Goal: Task Accomplishment & Management: Use online tool/utility

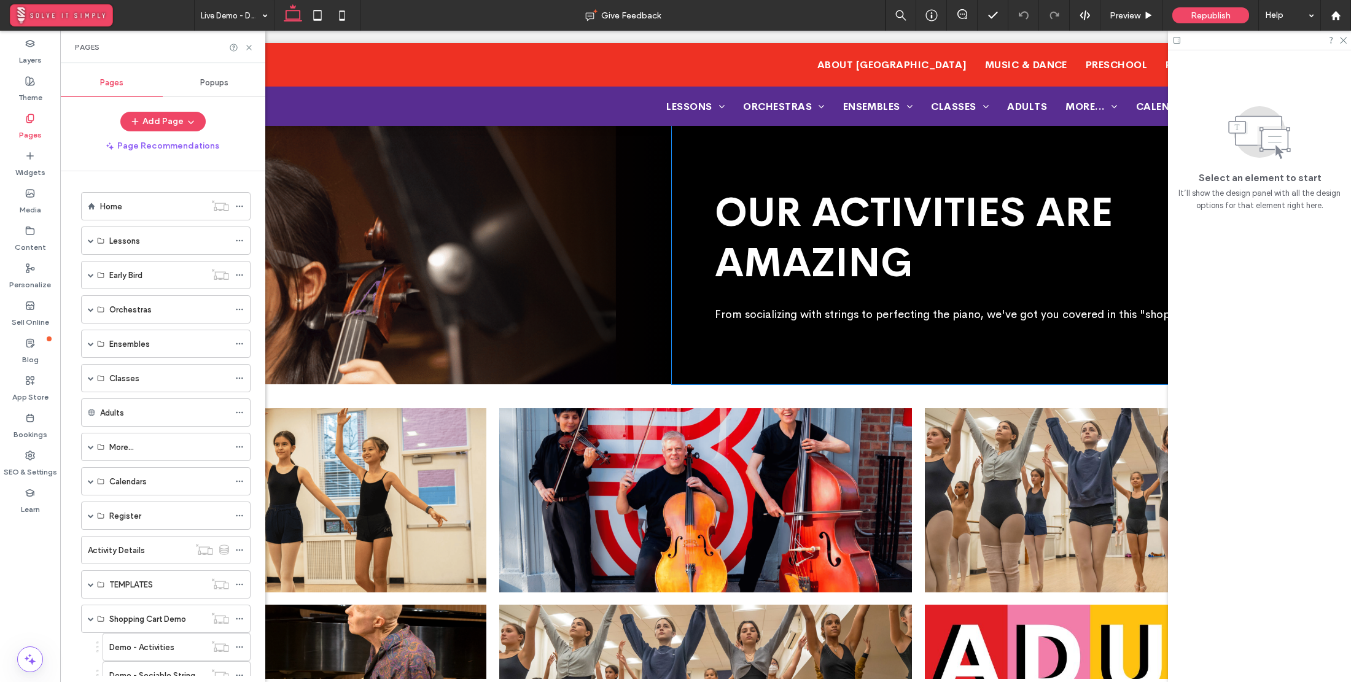
scroll to position [537, 0]
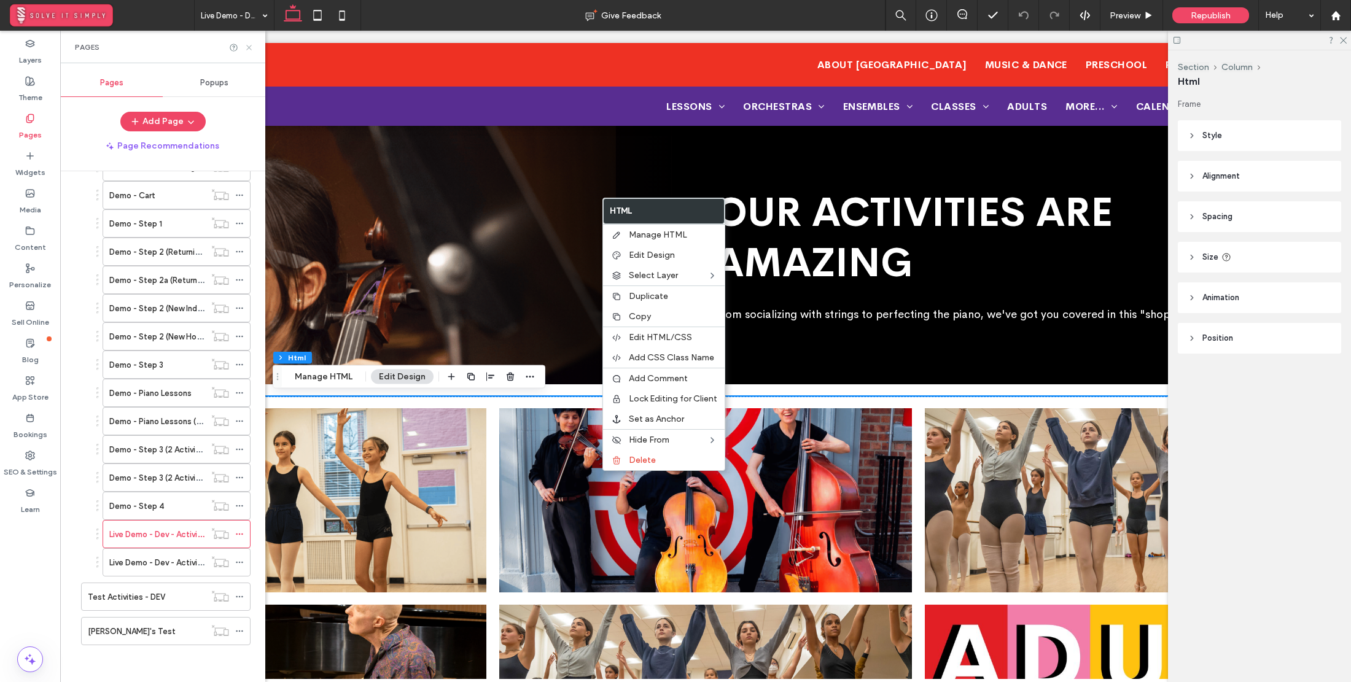
click at [246, 45] on icon at bounding box center [248, 47] width 9 height 9
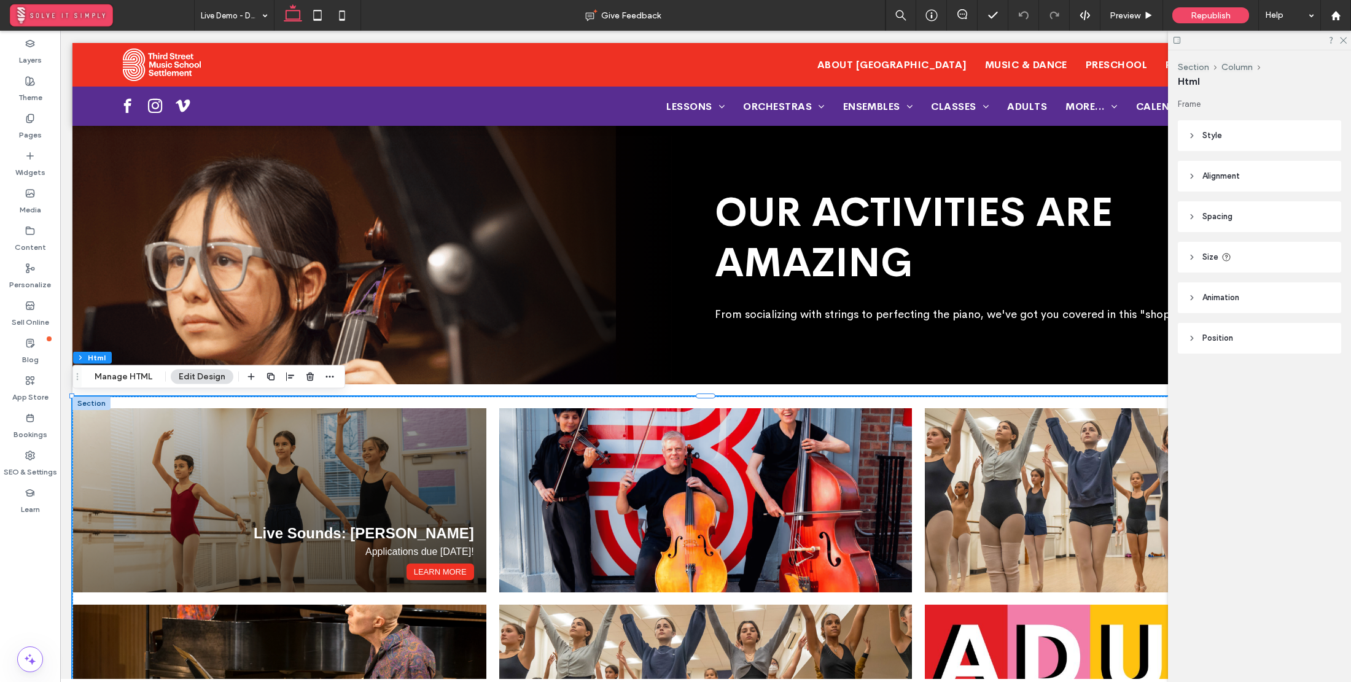
click at [381, 506] on div "Live Sounds: Lauren Lee Applications due March 15! Learn More" at bounding box center [279, 500] width 413 height 184
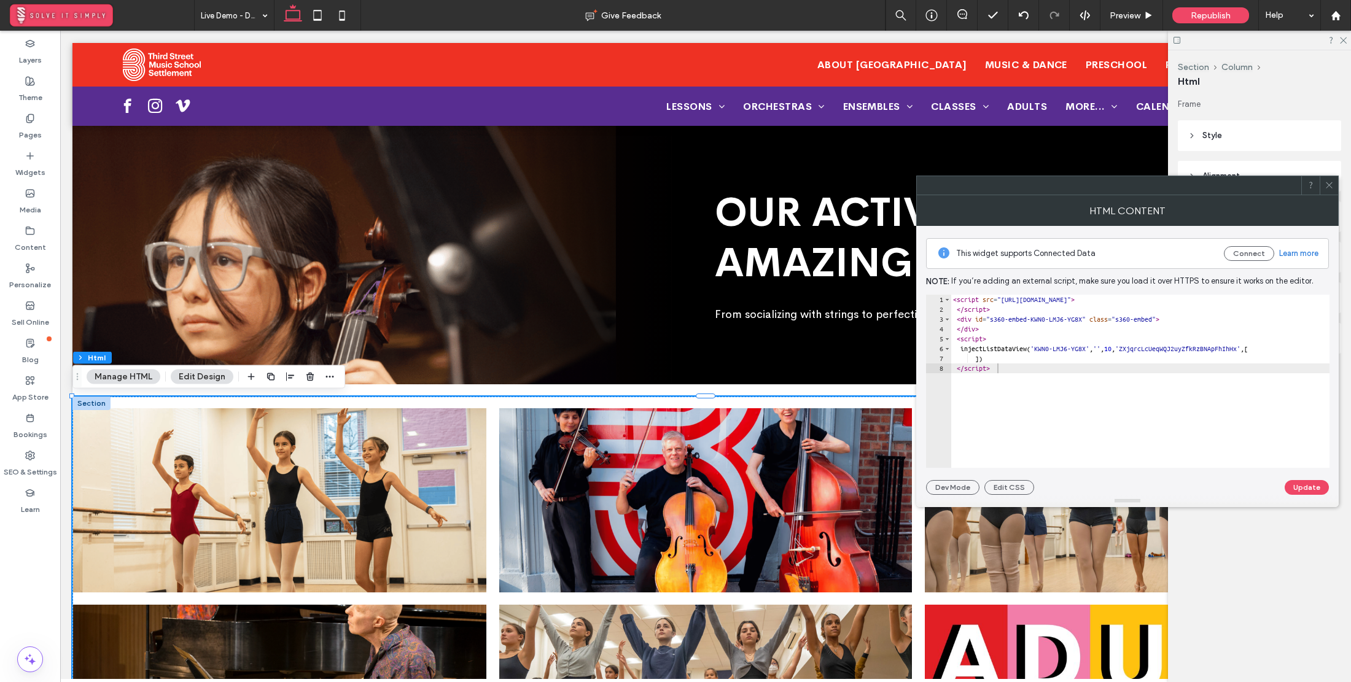
type textarea "**********"
drag, startPoint x: 1050, startPoint y: 348, endPoint x: 1114, endPoint y: 345, distance: 63.9
click at [1114, 345] on div "< script src = "https://dev.public.simply360.app/v1/s360.js" > </ script > < di…" at bounding box center [1140, 391] width 379 height 193
click at [1326, 184] on icon at bounding box center [1329, 185] width 9 height 9
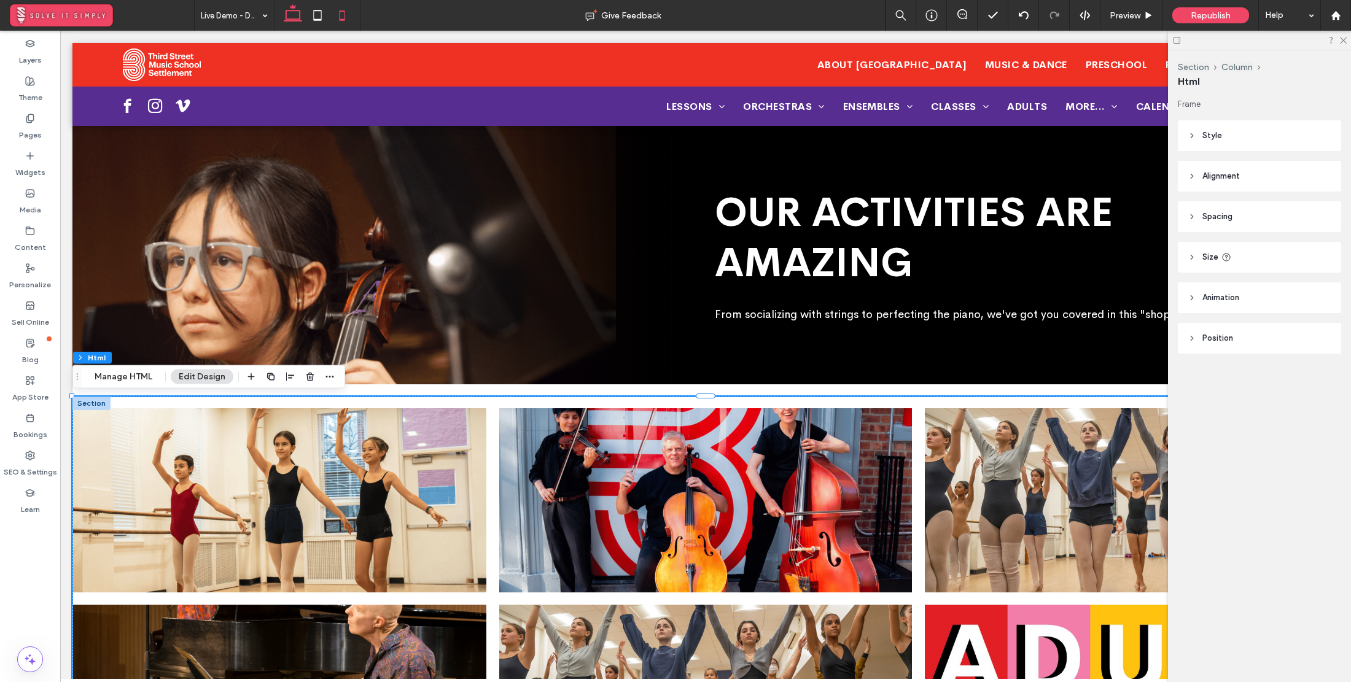
click at [348, 11] on icon at bounding box center [342, 15] width 25 height 25
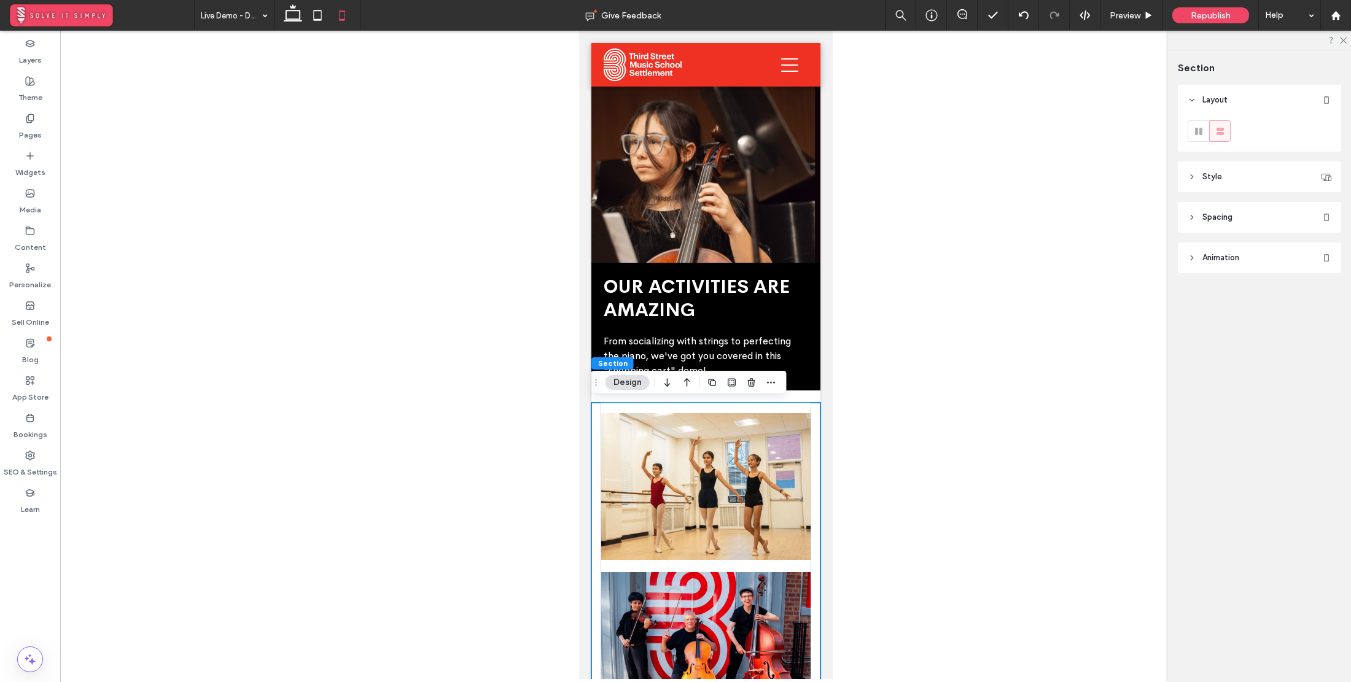
click at [1241, 218] on header "Spacing" at bounding box center [1259, 217] width 163 height 31
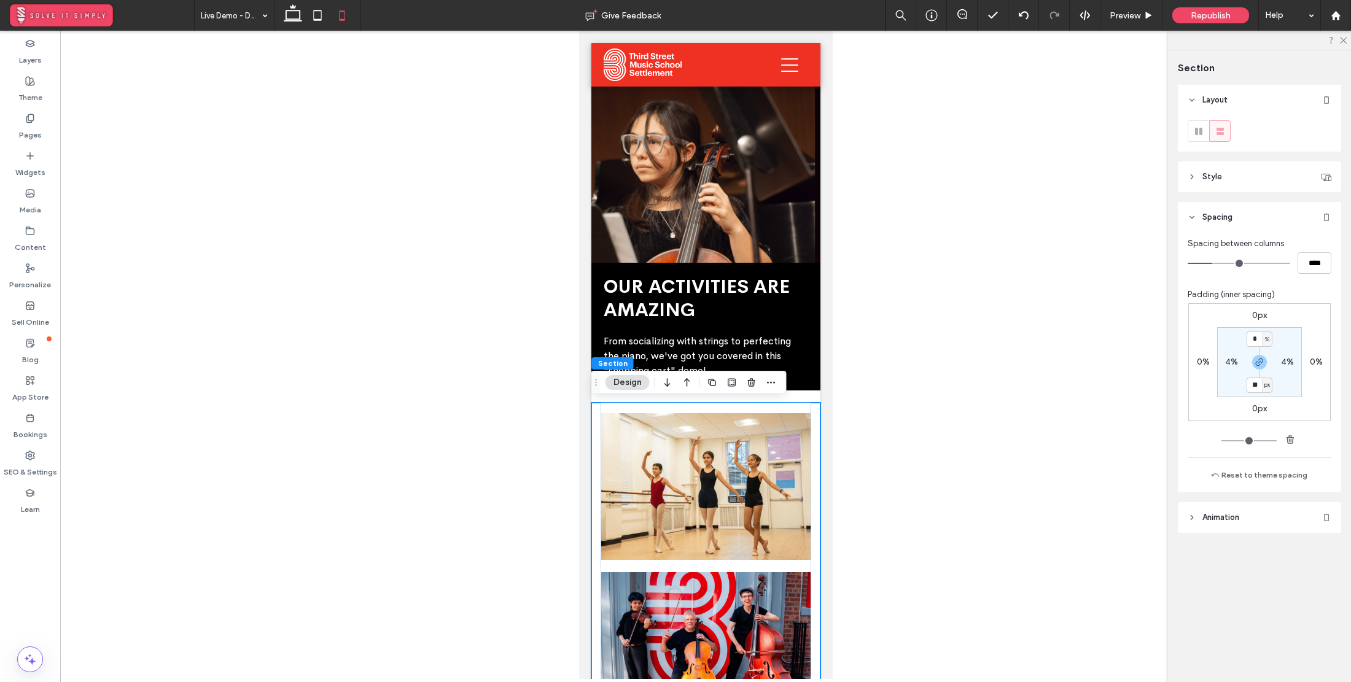
click at [1235, 365] on label "4%" at bounding box center [1231, 362] width 13 height 10
type input "*"
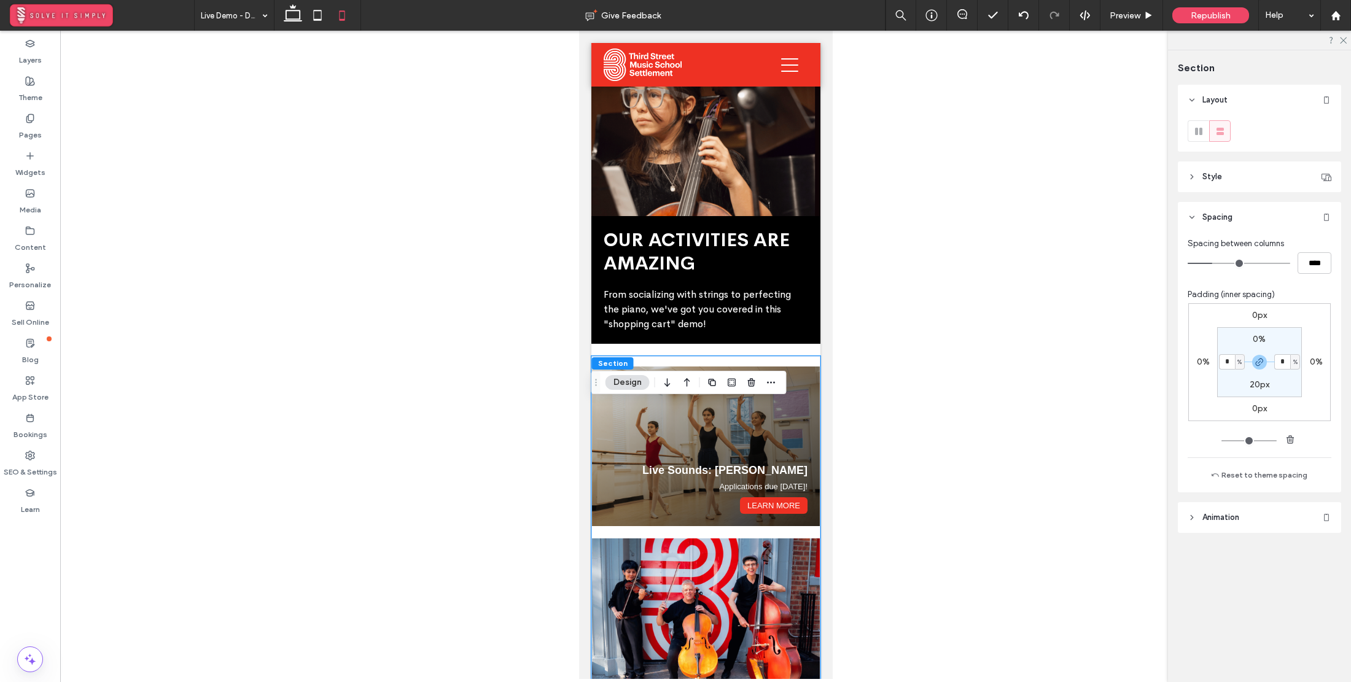
scroll to position [0, 0]
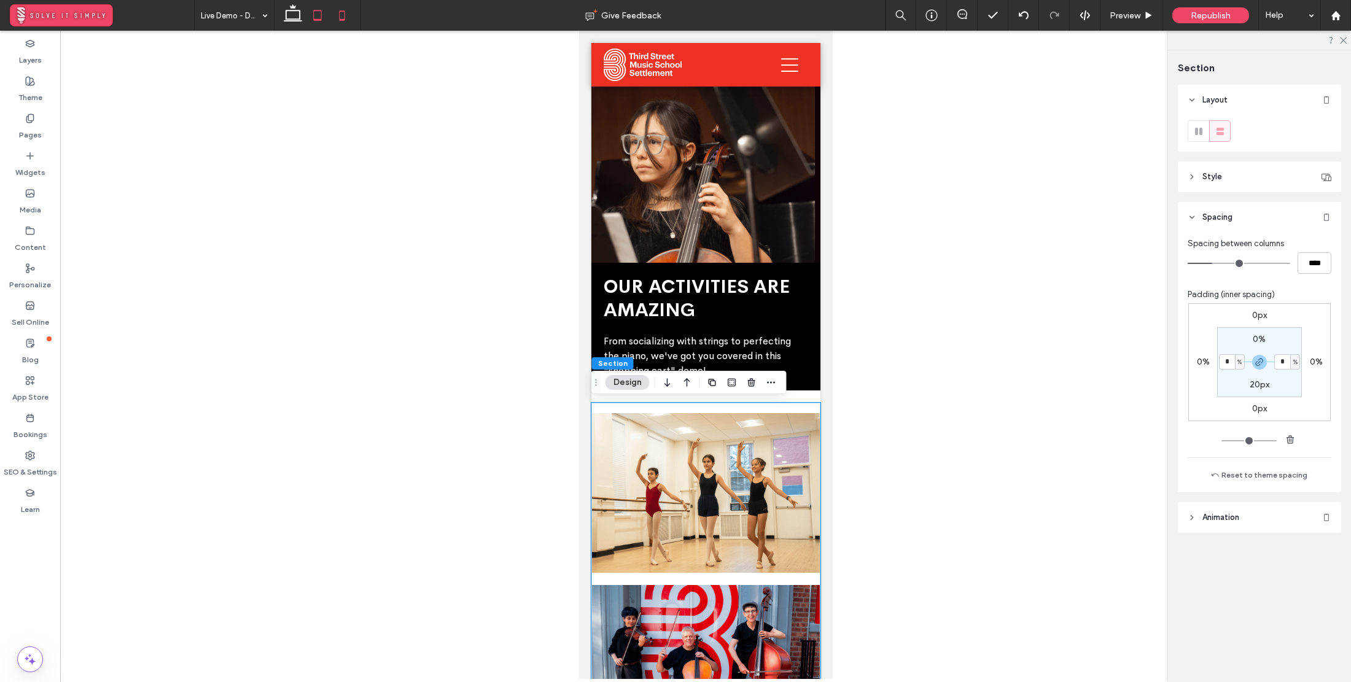
click at [313, 12] on icon at bounding box center [317, 15] width 25 height 25
type input "*"
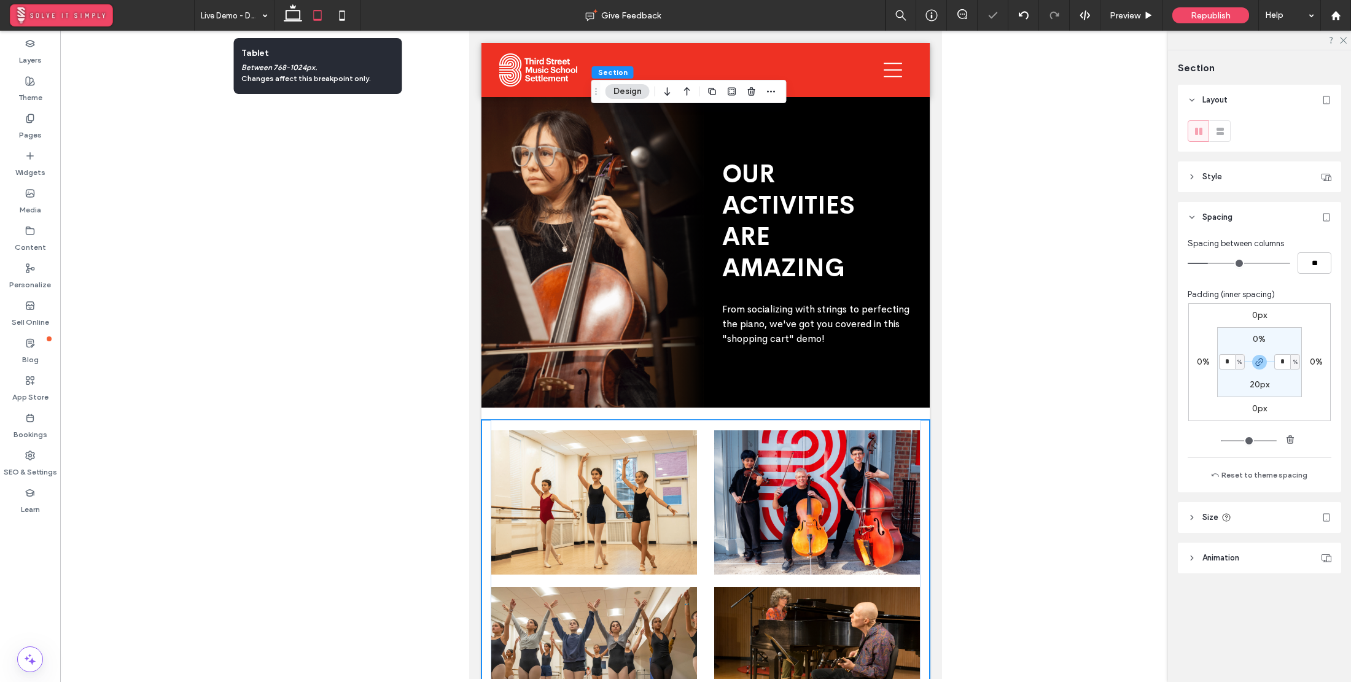
scroll to position [481, 0]
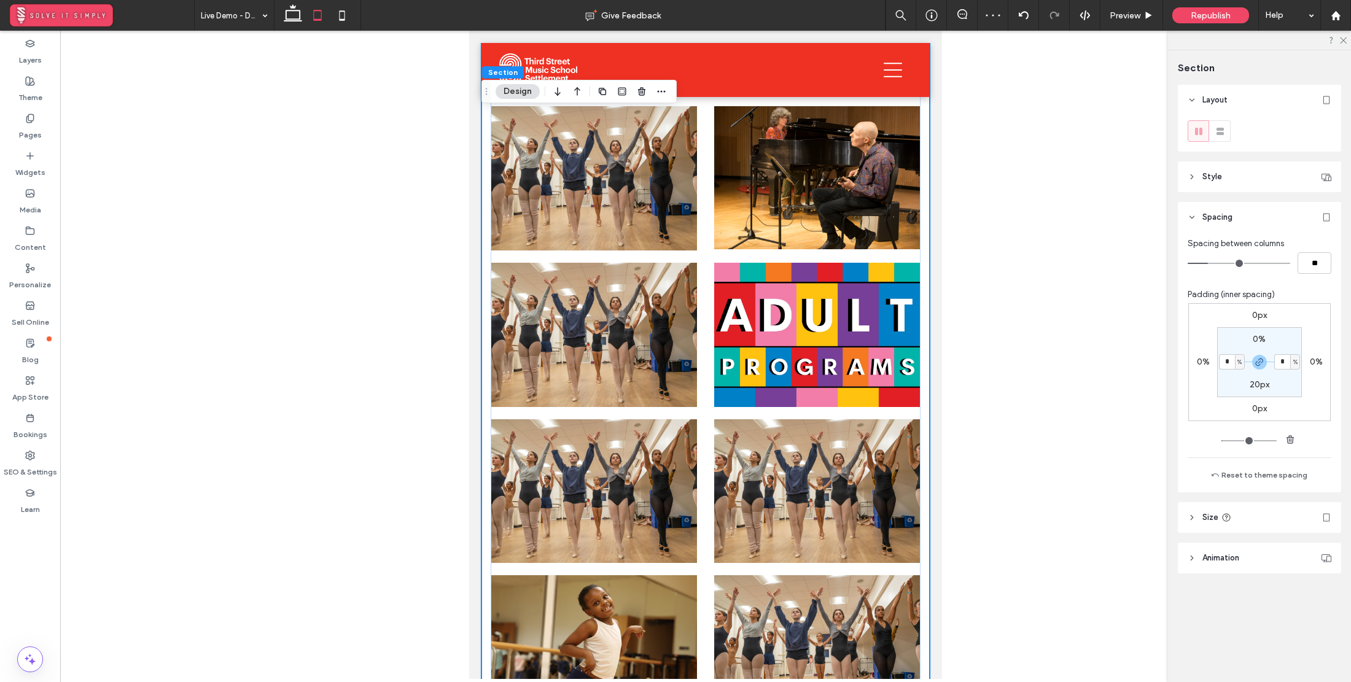
click at [487, 330] on div "Live Sounds: Lauren Lee Applications due March 15! Learn More Summer 2025 Kids …" at bounding box center [705, 354] width 448 height 831
click at [1233, 362] on input "*" at bounding box center [1227, 361] width 16 height 15
type input "*"
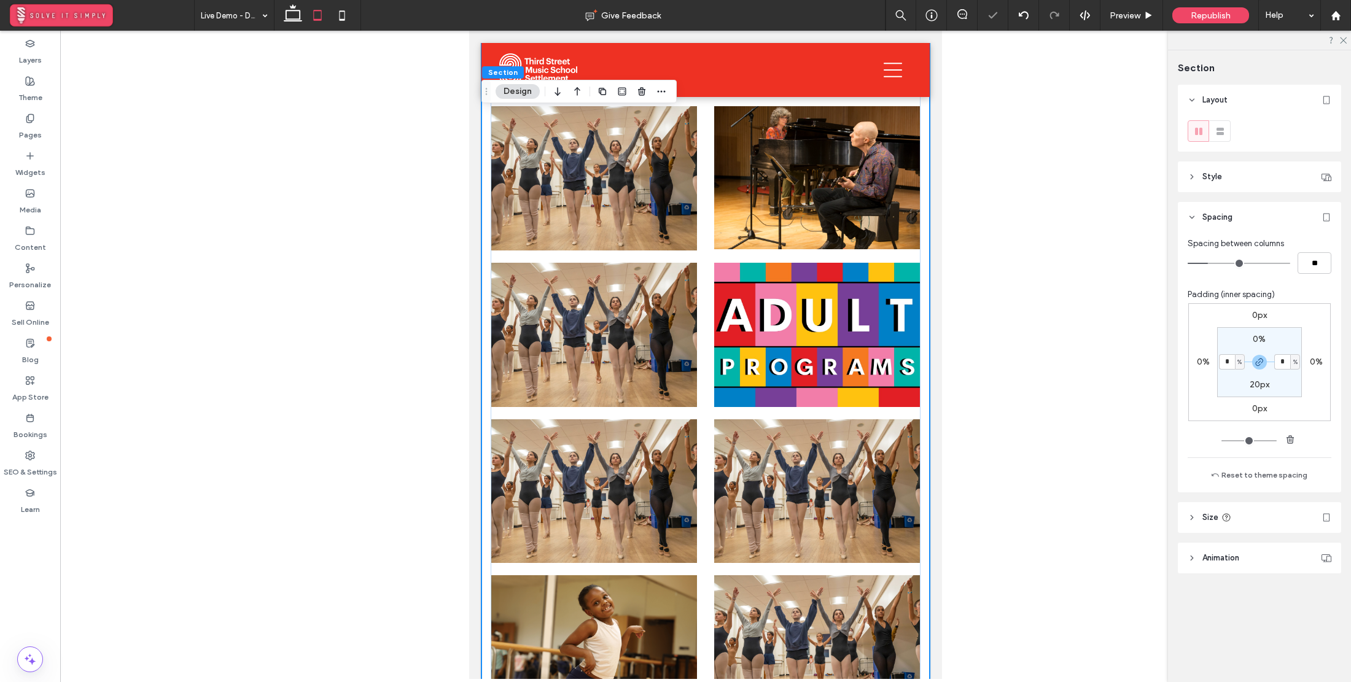
click at [1314, 394] on div "0px 0% 0px 0% 0% * % 20px * %" at bounding box center [1259, 362] width 142 height 118
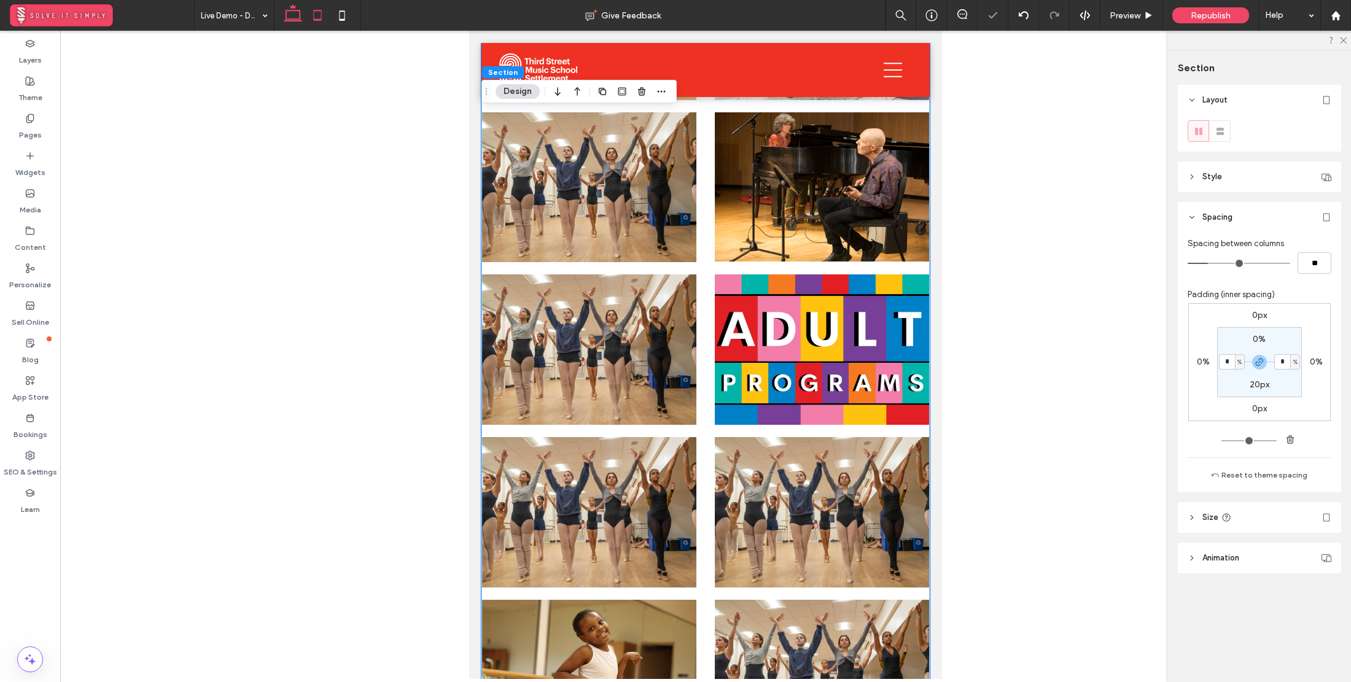
click at [297, 15] on icon at bounding box center [293, 15] width 25 height 25
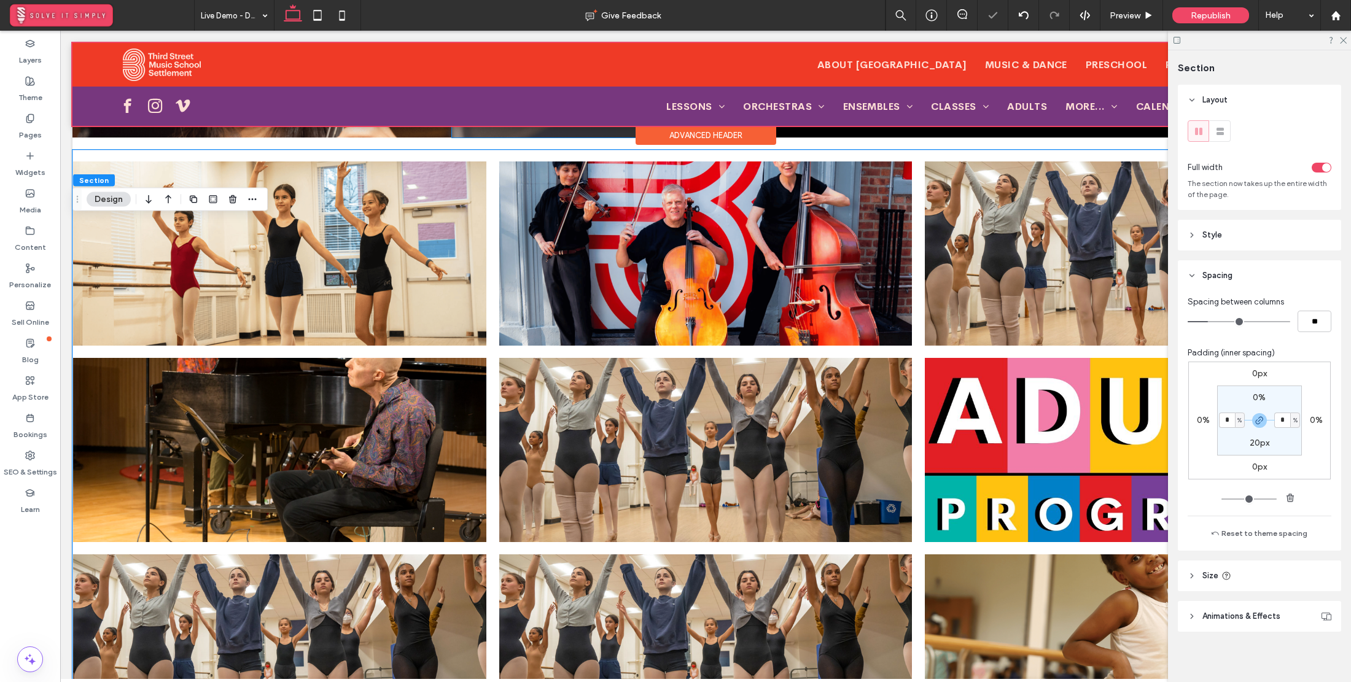
scroll to position [0, 0]
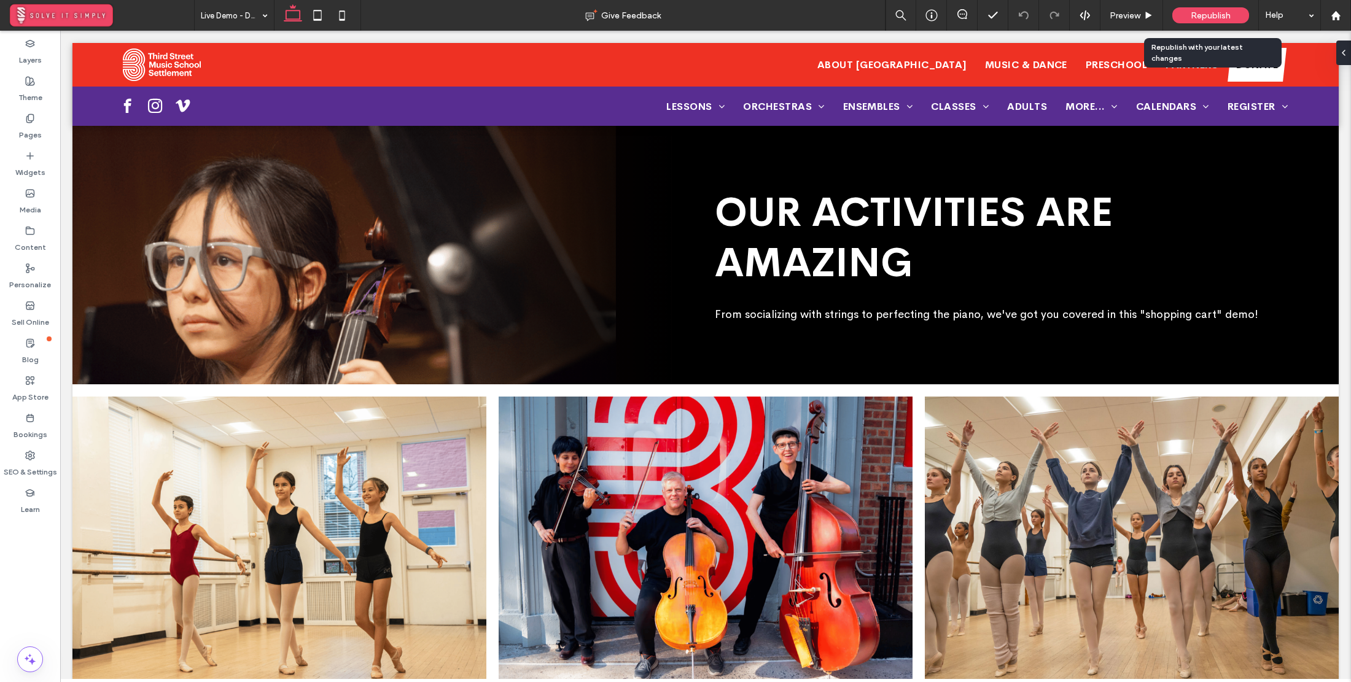
click at [1224, 15] on span "Republish" at bounding box center [1211, 15] width 40 height 10
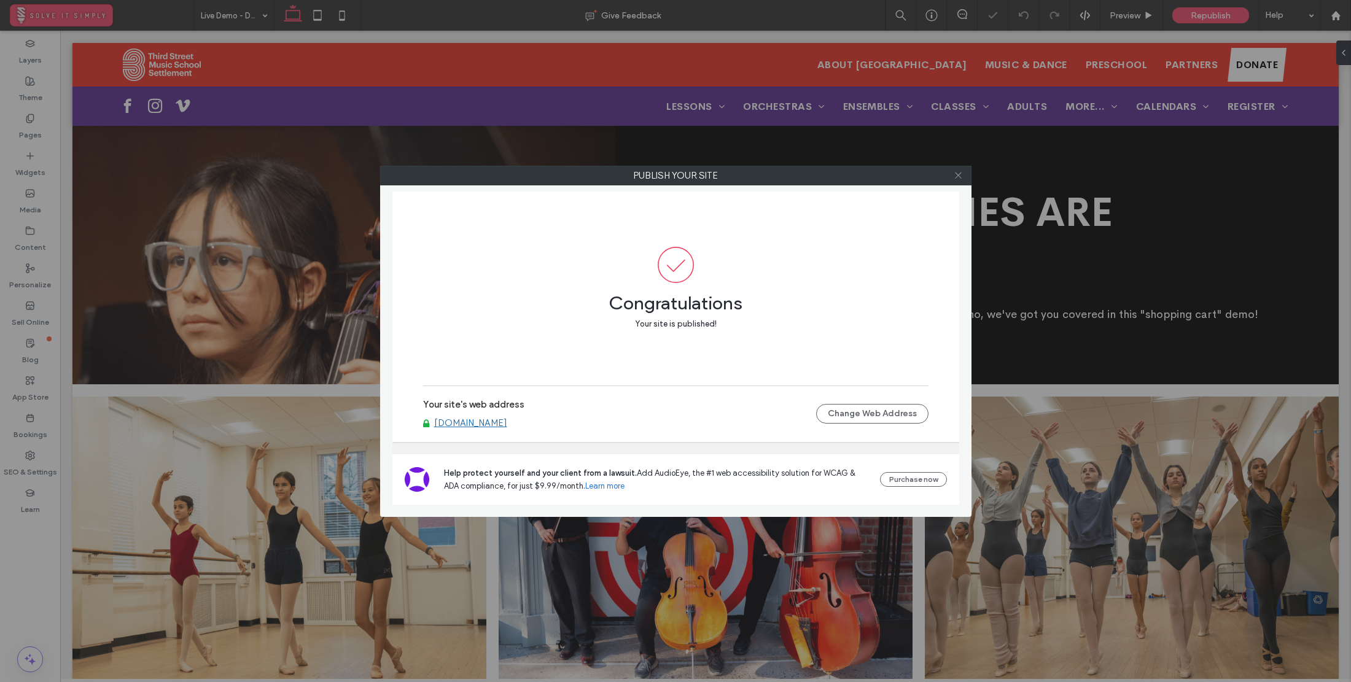
click at [959, 177] on icon at bounding box center [958, 175] width 9 height 9
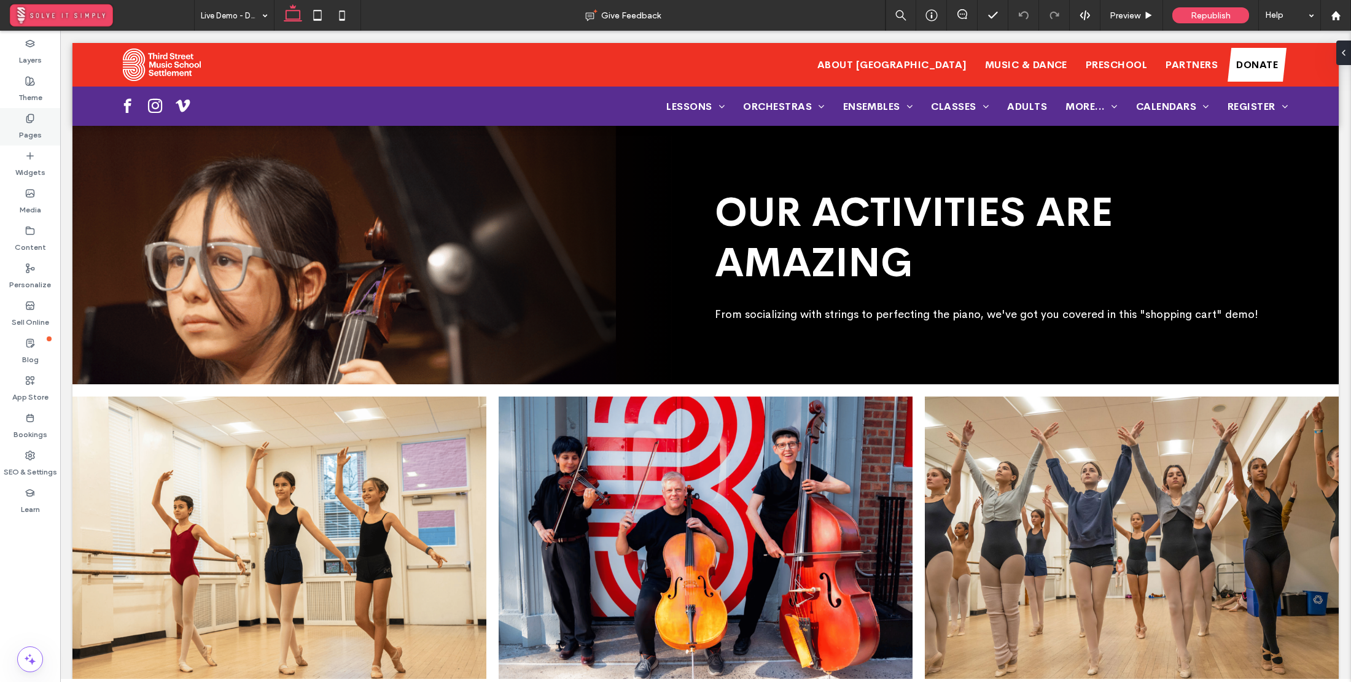
click at [36, 123] on div "Pages" at bounding box center [30, 126] width 60 height 37
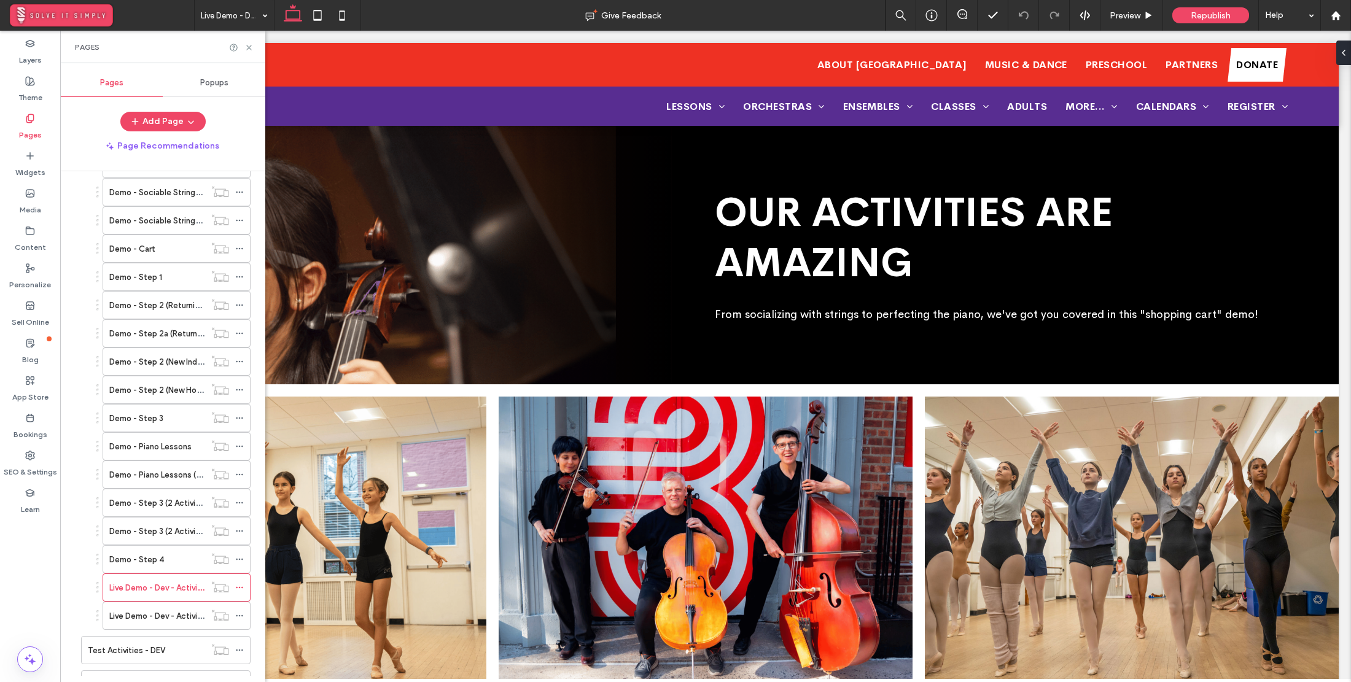
scroll to position [537, 0]
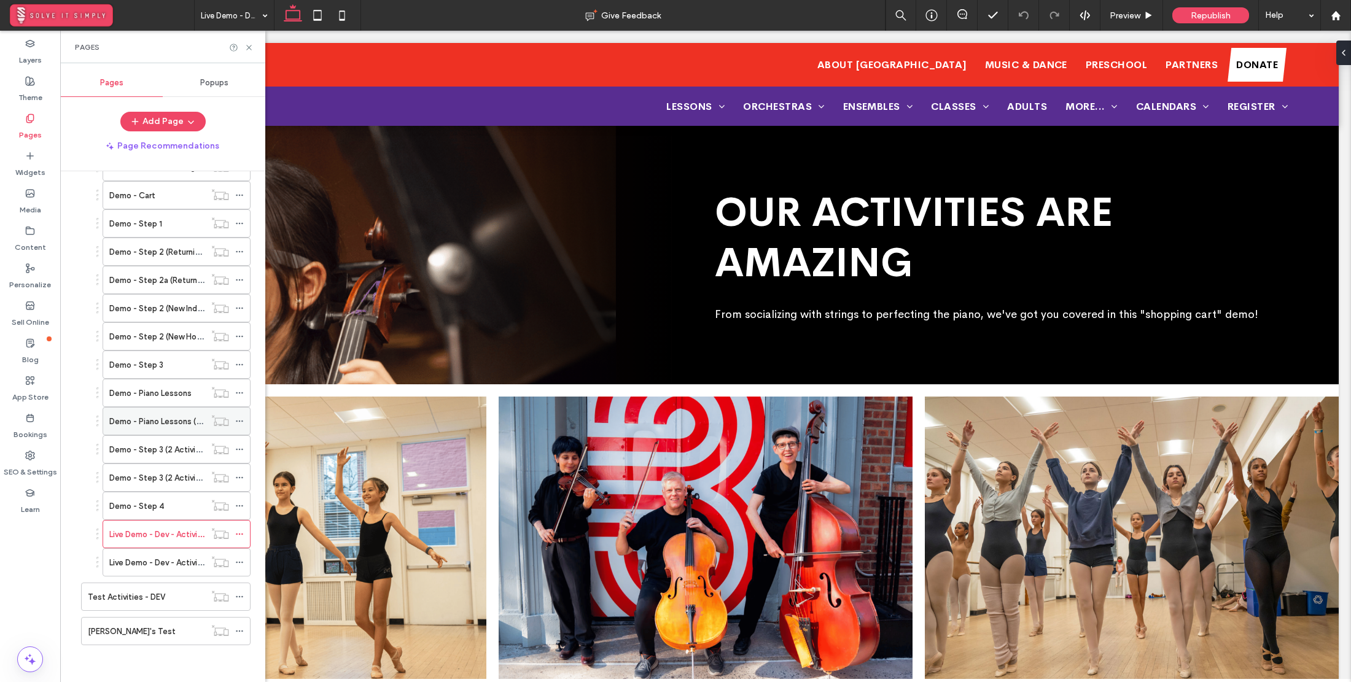
click at [155, 421] on label "Demo - Piano Lessons (2 Activities)" at bounding box center [175, 421] width 132 height 21
click at [164, 395] on label "Demo - Piano Lessons" at bounding box center [150, 393] width 82 height 21
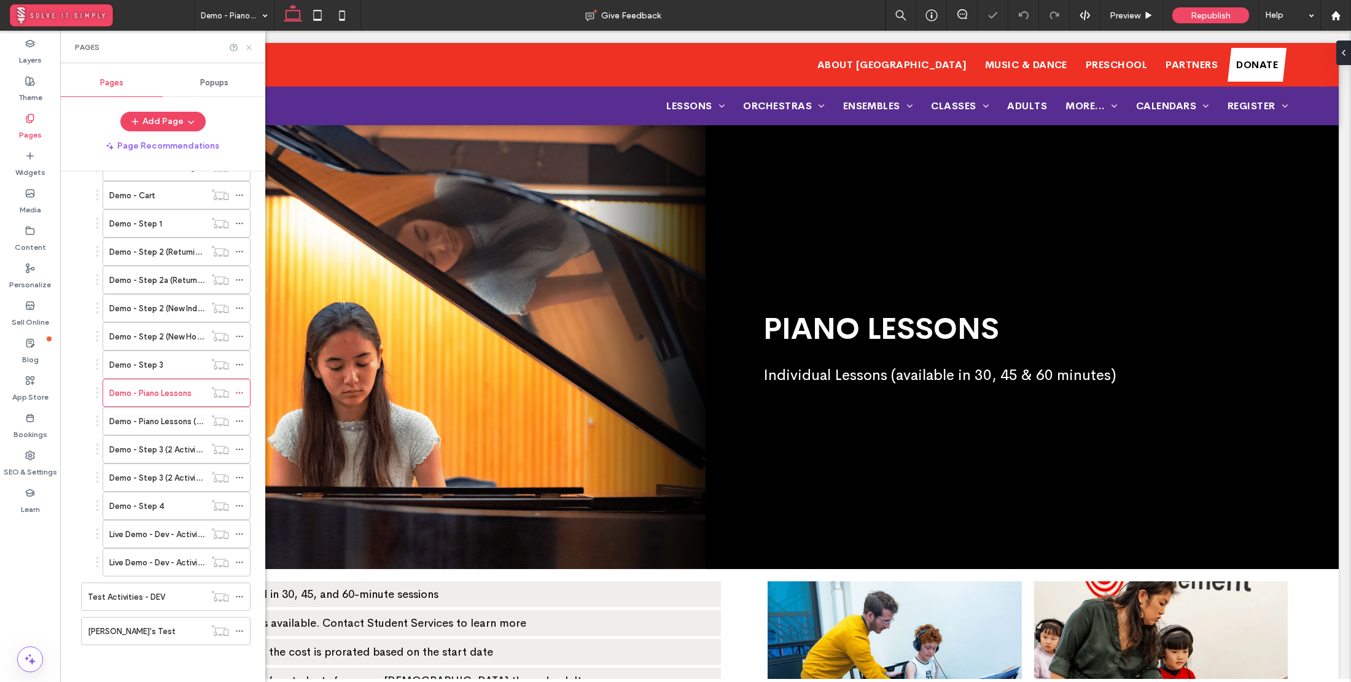
drag, startPoint x: 251, startPoint y: 44, endPoint x: 190, endPoint y: 13, distance: 67.6
click at [251, 44] on icon at bounding box center [248, 47] width 9 height 9
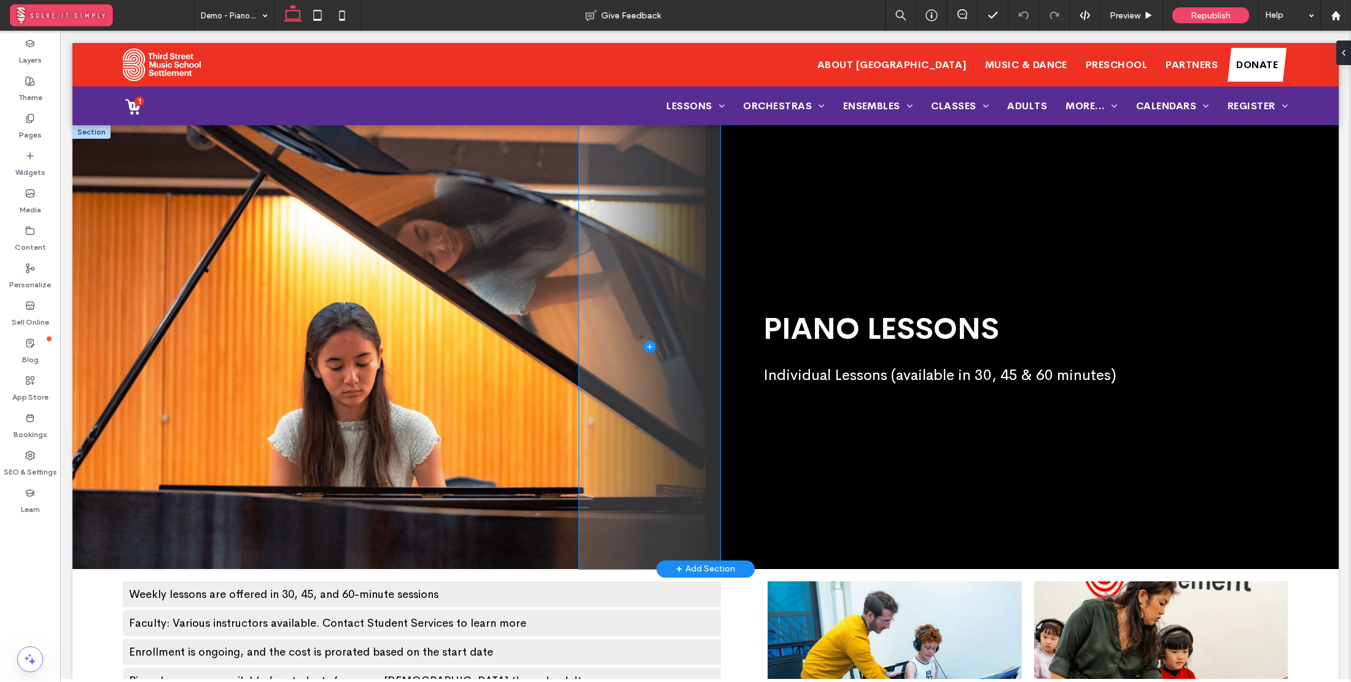
click at [630, 263] on span at bounding box center [649, 346] width 141 height 443
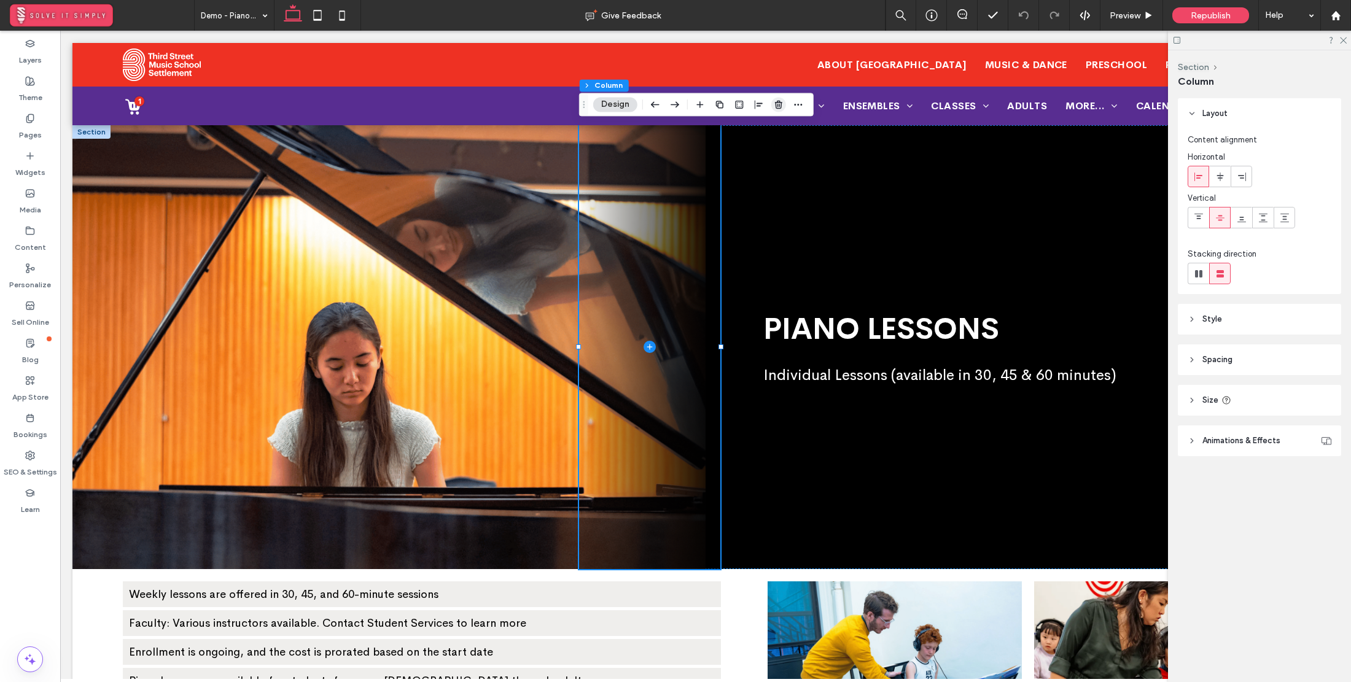
click at [774, 107] on icon "button" at bounding box center [779, 104] width 10 height 10
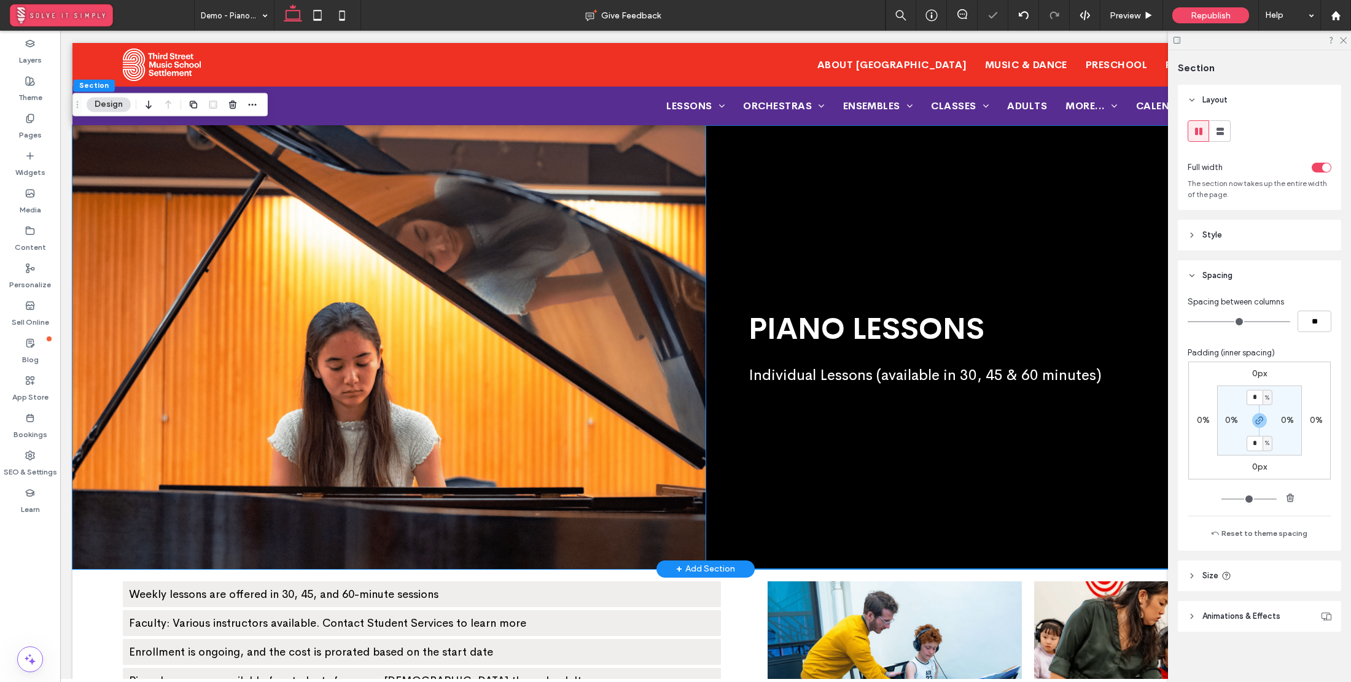
click at [754, 228] on div "PIANO LESSONS Individual Lessons (available in 30, 45 & 60 minutes)" at bounding box center [1022, 346] width 633 height 443
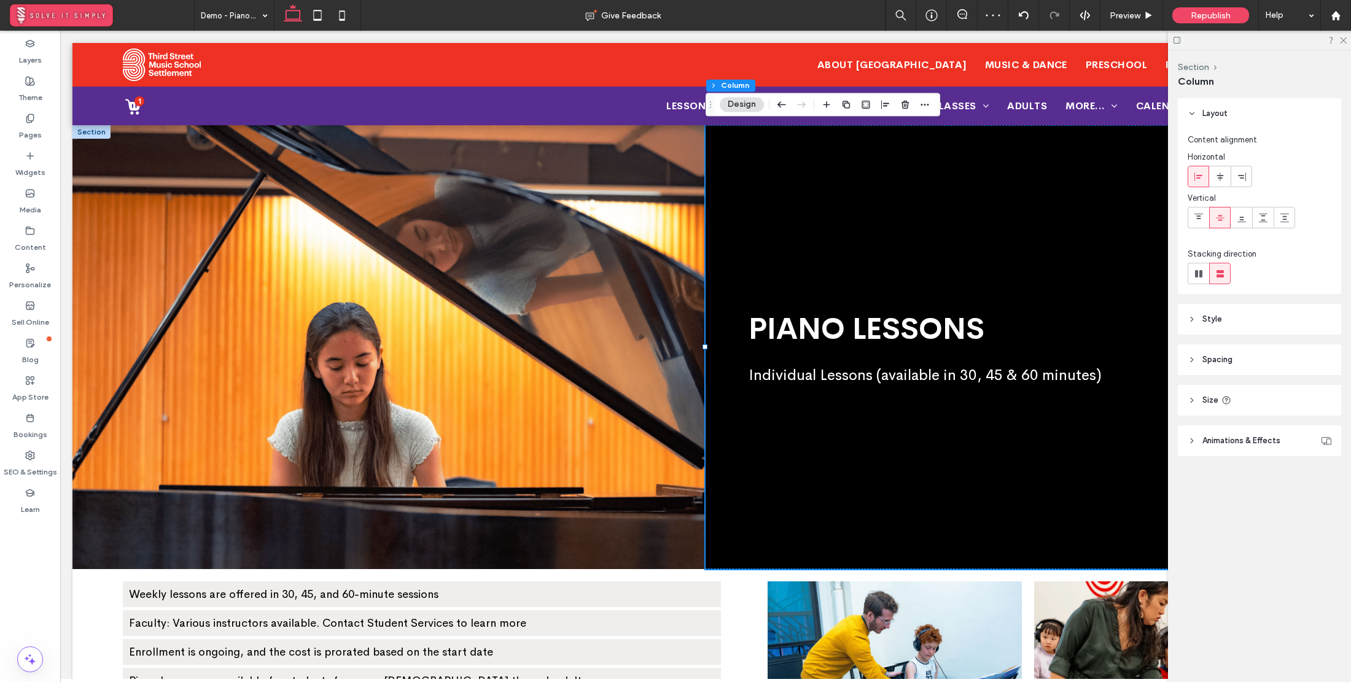
click at [1228, 360] on span "Spacing" at bounding box center [1217, 360] width 30 height 12
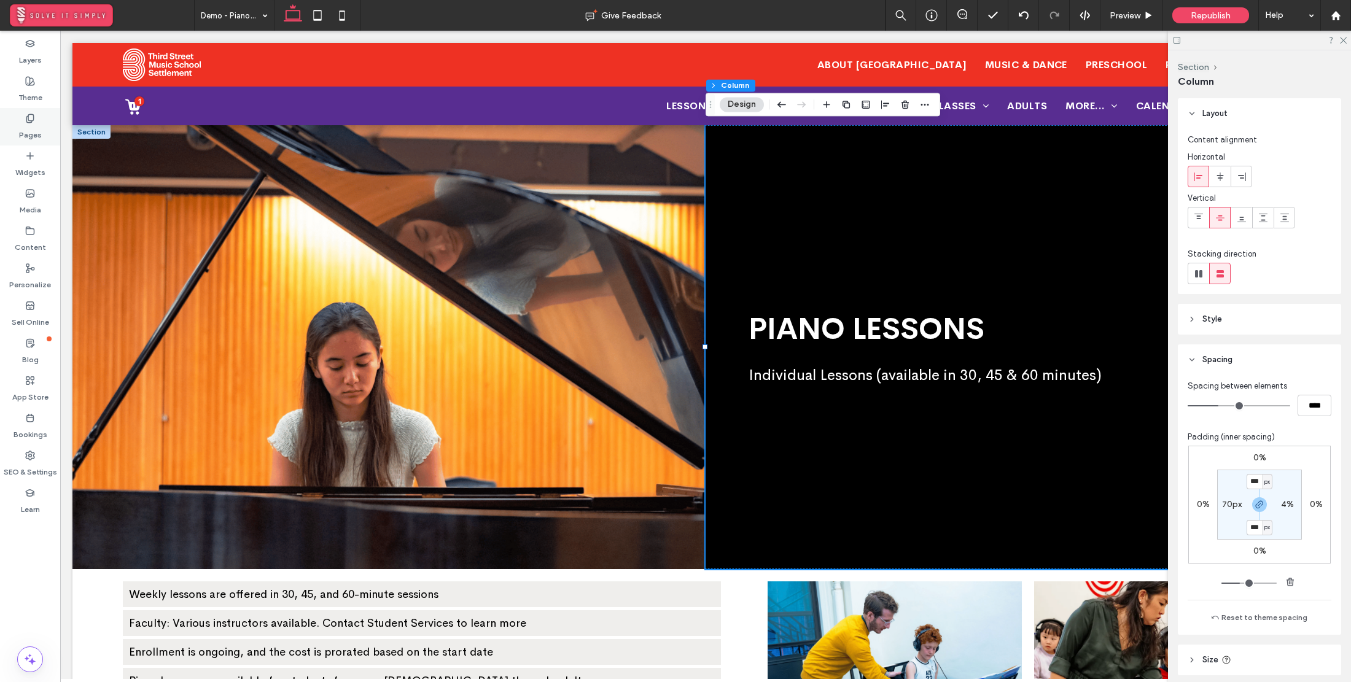
click at [34, 118] on icon at bounding box center [30, 119] width 10 height 10
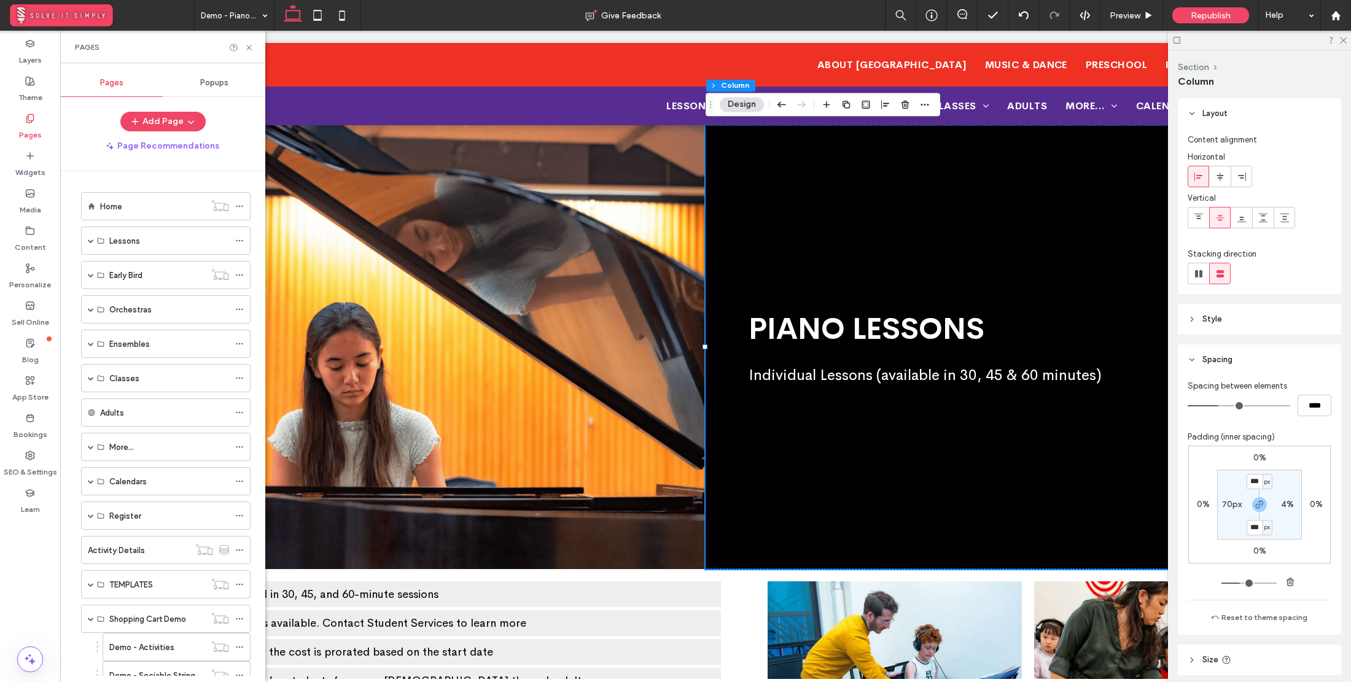
click at [34, 118] on icon at bounding box center [30, 119] width 10 height 10
click at [254, 44] on div "Pages" at bounding box center [162, 47] width 205 height 33
click at [249, 45] on icon at bounding box center [248, 47] width 9 height 9
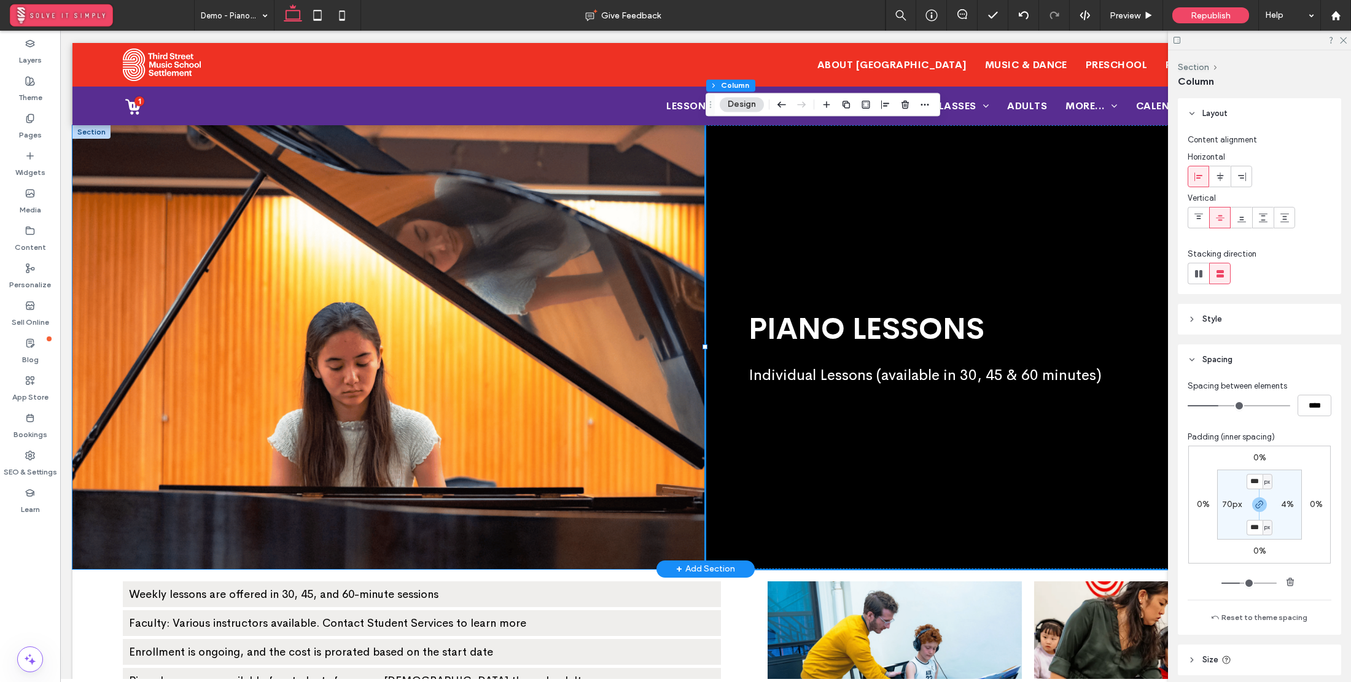
click at [97, 138] on div at bounding box center [91, 132] width 38 height 14
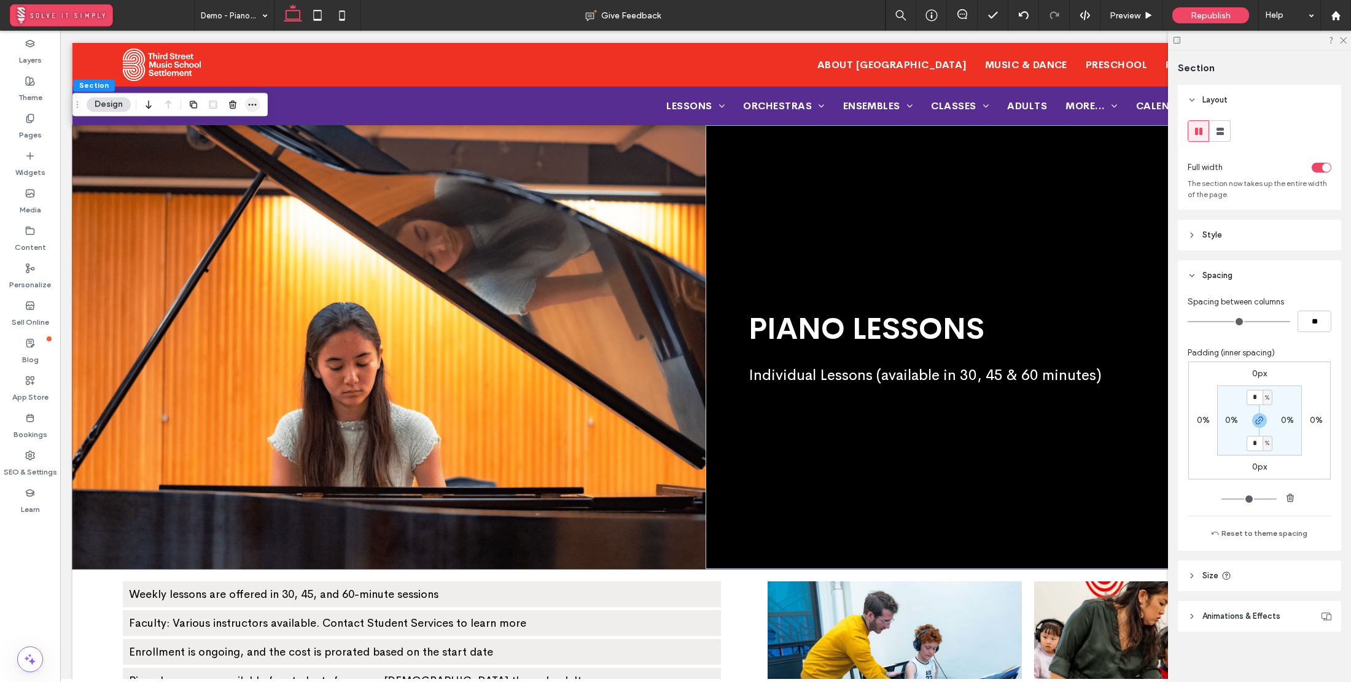
click at [256, 106] on icon "button" at bounding box center [252, 104] width 10 height 10
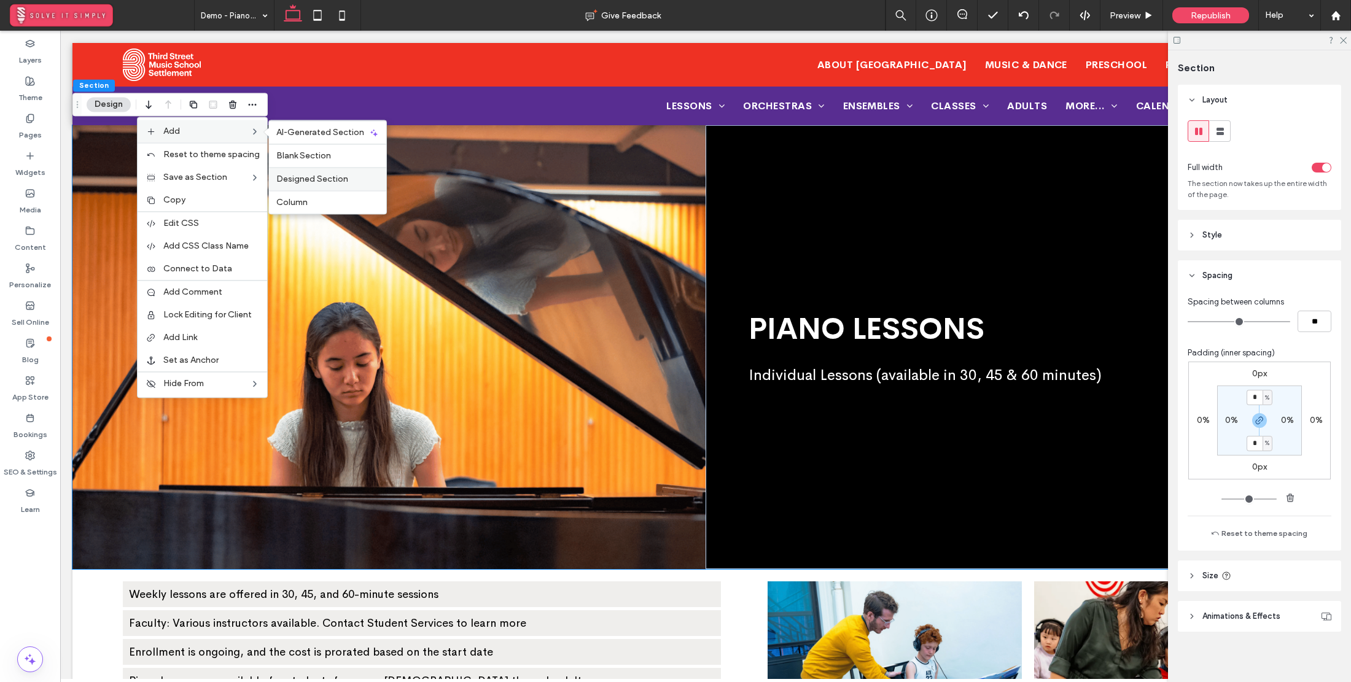
click at [324, 178] on span "Designed Section" at bounding box center [312, 179] width 72 height 10
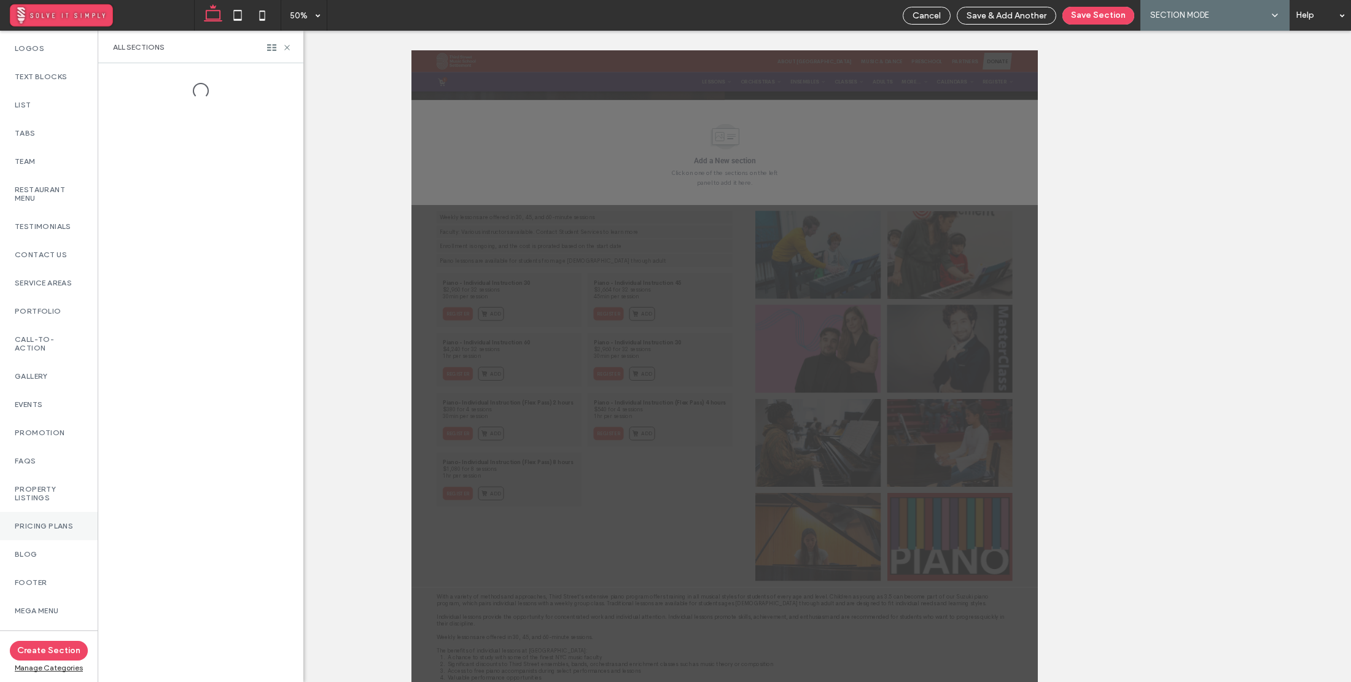
scroll to position [368, 0]
click at [45, 615] on label "[GEOGRAPHIC_DATA]" at bounding box center [49, 620] width 68 height 17
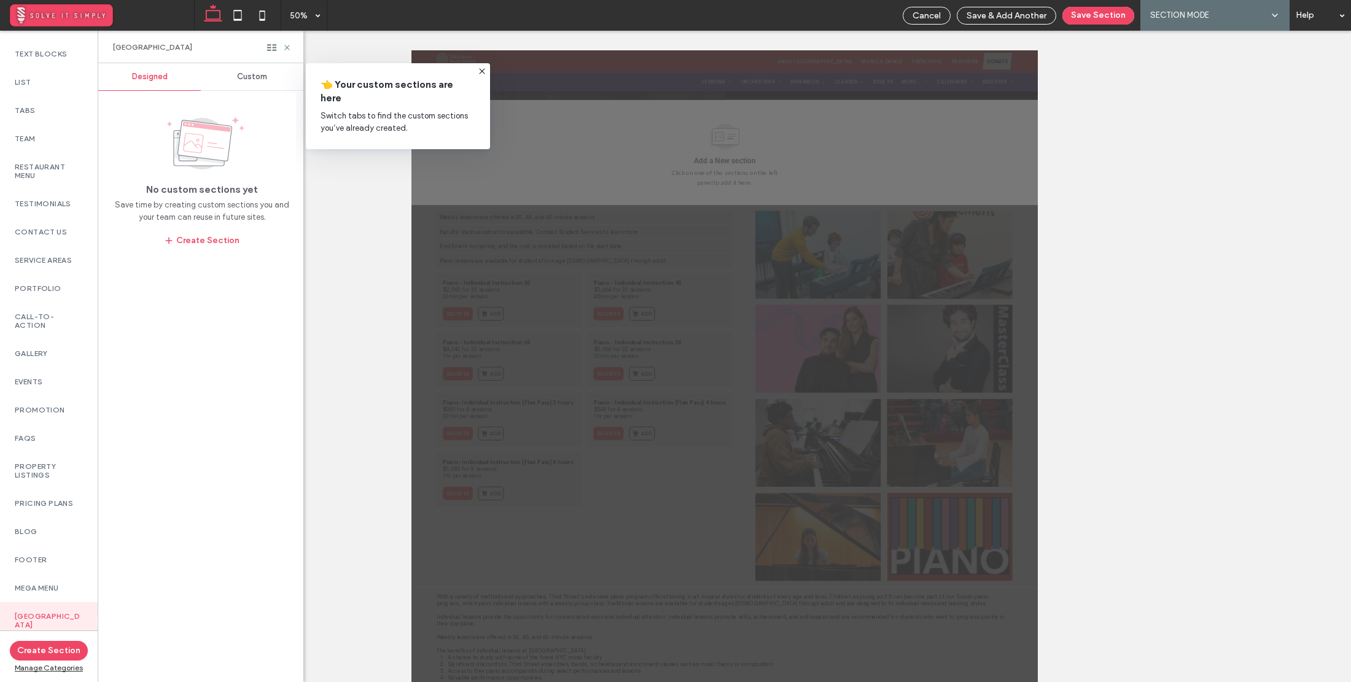
click at [259, 83] on div "Custom" at bounding box center [252, 76] width 103 height 27
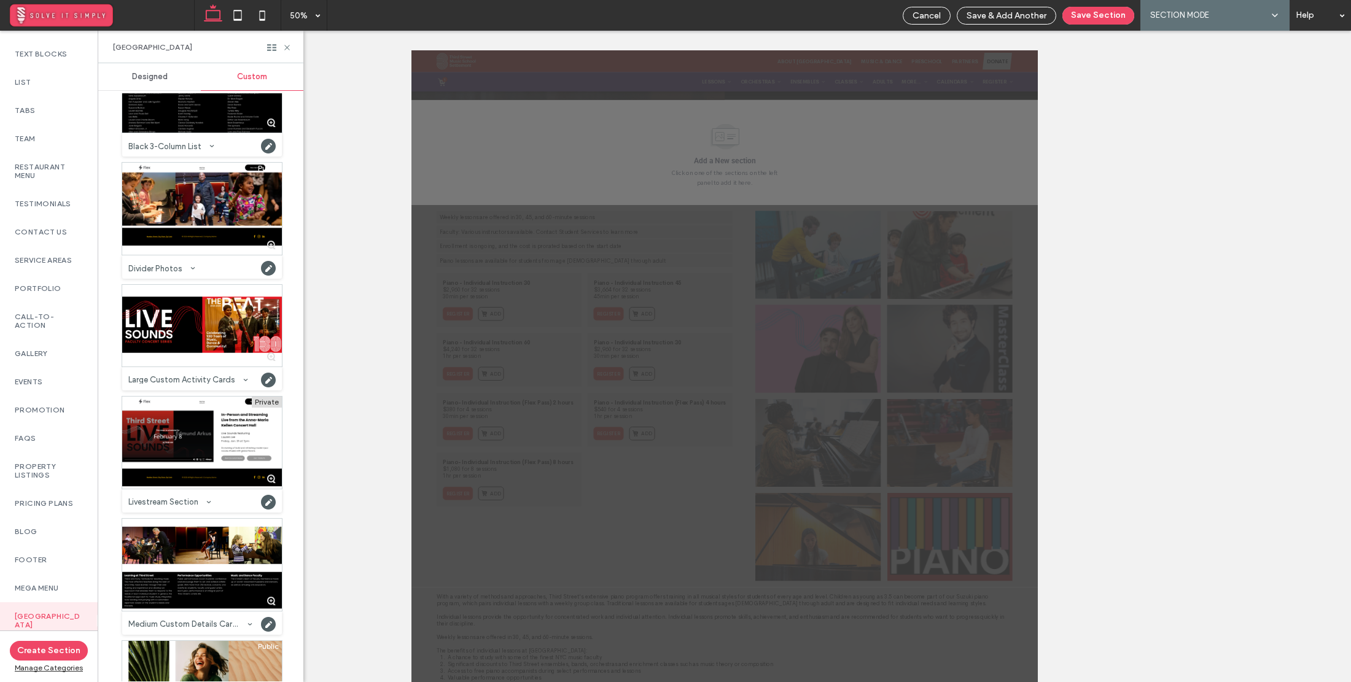
scroll to position [604, 0]
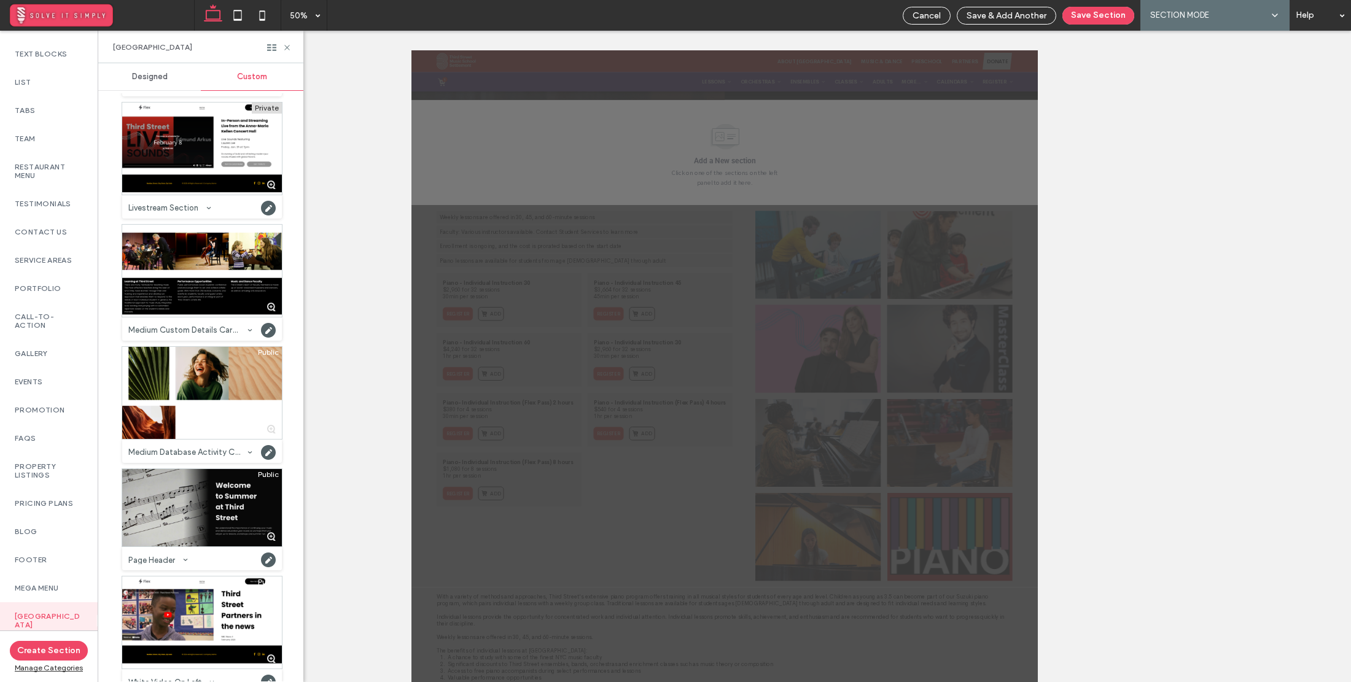
click at [228, 525] on div at bounding box center [202, 508] width 160 height 78
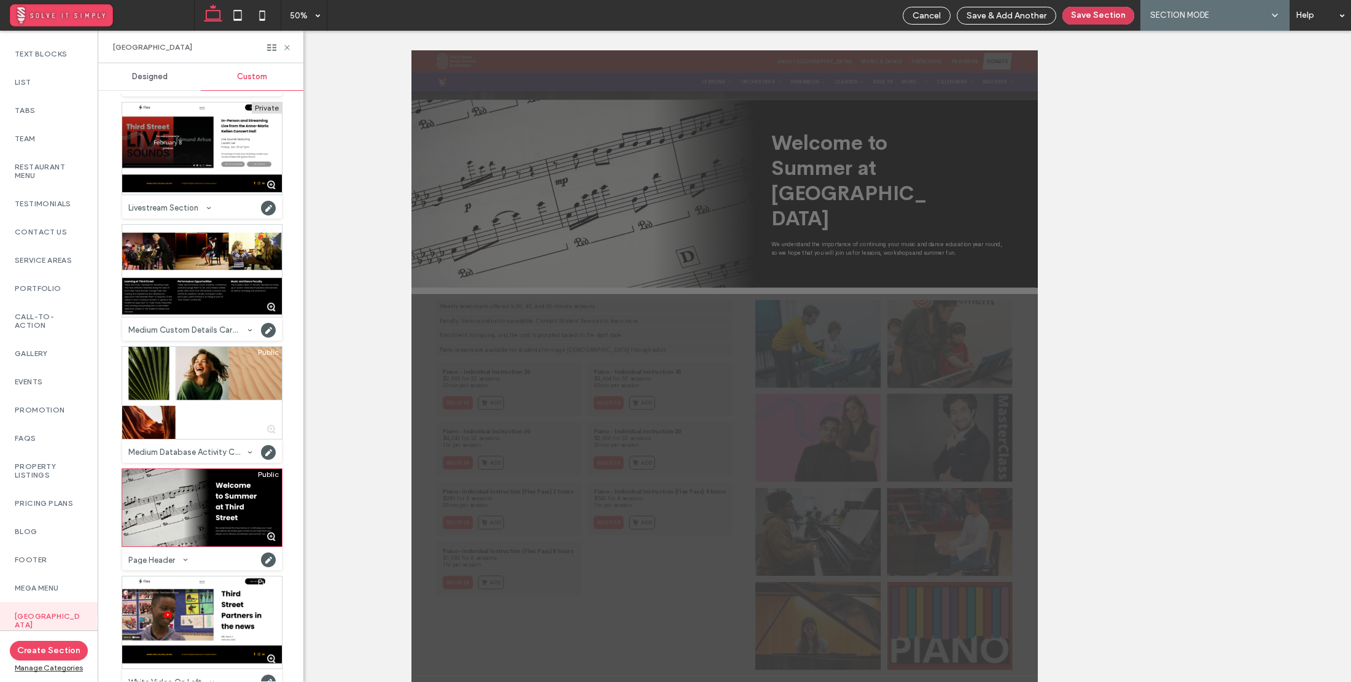
click at [1103, 18] on button "Save Section" at bounding box center [1098, 16] width 72 height 18
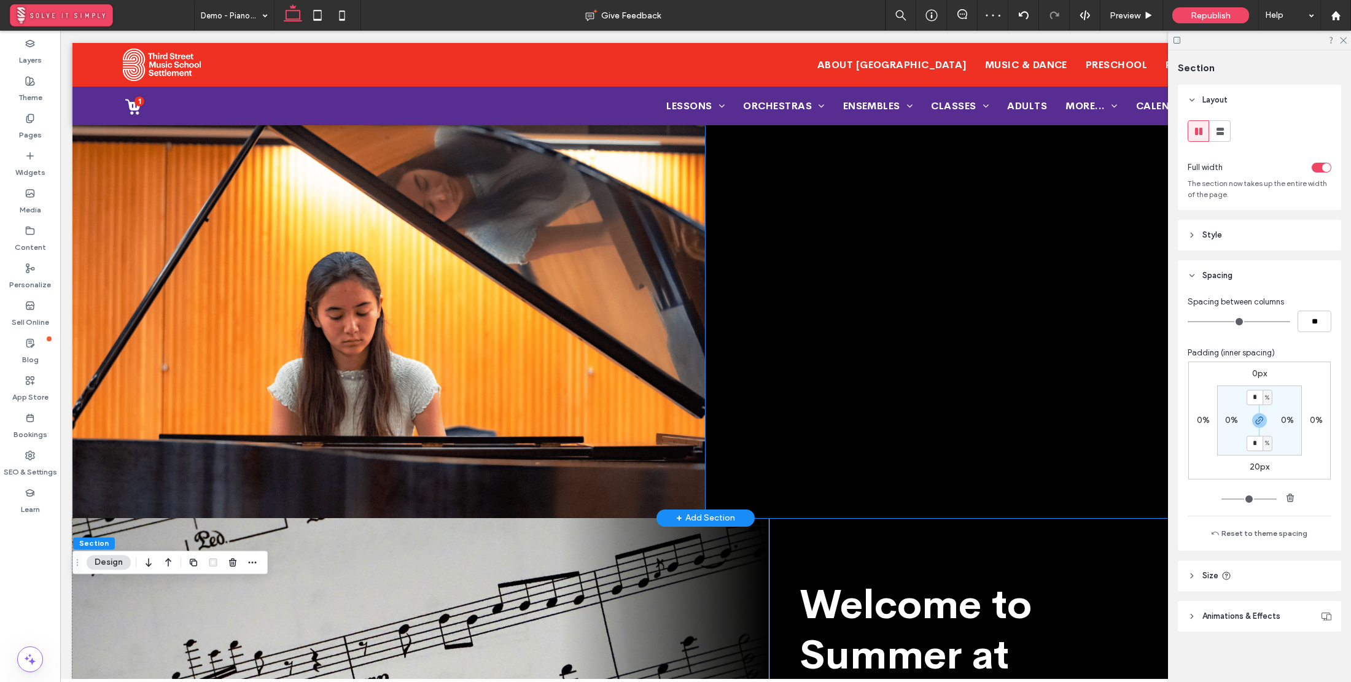
scroll to position [674, 0]
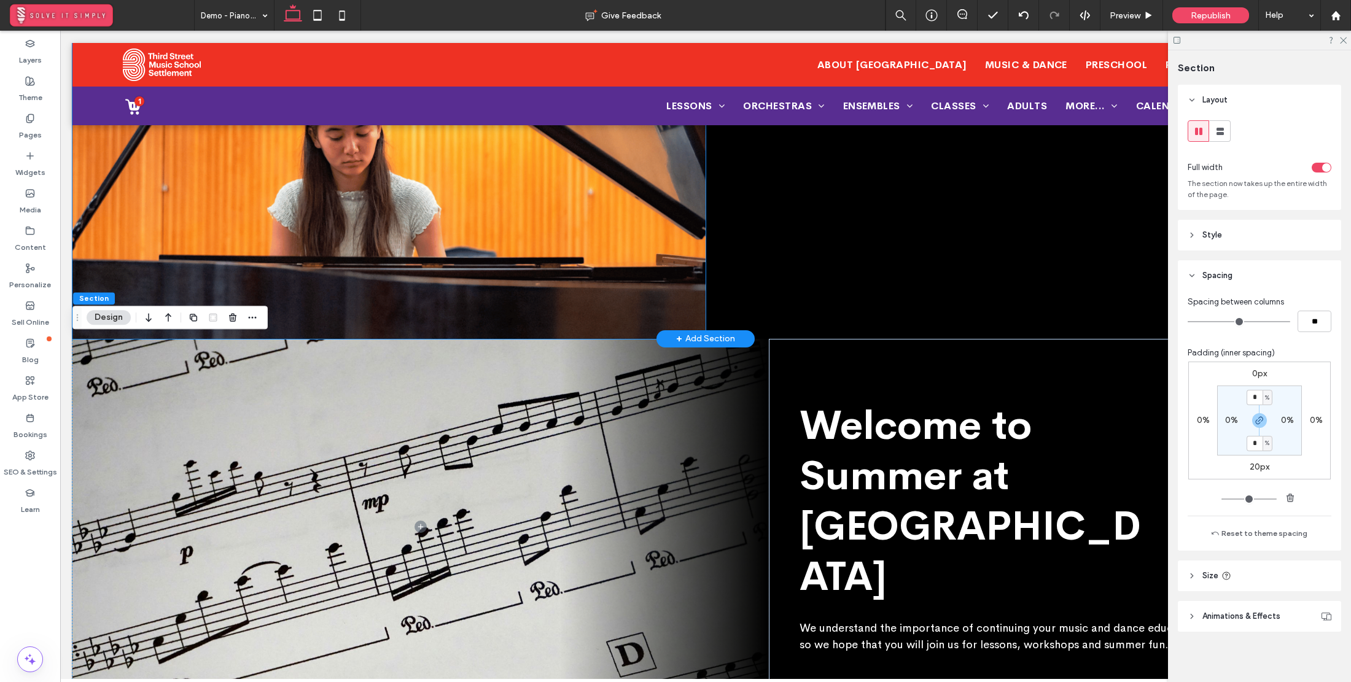
click at [469, 224] on img at bounding box center [388, 117] width 633 height 443
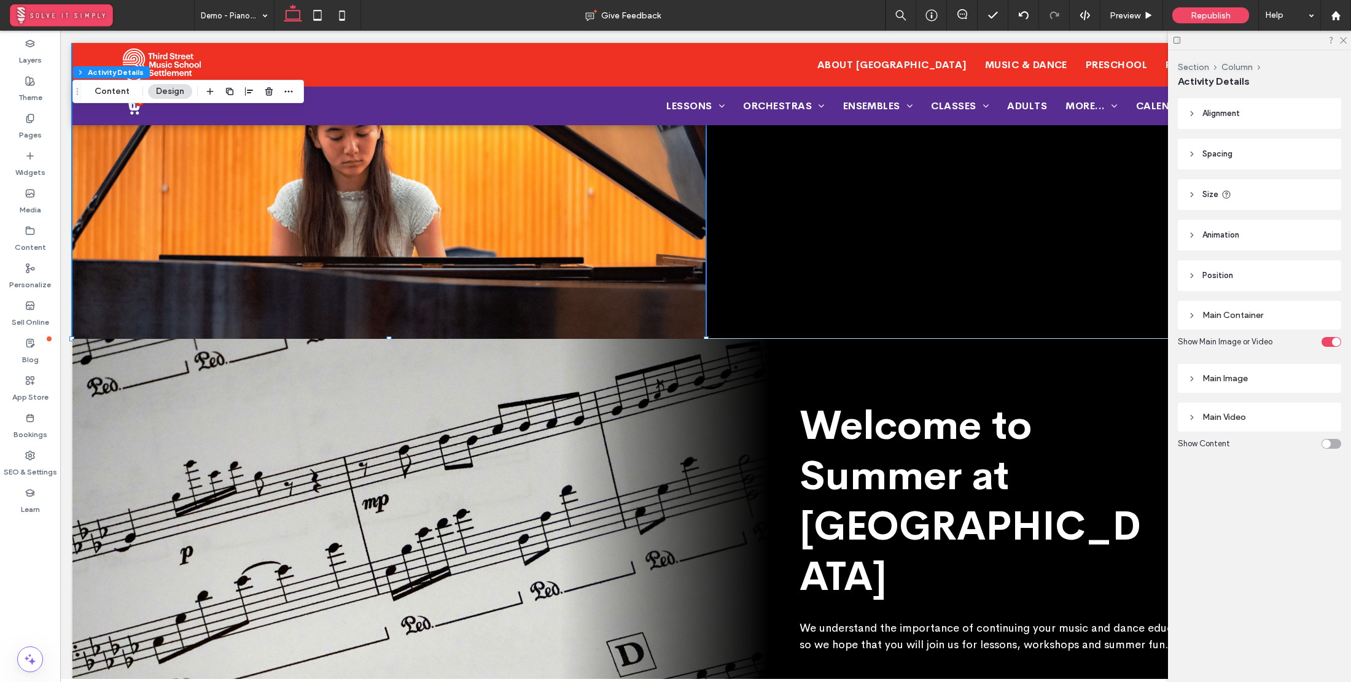
click at [1232, 383] on div "Main Image" at bounding box center [1260, 378] width 144 height 10
click at [1234, 378] on div "Main Image" at bounding box center [1260, 378] width 144 height 10
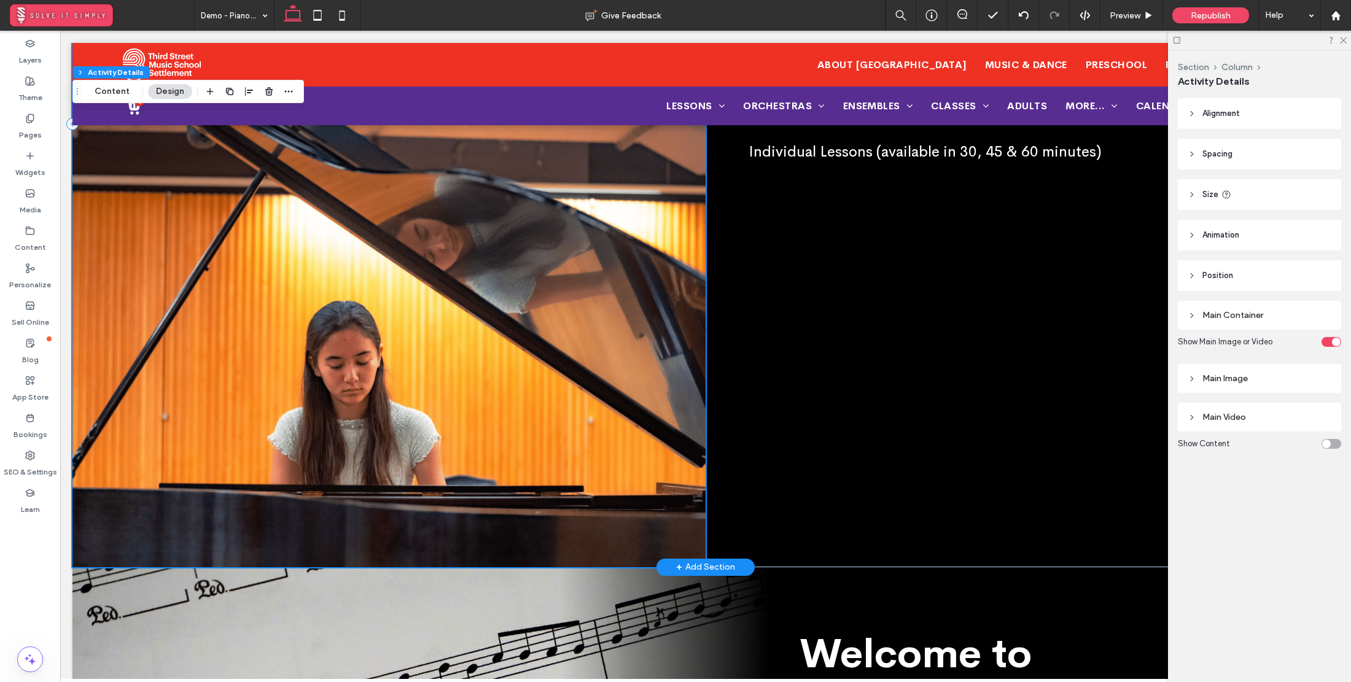
scroll to position [704, 0]
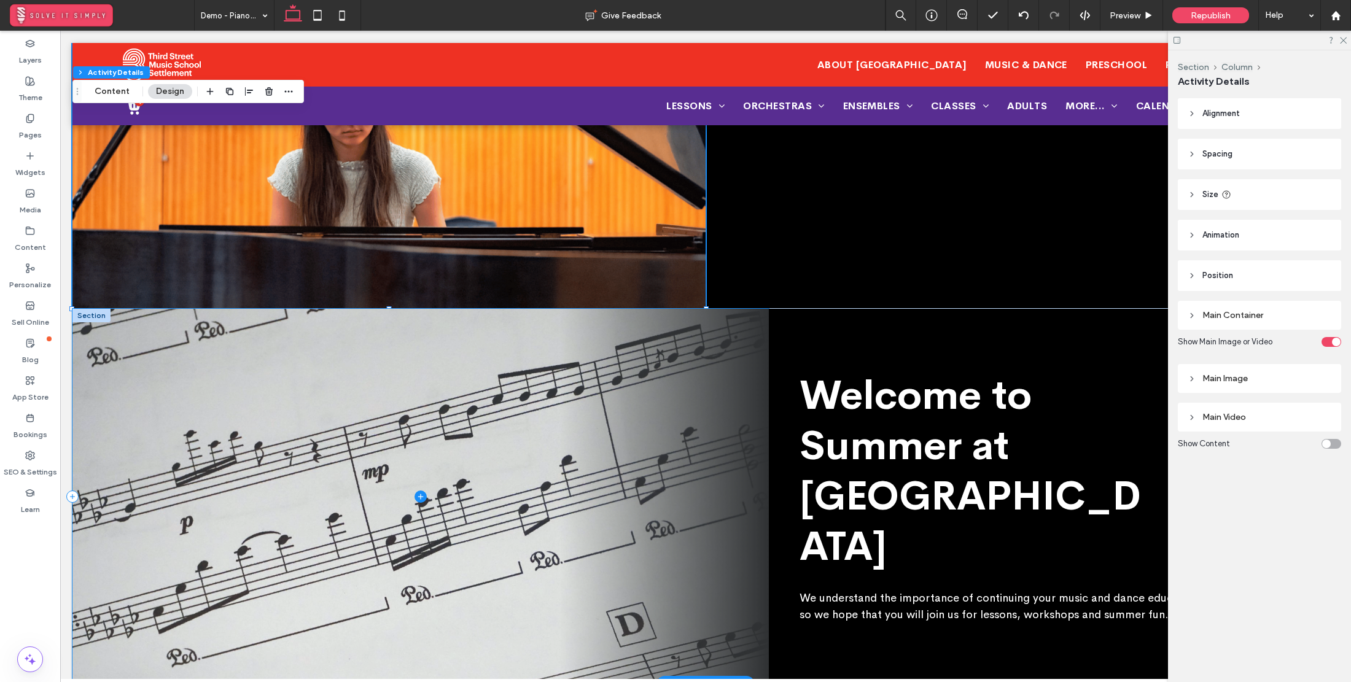
click at [451, 375] on span at bounding box center [420, 497] width 696 height 376
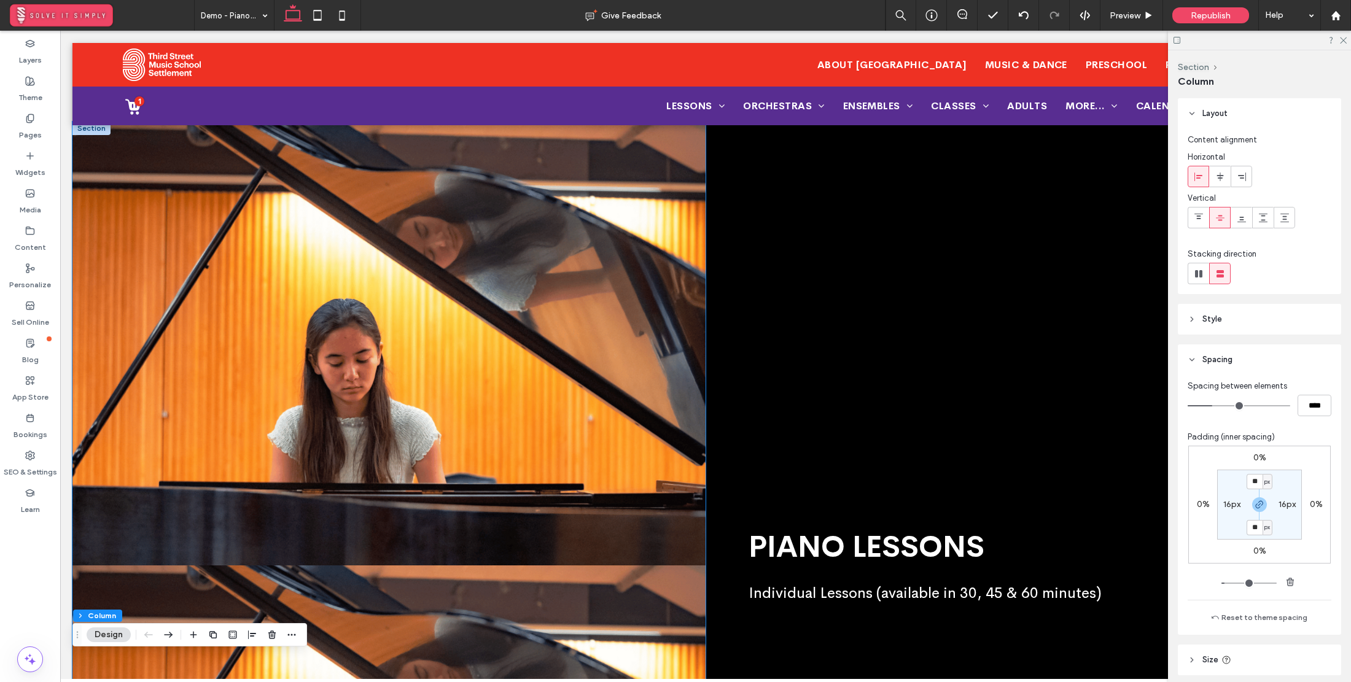
scroll to position [0, 0]
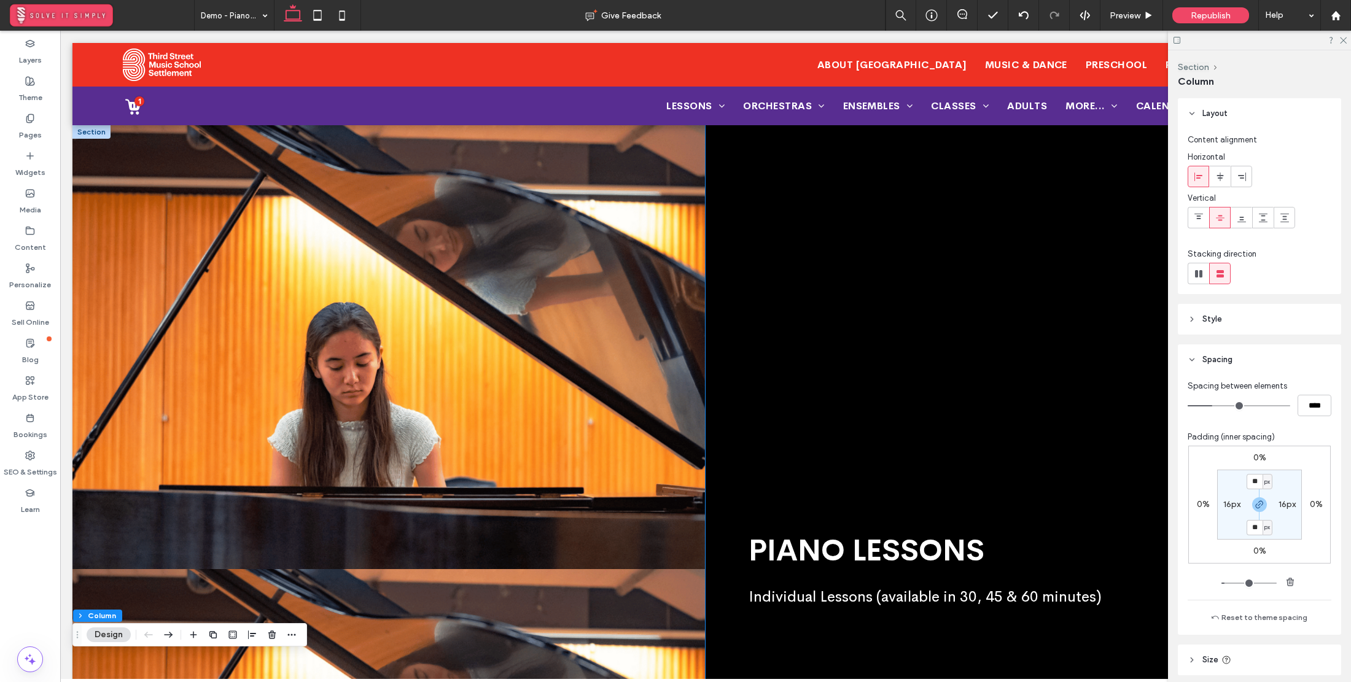
click at [788, 297] on div "PIANO LESSONS Individual Lessons (available in 30, 45 & 60 minutes)" at bounding box center [1022, 568] width 633 height 887
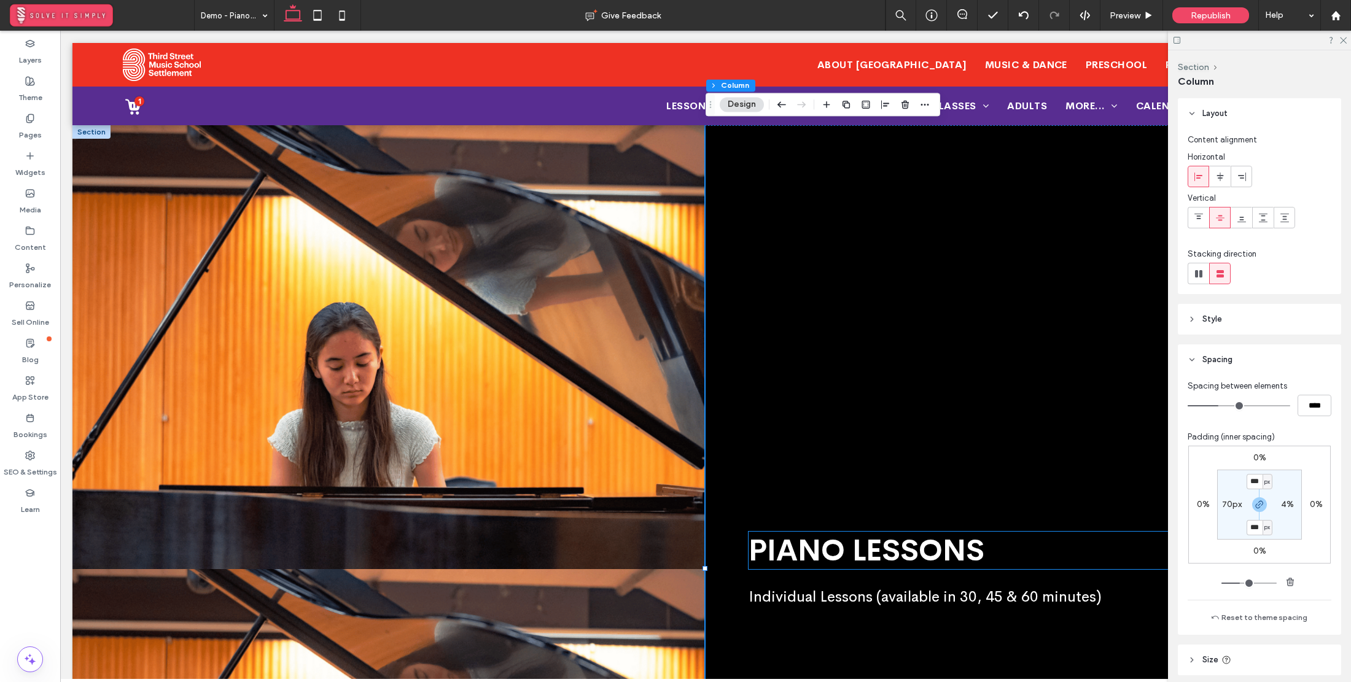
click at [861, 553] on span "PIANO LESSONS" at bounding box center [867, 550] width 236 height 37
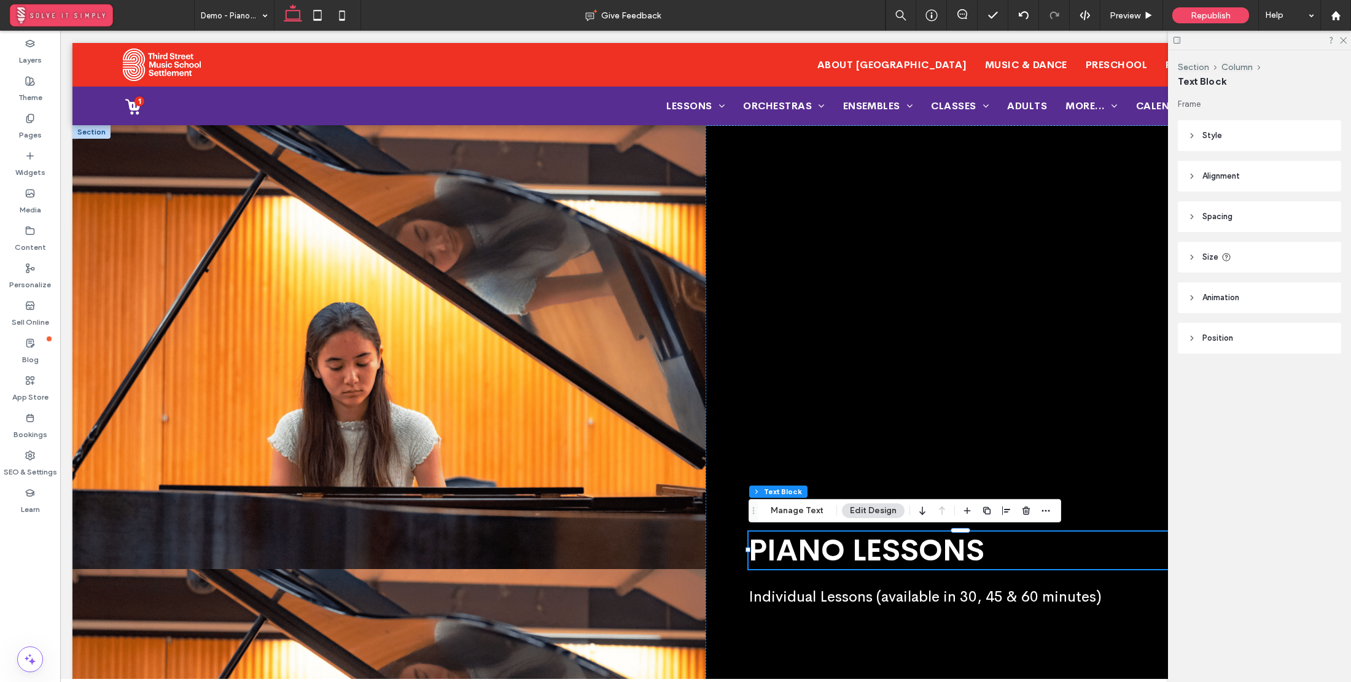
click at [899, 548] on span "PIANO LESSONS" at bounding box center [867, 550] width 236 height 37
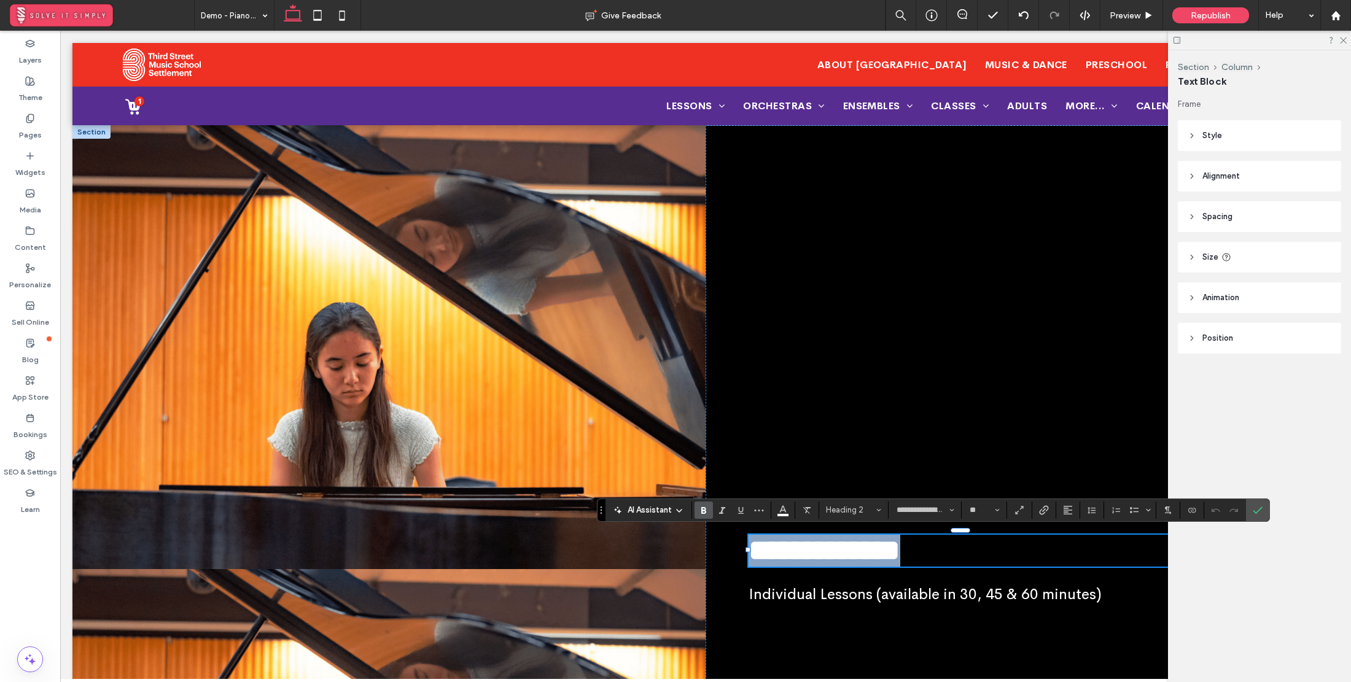
click at [899, 548] on span "**********" at bounding box center [825, 550] width 152 height 29
copy span "**********"
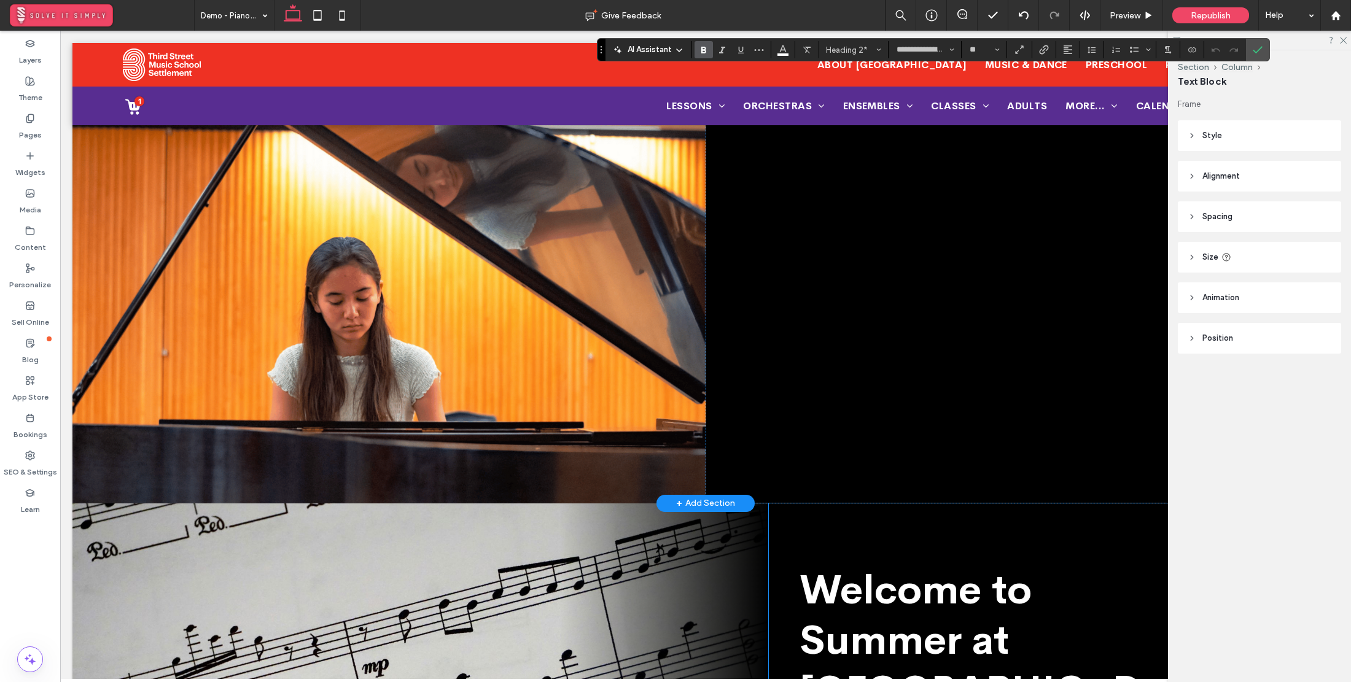
scroll to position [648, 0]
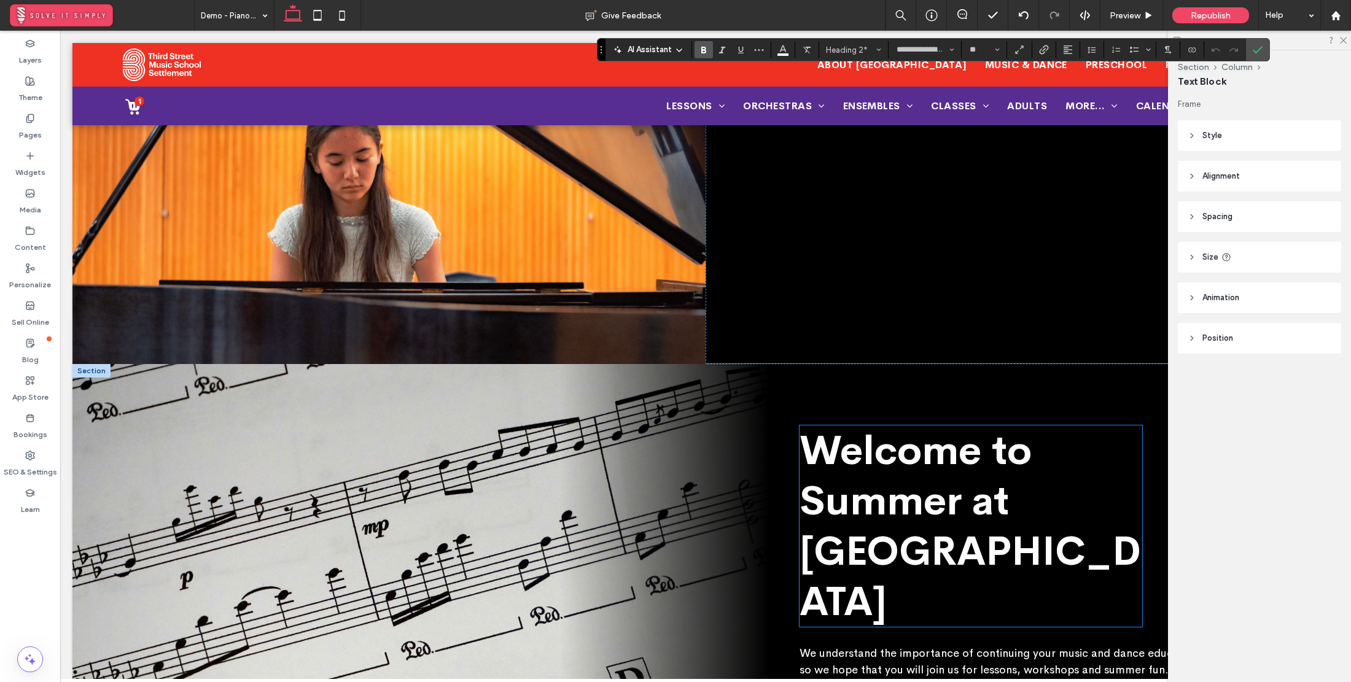
click at [905, 462] on span "Welcome to Summer at [GEOGRAPHIC_DATA]" at bounding box center [970, 526] width 341 height 201
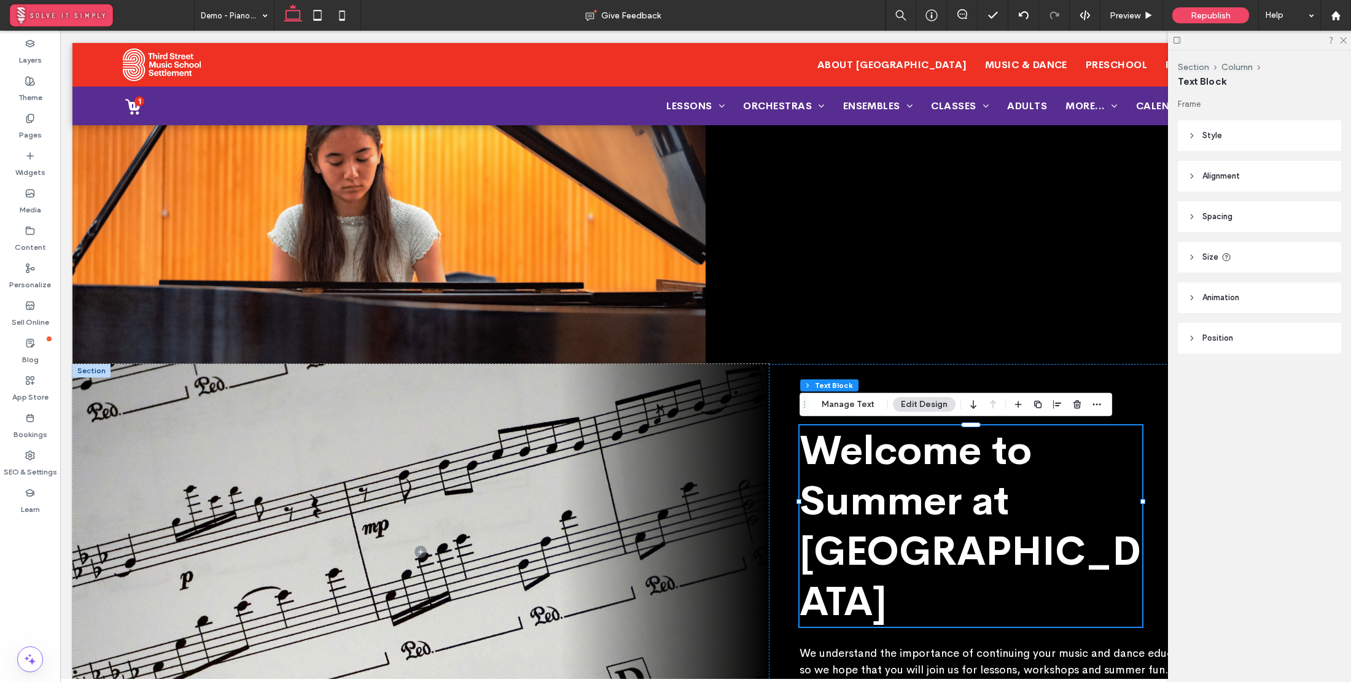
click at [914, 498] on span "Welcome to Summer at [GEOGRAPHIC_DATA]" at bounding box center [970, 526] width 341 height 201
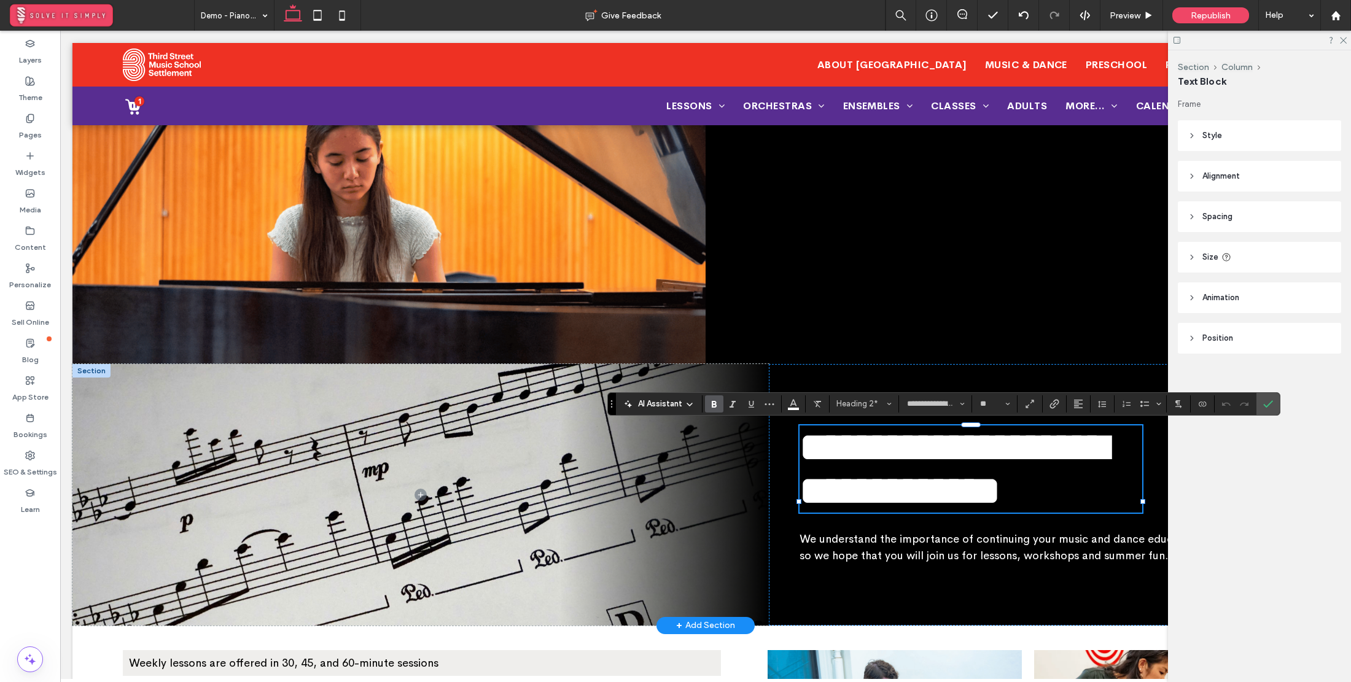
paste div
type input "**********"
type input "**"
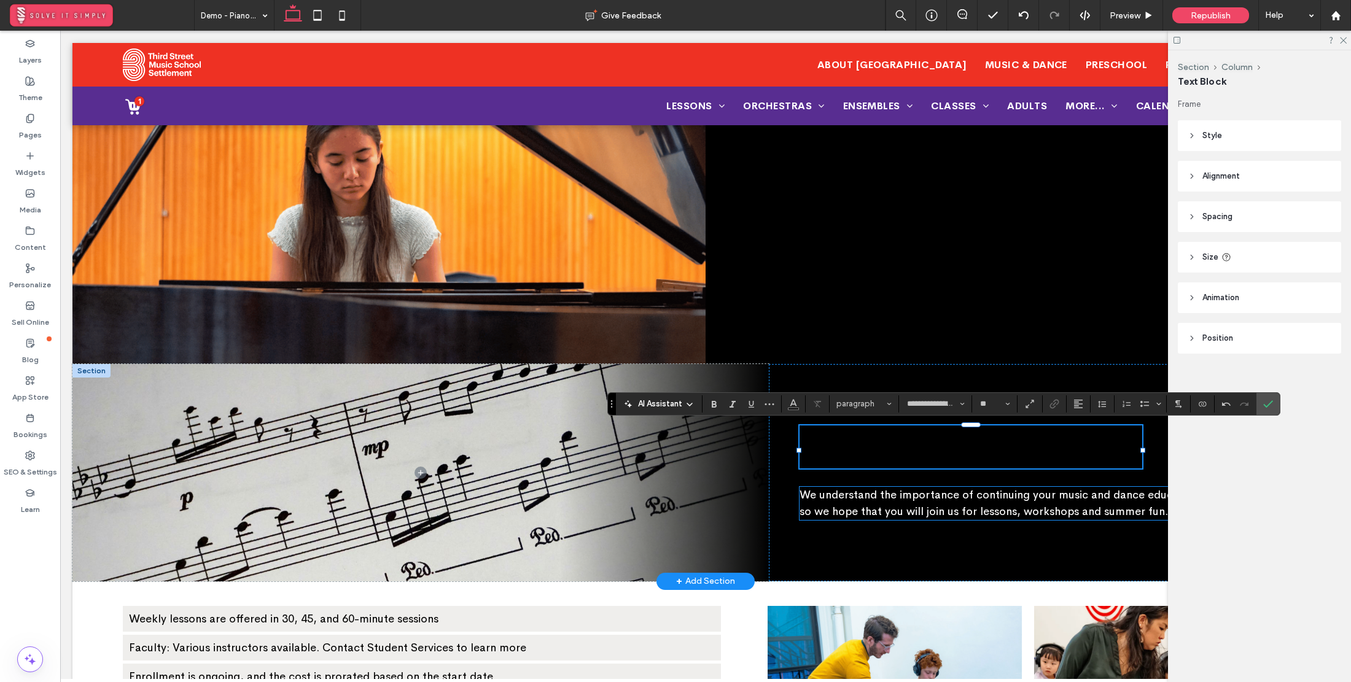
type input "**********"
type input "**"
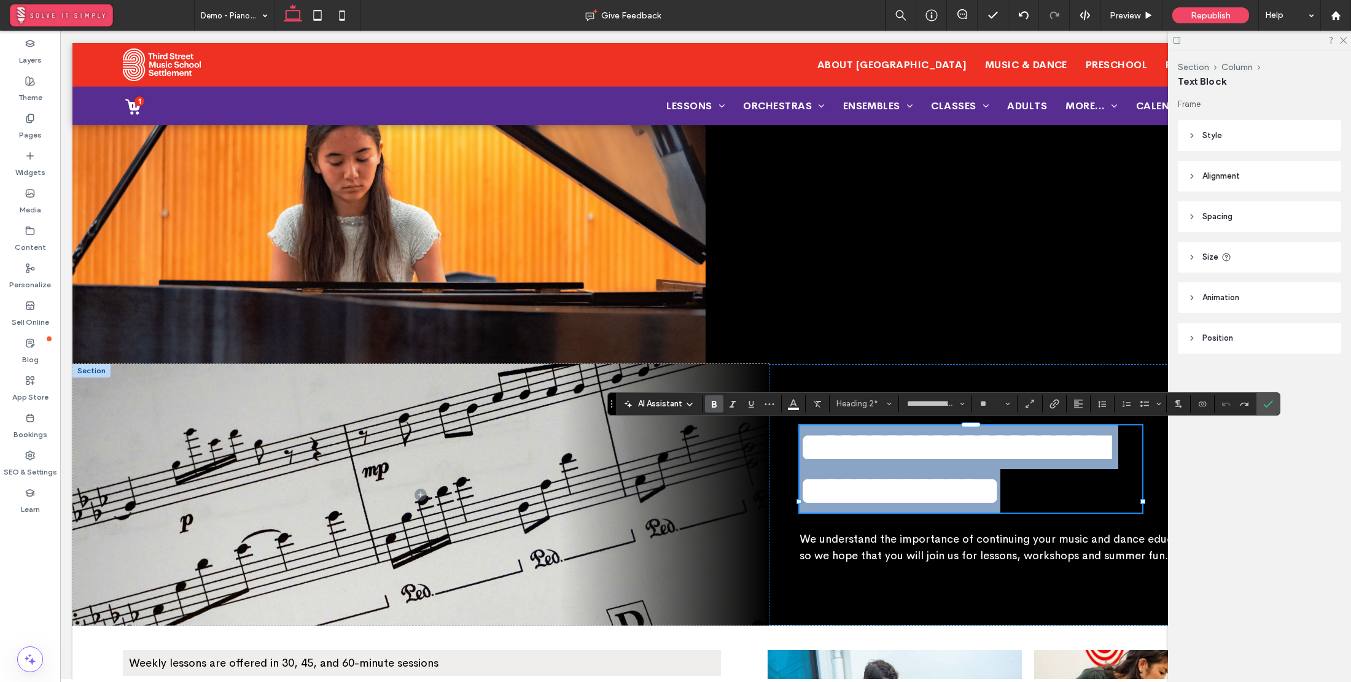
drag, startPoint x: 922, startPoint y: 538, endPoint x: 819, endPoint y: 448, distance: 136.7
click at [819, 448] on h2 "**********" at bounding box center [971, 469] width 343 height 87
type input "**********"
type input "**"
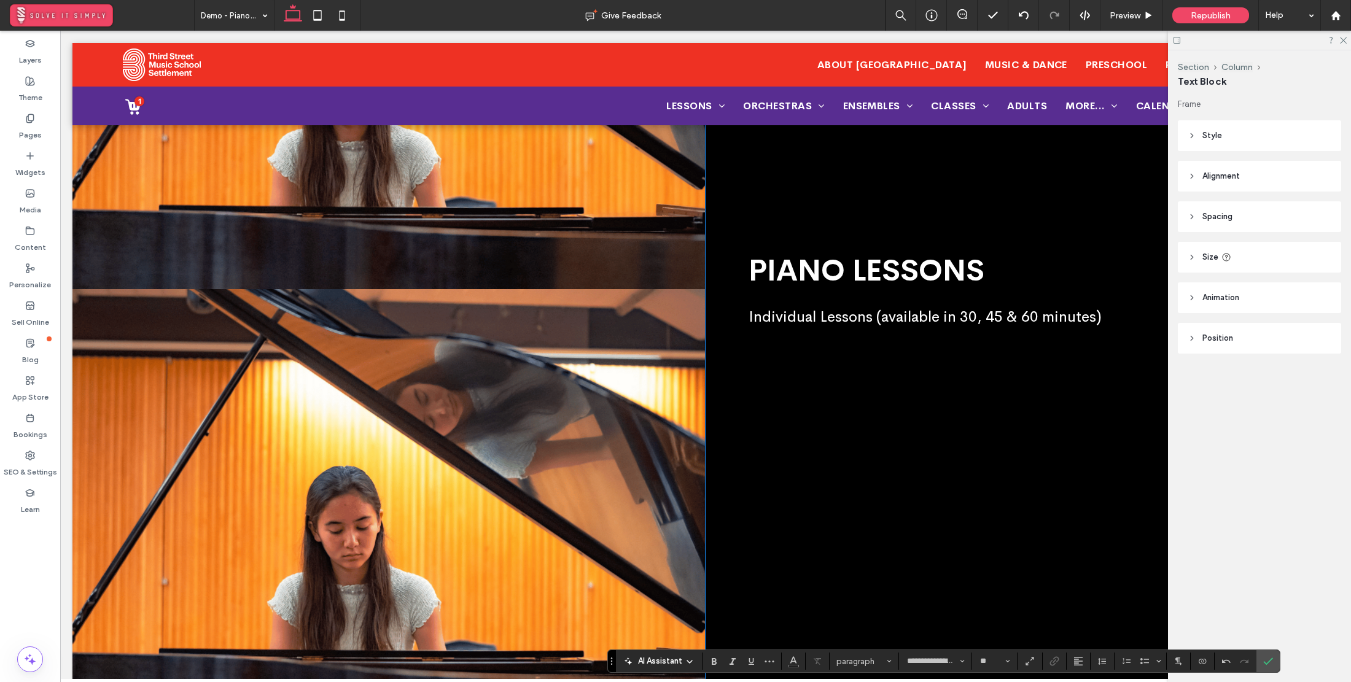
scroll to position [227, 0]
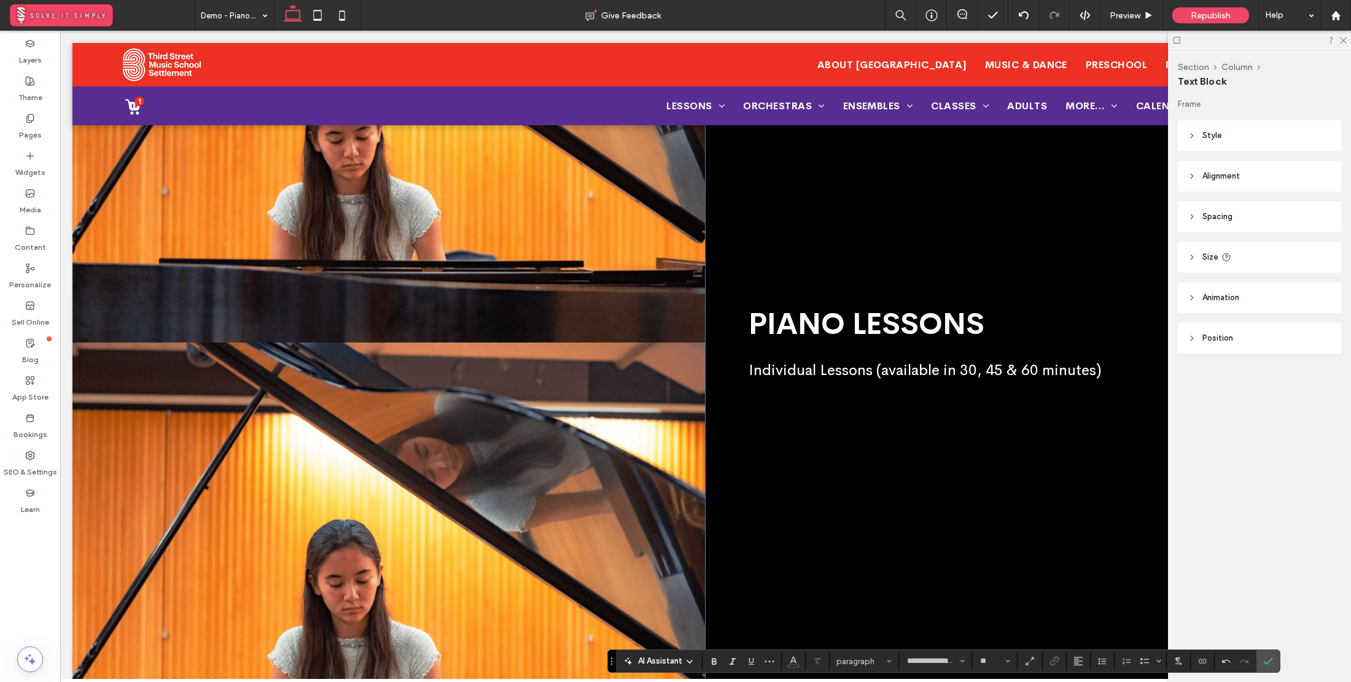
click at [839, 351] on div "PIANO LESSONS Individual Lessons (available in 30, 45 & 60 minutes)" at bounding box center [1022, 342] width 633 height 887
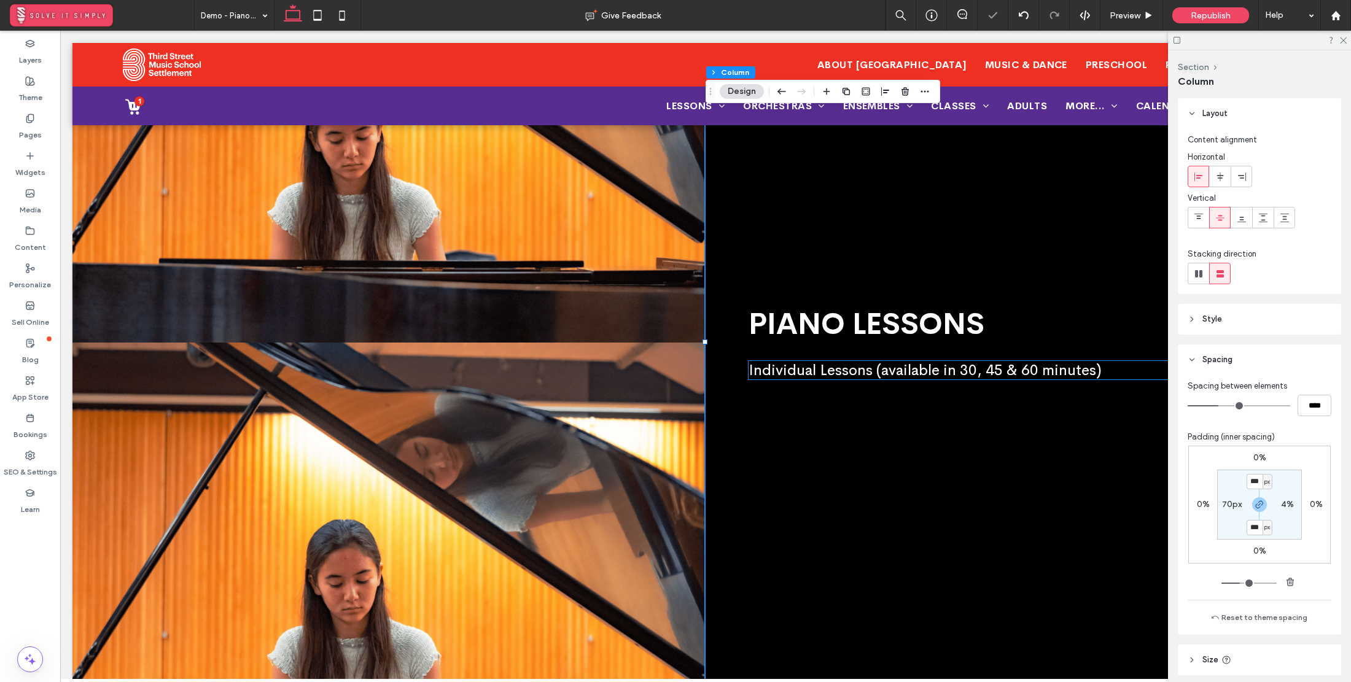
click at [825, 379] on div "PIANO LESSONS Individual Lessons (available in 30, 45 & 60 minutes)" at bounding box center [1022, 342] width 633 height 887
click at [841, 373] on span "Individual Lessons (available in 30, 45 & 60 minutes)" at bounding box center [925, 370] width 353 height 18
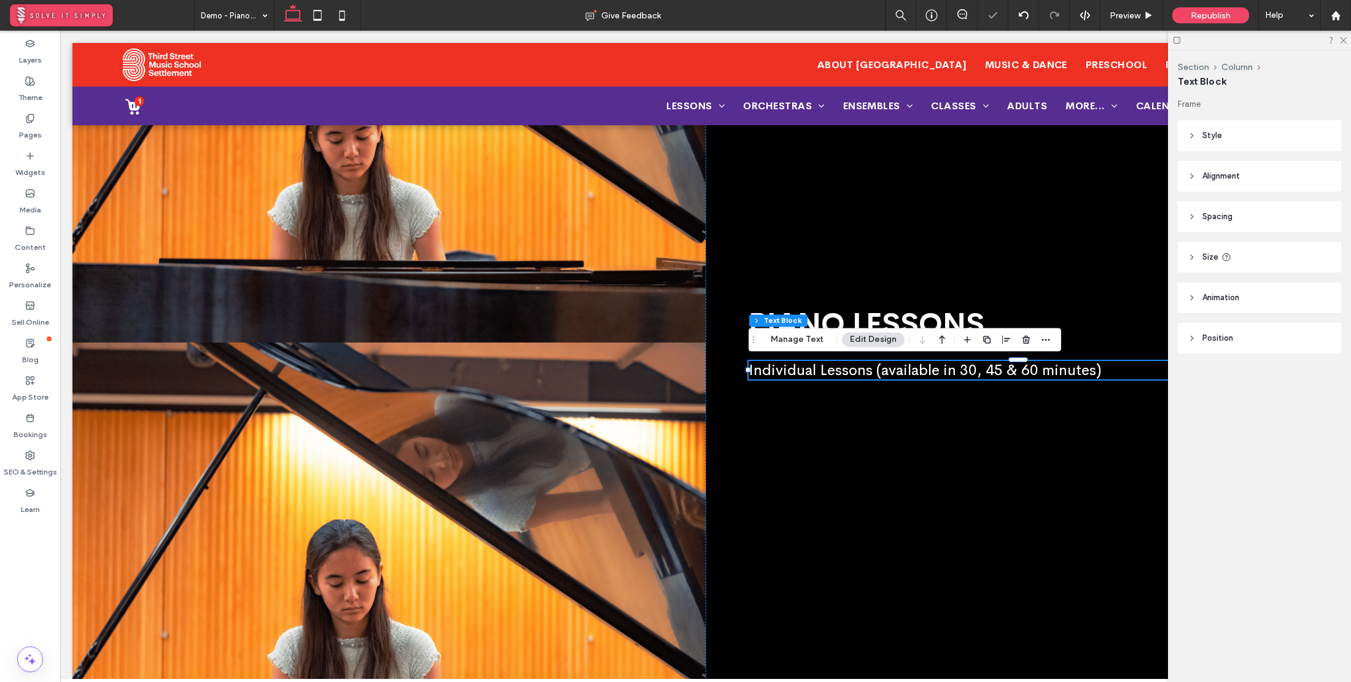
click at [841, 373] on span "Individual Lessons (available in 30, 45 & 60 minutes)" at bounding box center [925, 370] width 353 height 18
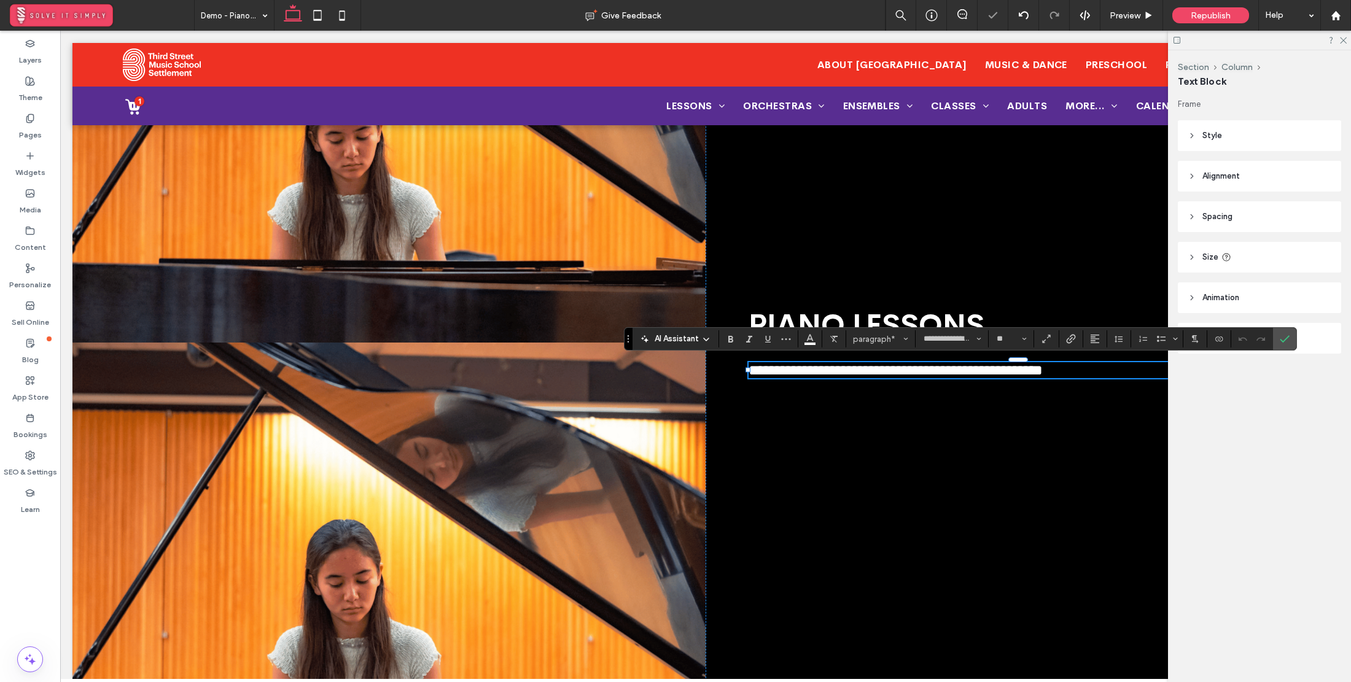
click at [841, 373] on span "**********" at bounding box center [896, 370] width 294 height 15
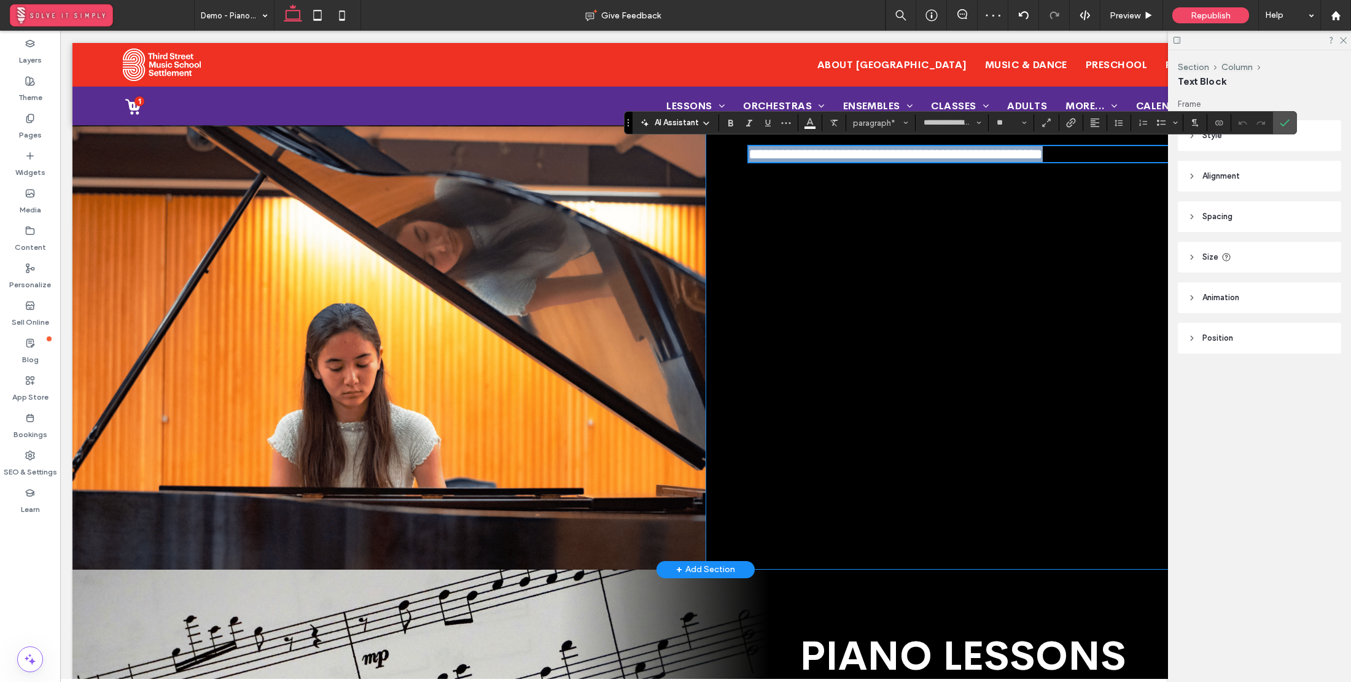
scroll to position [642, 0]
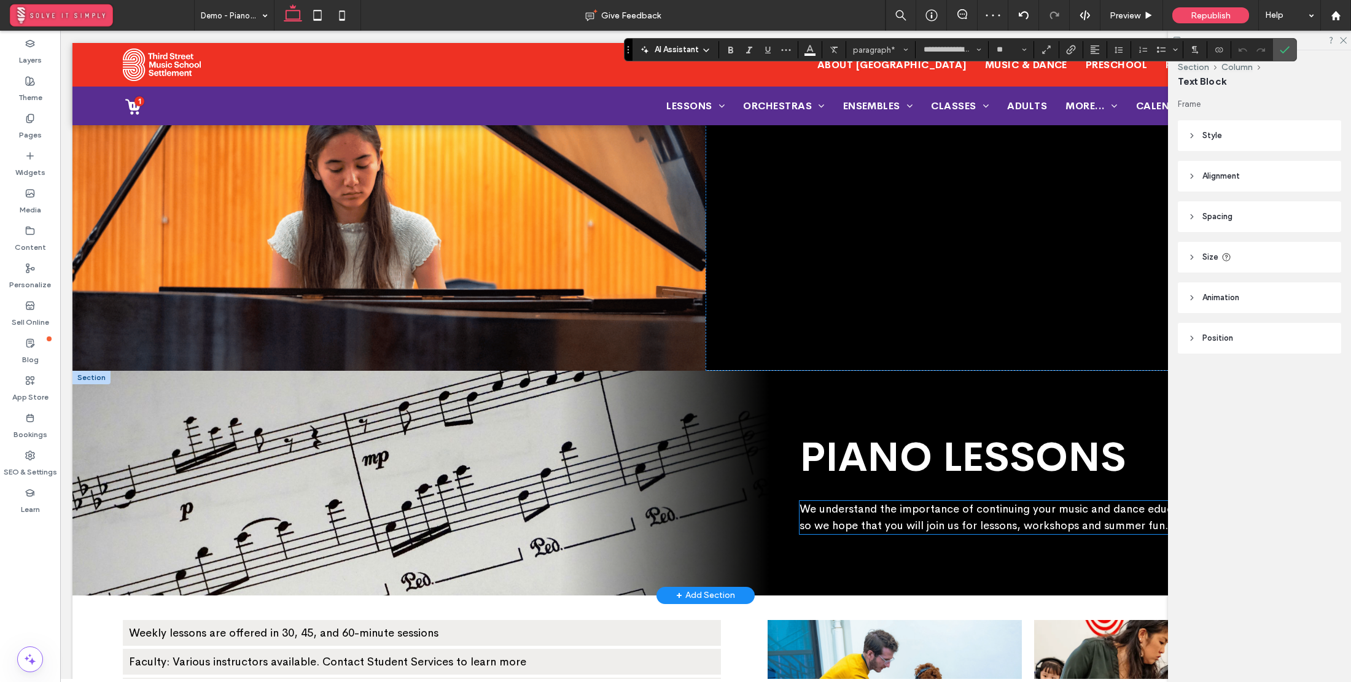
click at [933, 502] on span "We understand the importance of continuing your music and dance education year …" at bounding box center [1030, 517] width 461 height 30
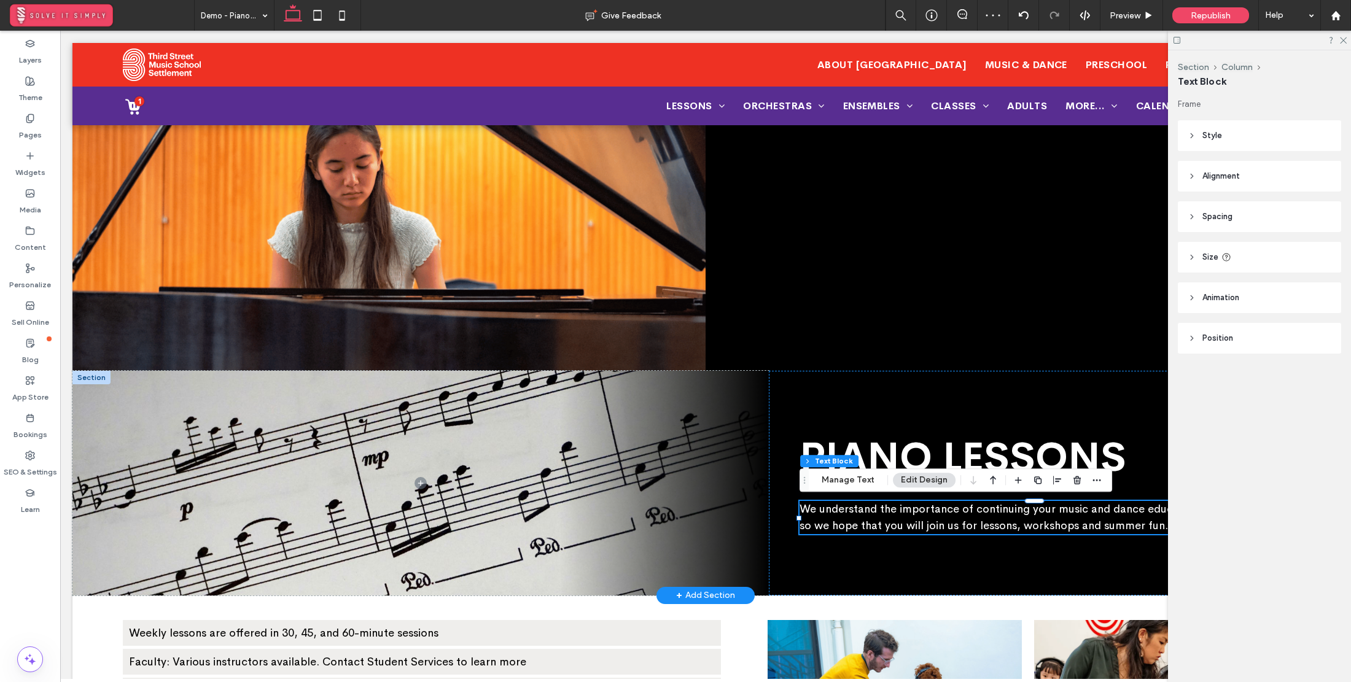
click at [908, 512] on span "We understand the importance of continuing your music and dance education year …" at bounding box center [1030, 517] width 461 height 30
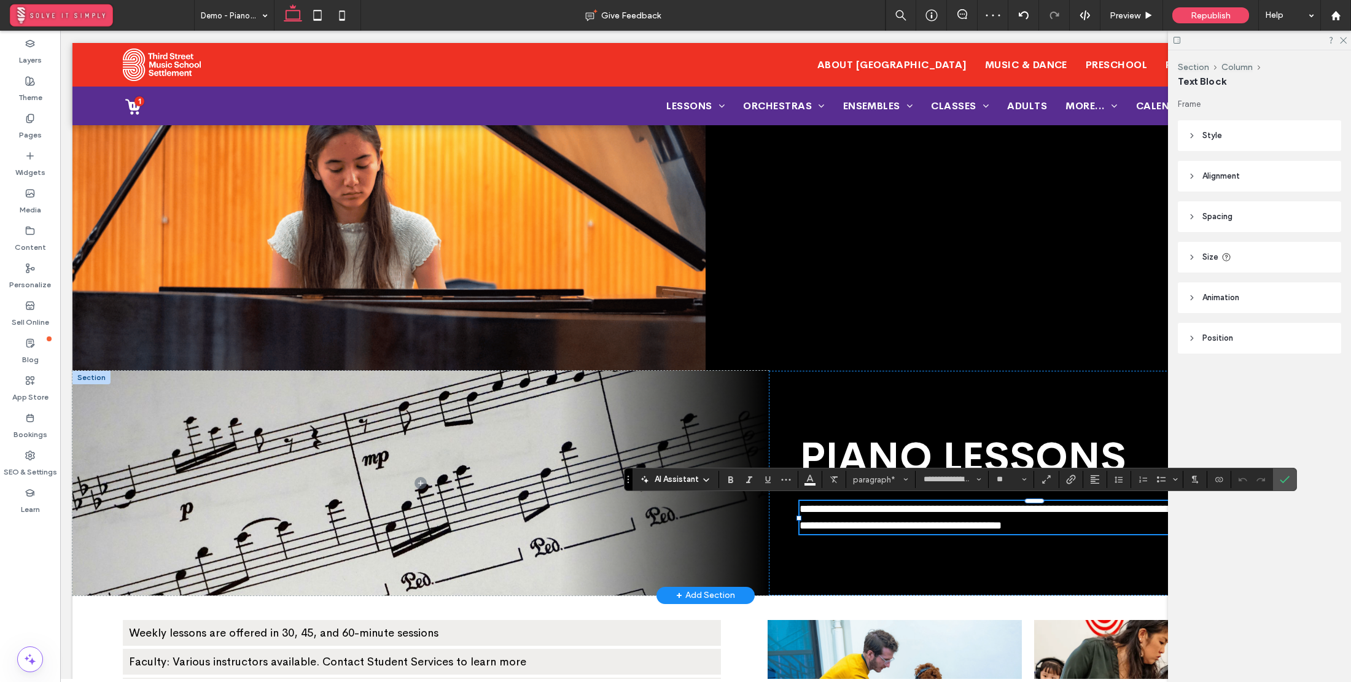
paste div
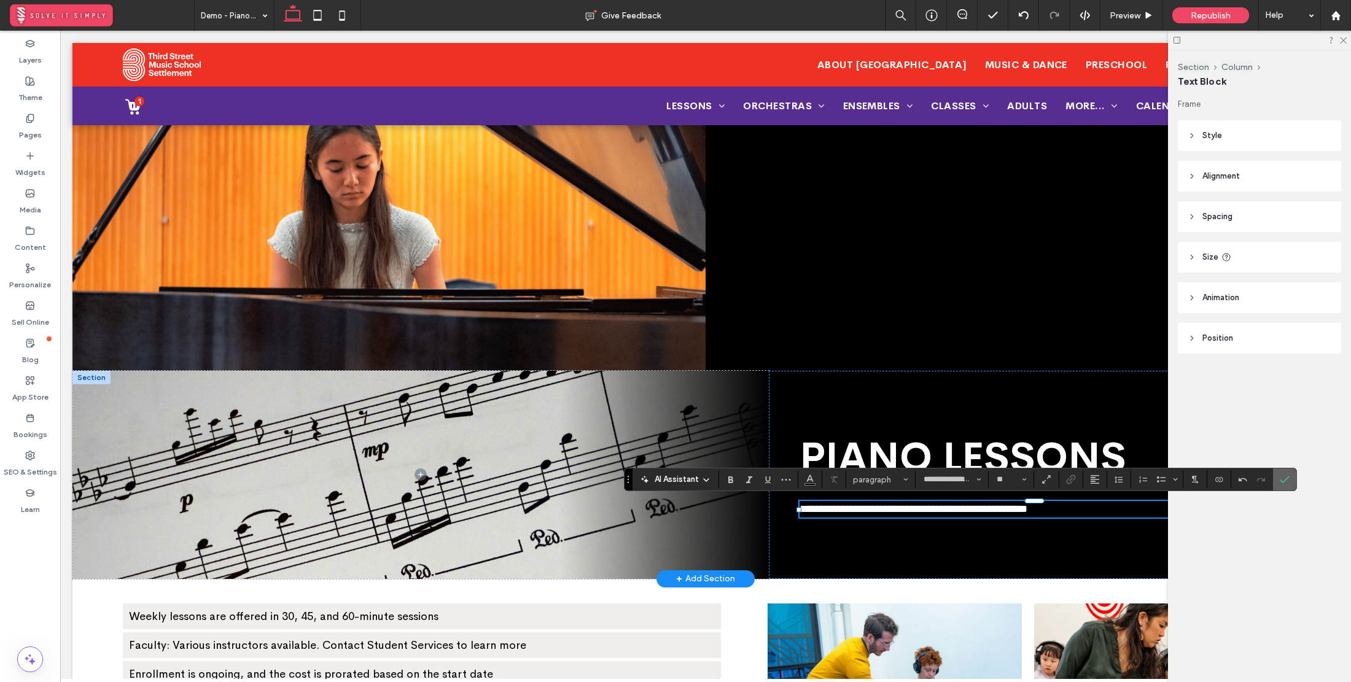
click at [1280, 478] on icon "Confirm" at bounding box center [1285, 480] width 10 height 10
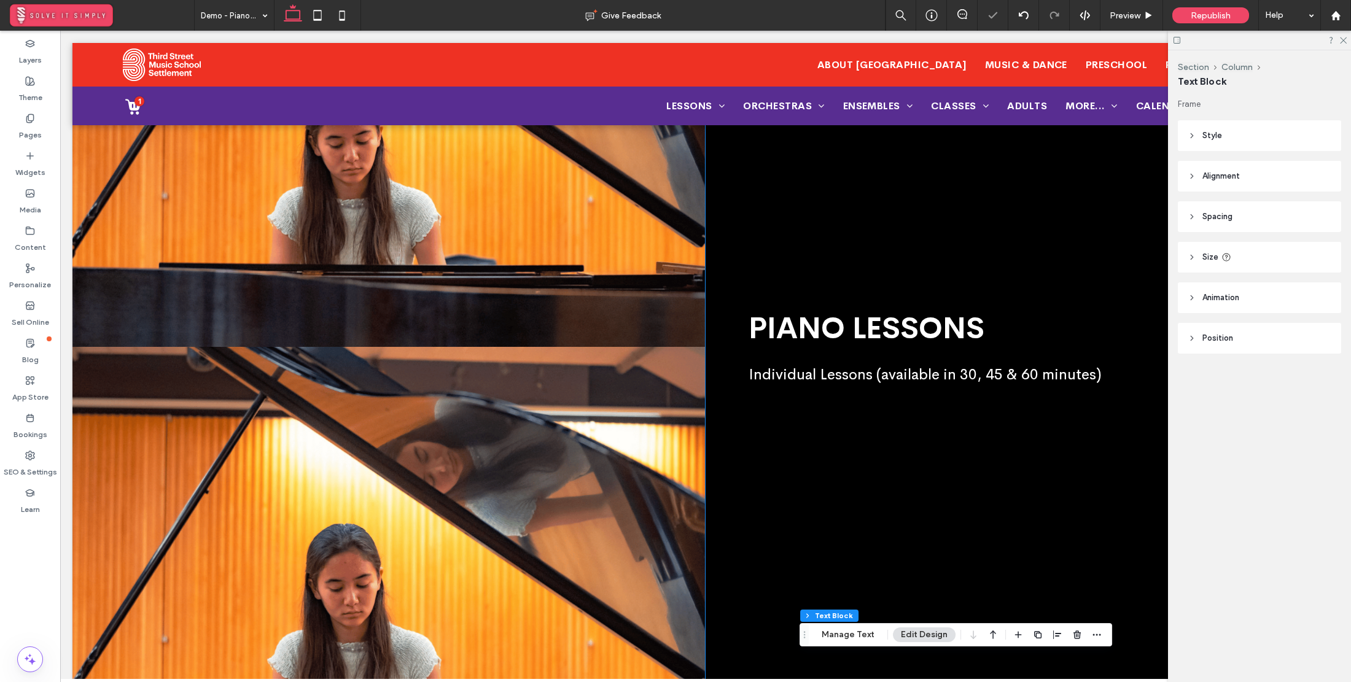
scroll to position [610, 0]
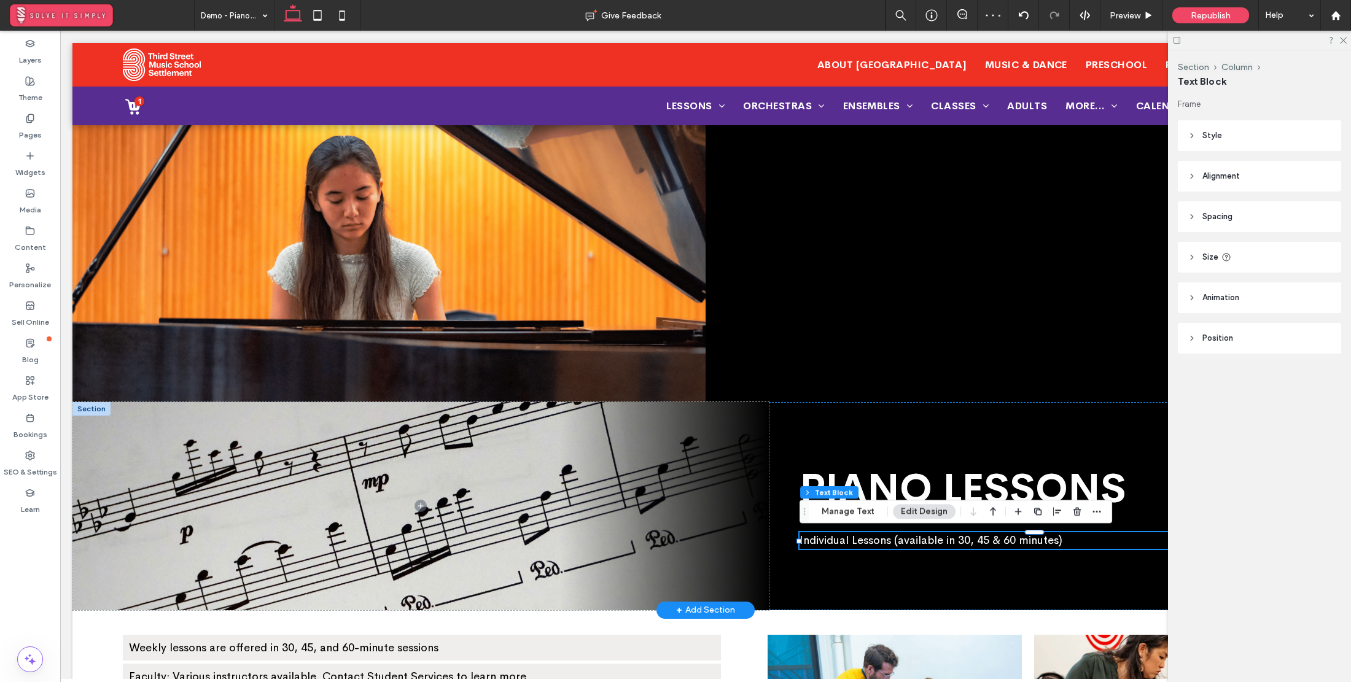
click at [946, 543] on span "Individual Lessons (available in 30, 45 & 60 minutes)" at bounding box center [931, 541] width 263 height 14
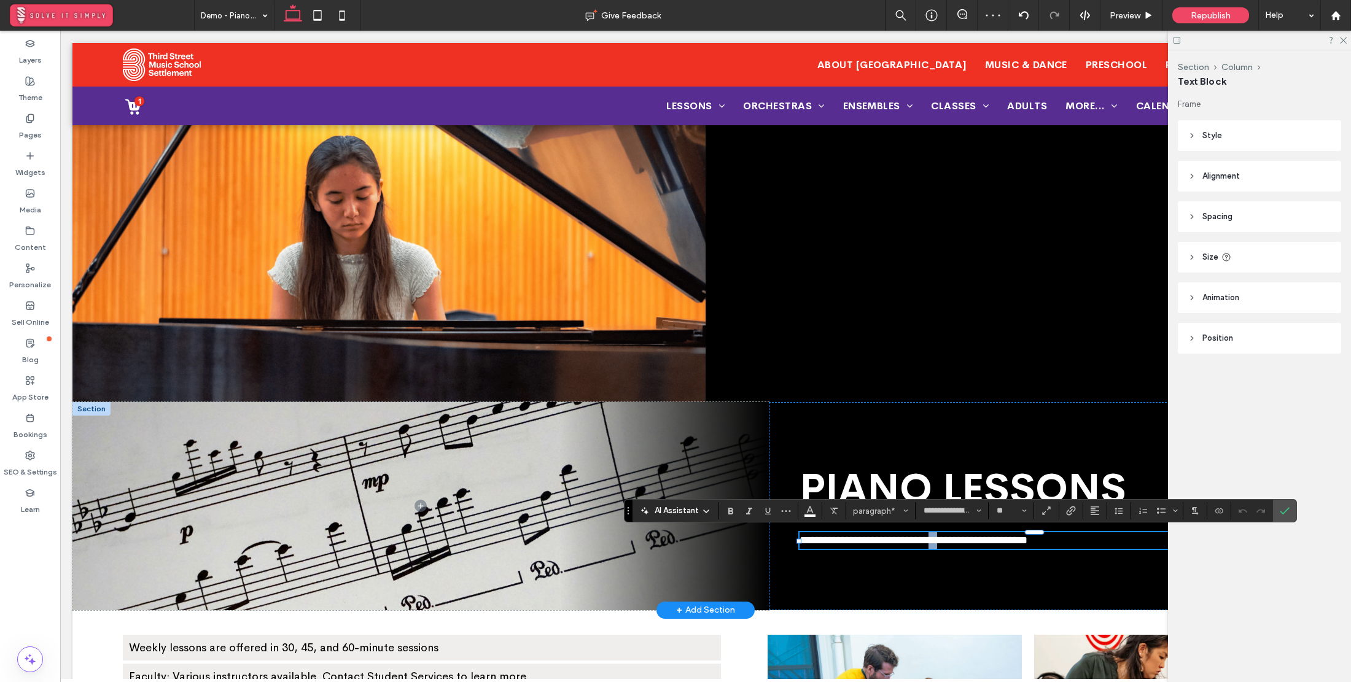
click at [946, 543] on span "**********" at bounding box center [914, 540] width 228 height 11
click at [1029, 508] on button "**" at bounding box center [1011, 510] width 40 height 17
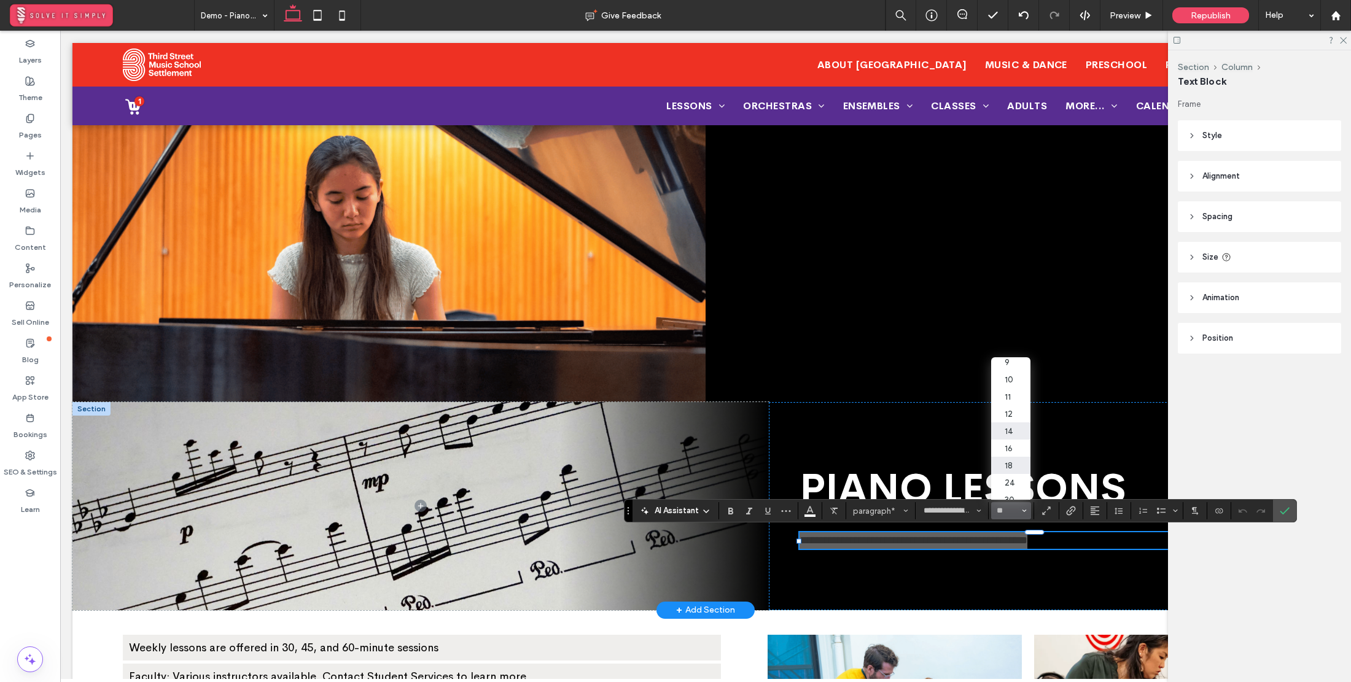
scroll to position [39, 0]
click at [907, 511] on icon "Styles" at bounding box center [905, 510] width 5 height 5
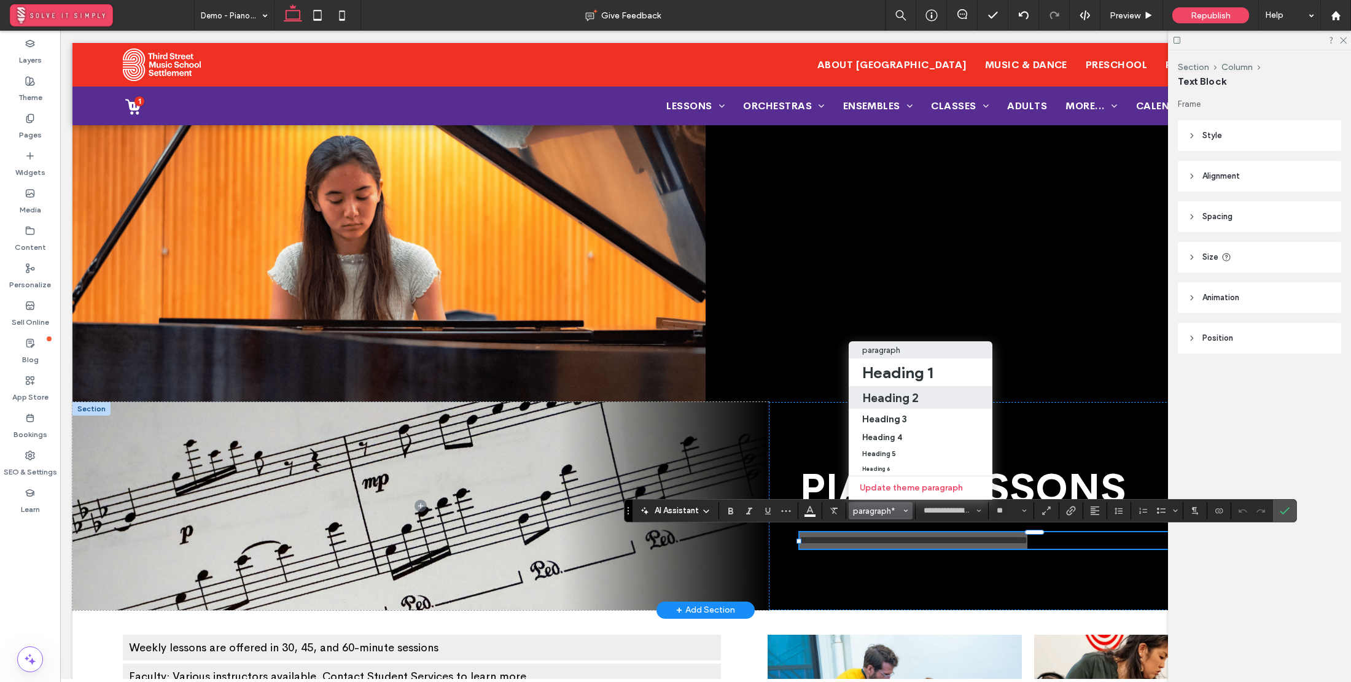
click at [910, 393] on h2 "Heading 2" at bounding box center [890, 398] width 56 height 15
type input "**********"
type input "**"
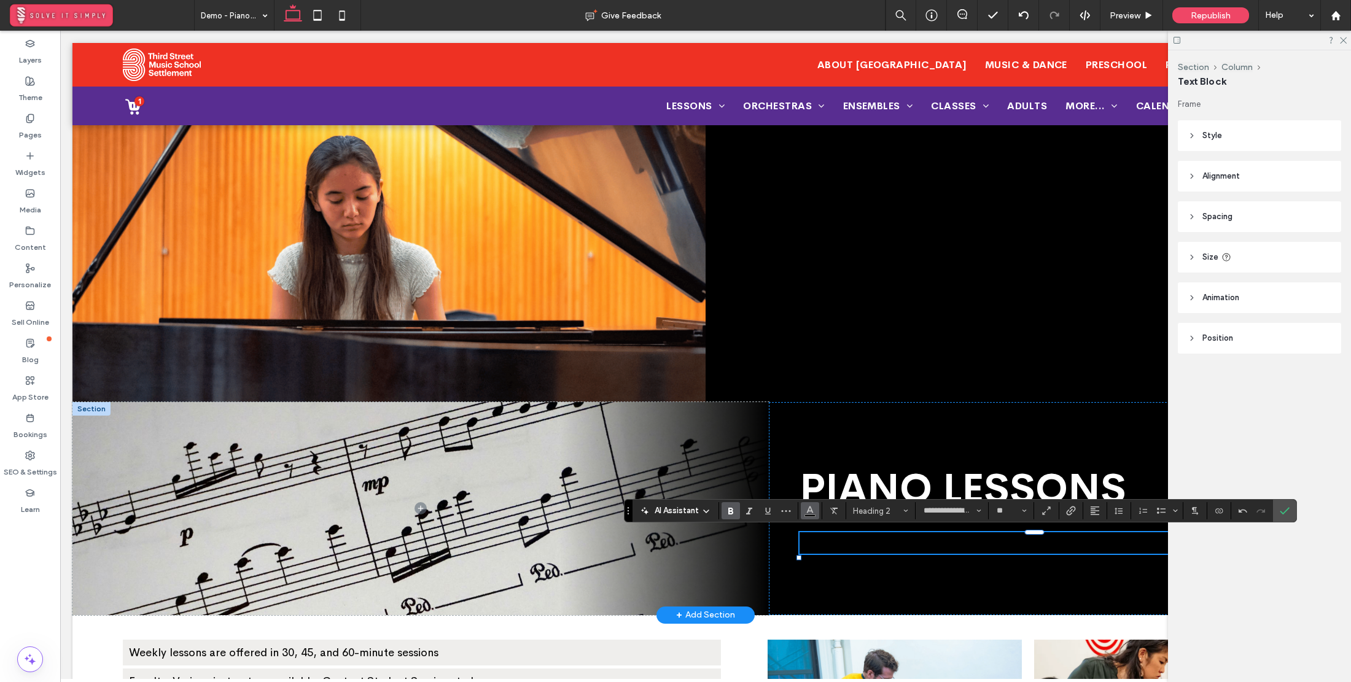
click at [806, 510] on icon "Color" at bounding box center [810, 510] width 10 height 10
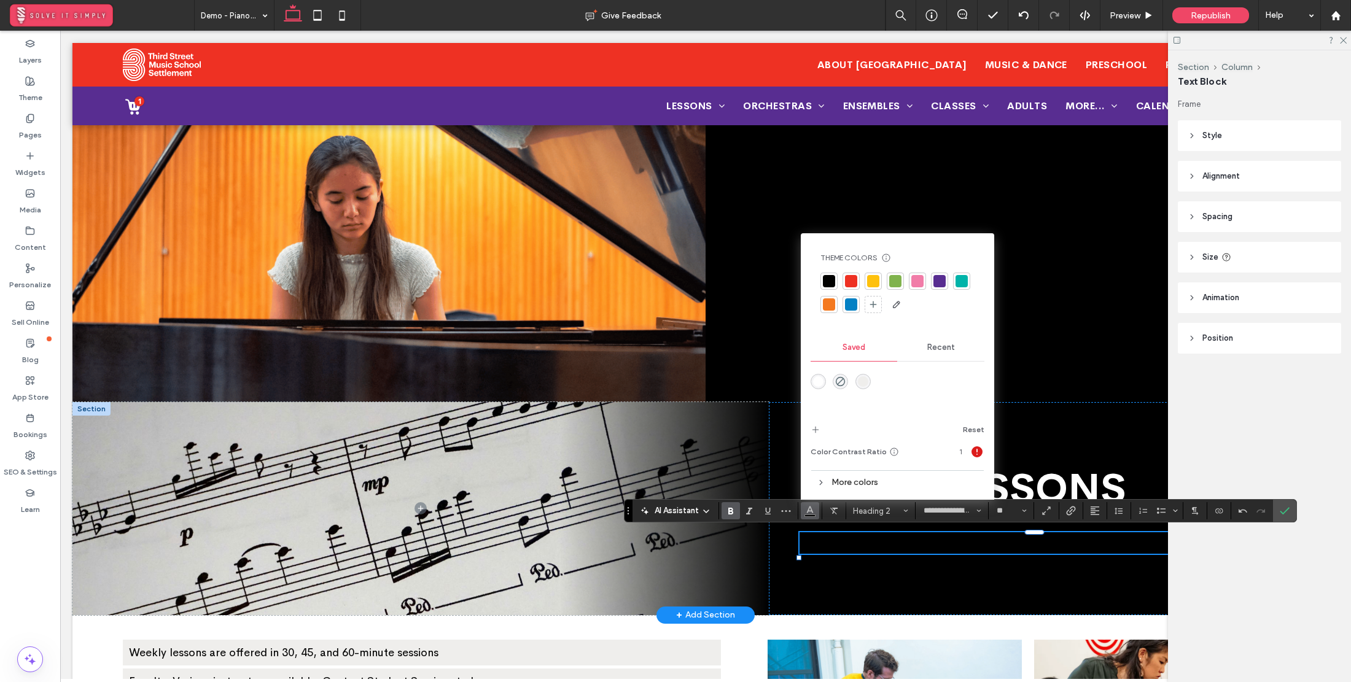
click at [815, 376] on div "rgba(255,255,255,1)" at bounding box center [818, 381] width 10 height 10
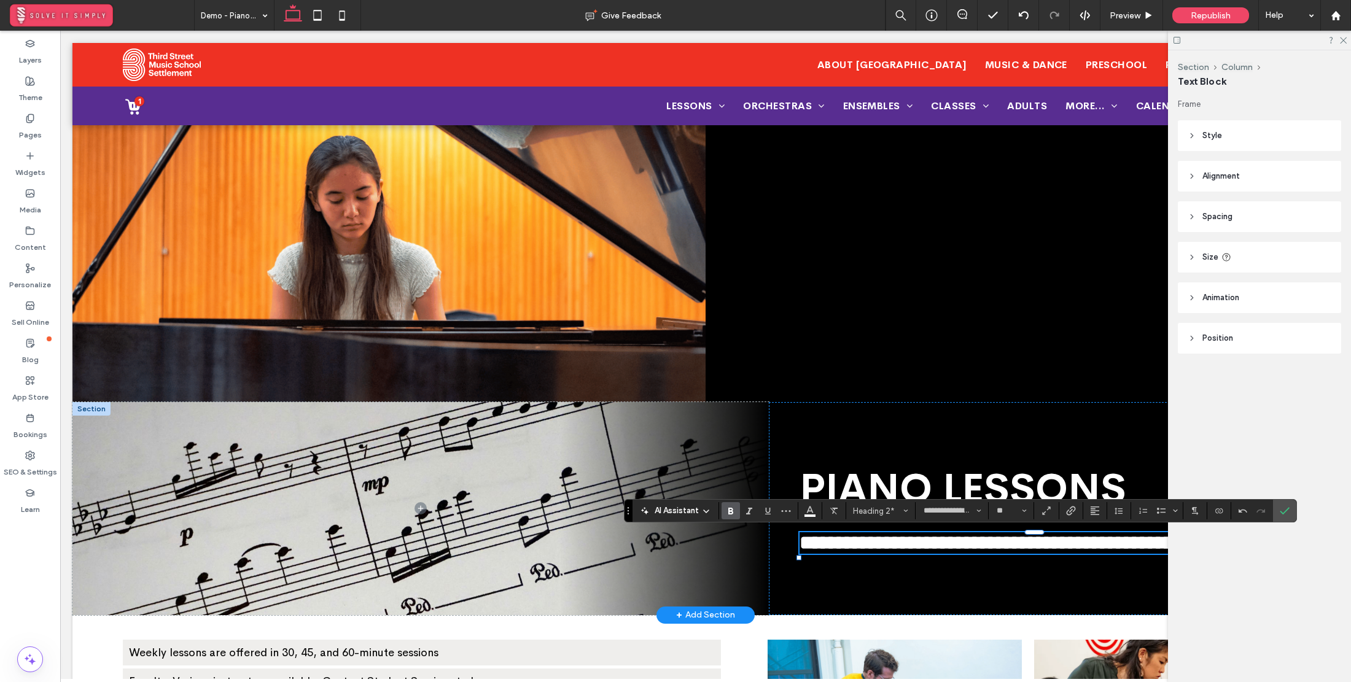
click at [966, 554] on h2 "**********" at bounding box center [1035, 542] width 470 height 21
click at [1274, 510] on section at bounding box center [1284, 511] width 23 height 22
click at [1282, 512] on icon "Confirm" at bounding box center [1285, 511] width 10 height 10
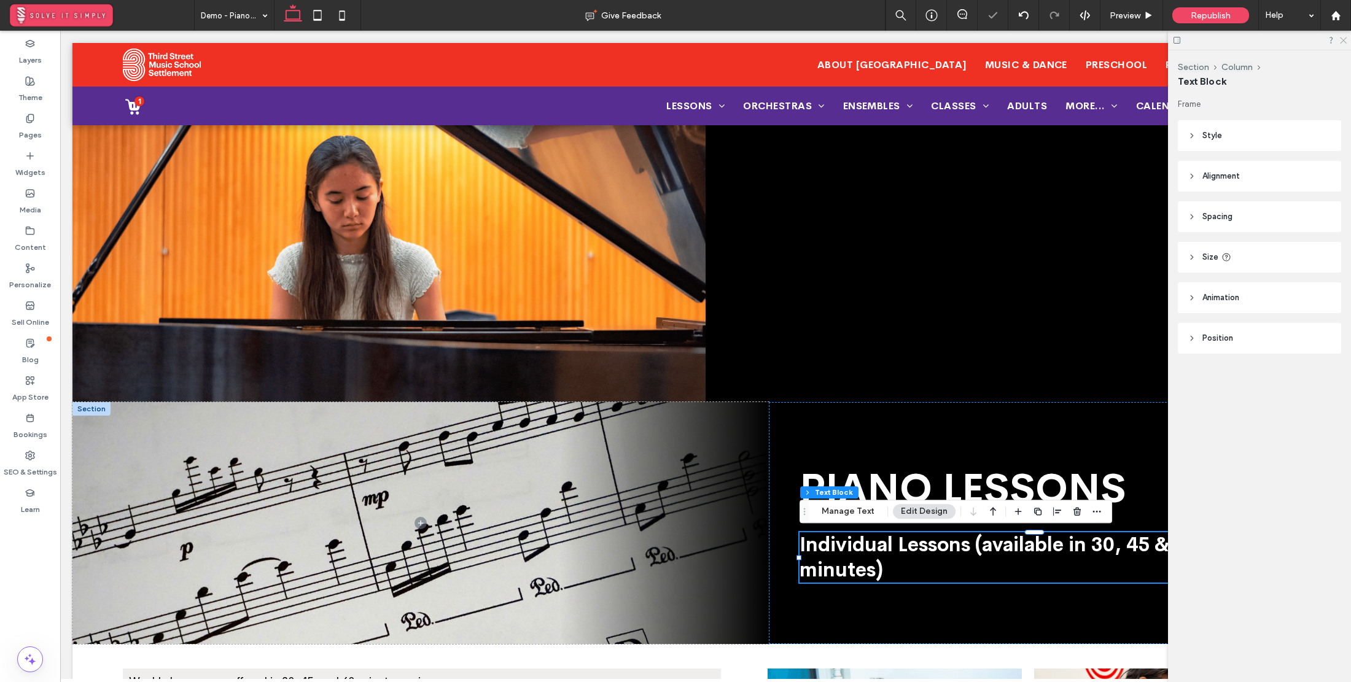
click at [1343, 42] on icon at bounding box center [1343, 40] width 8 height 8
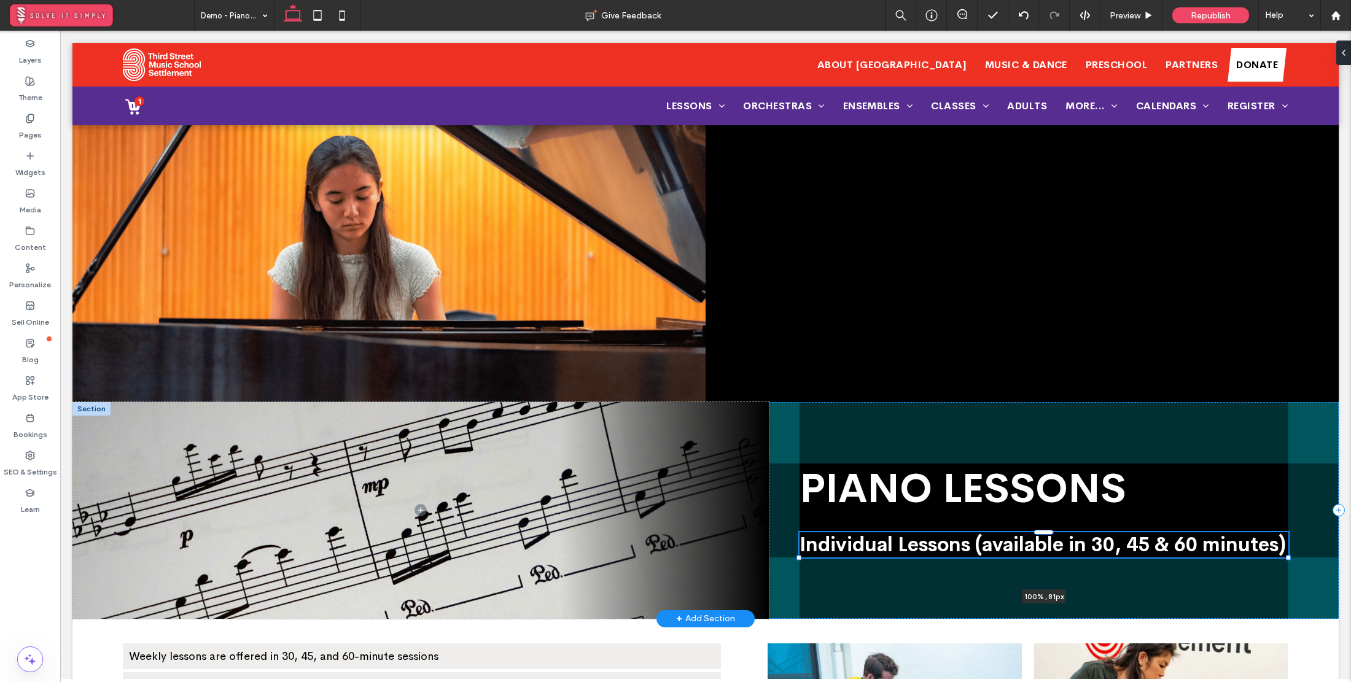
drag, startPoint x: 1271, startPoint y: 558, endPoint x: 1290, endPoint y: 553, distance: 19.8
click at [1290, 553] on div "PIANO LESSONS Individual Lessons (available in 30, 45 & 60 minutes) 100% , 81px" at bounding box center [705, 510] width 1266 height 217
type input "***"
type input "****"
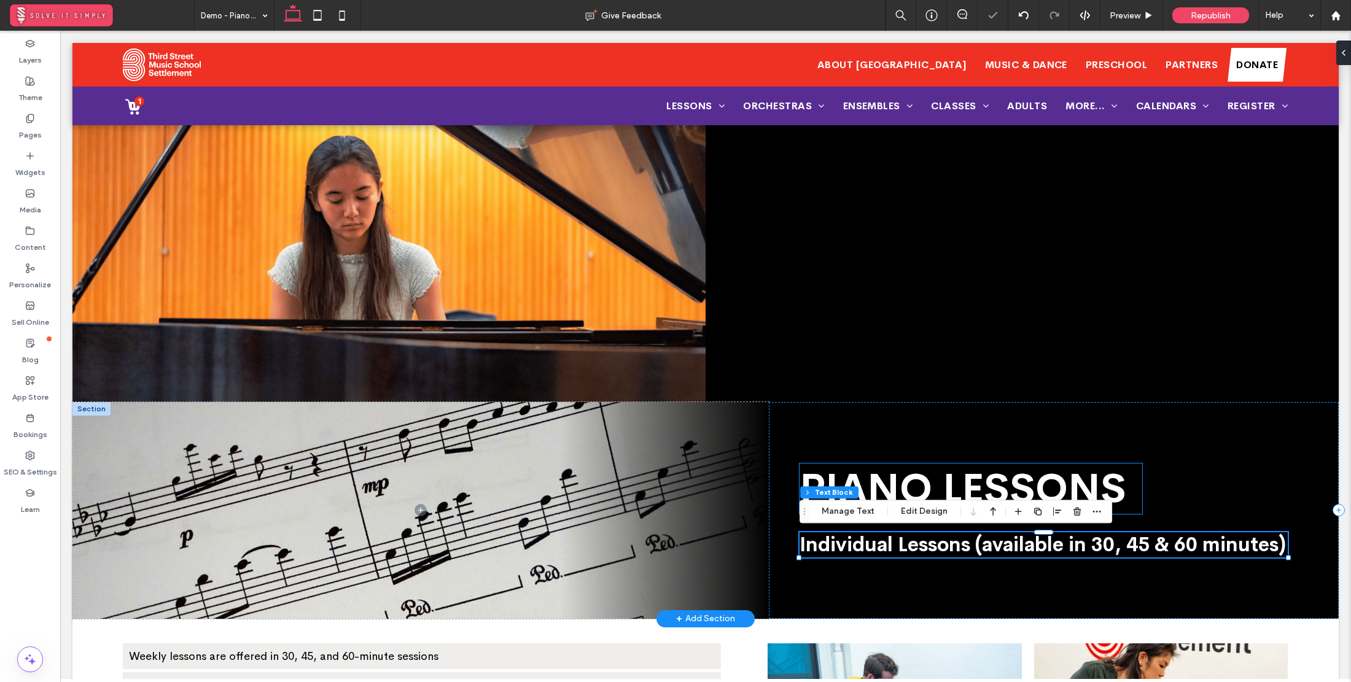
click at [1132, 490] on h2 "PIANO LESSONS" at bounding box center [971, 489] width 343 height 50
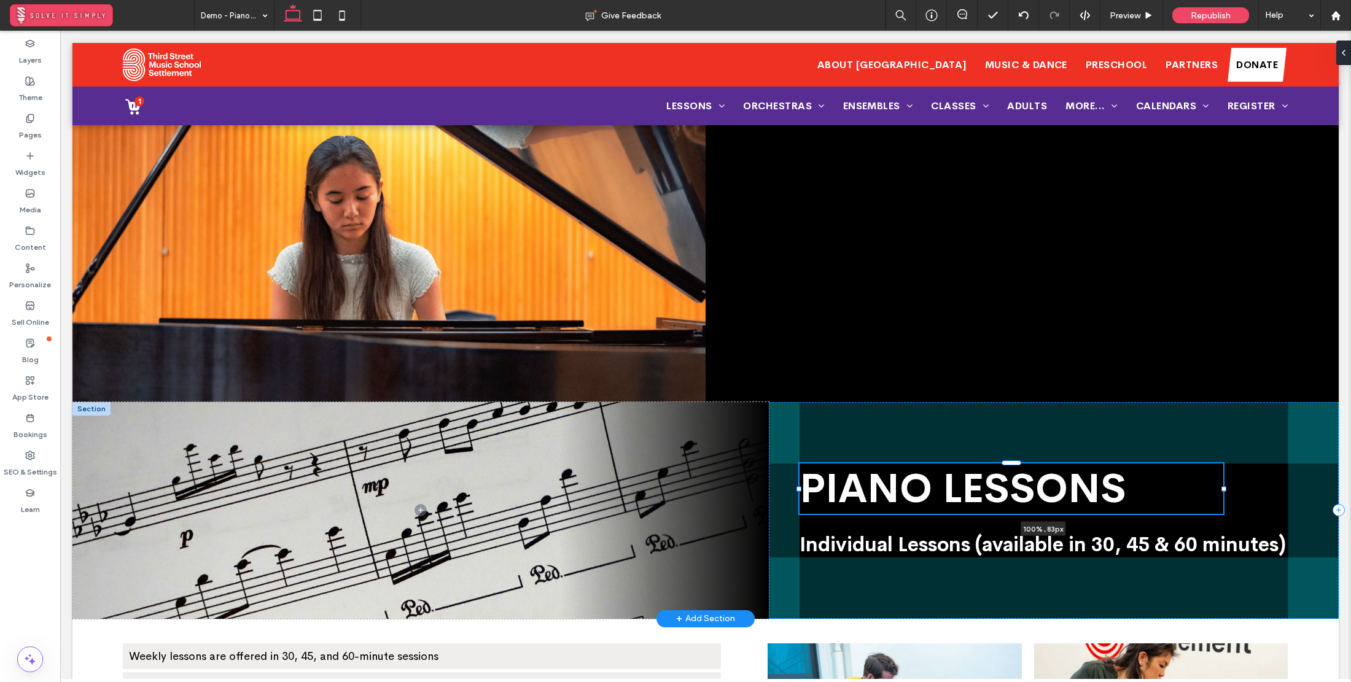
drag, startPoint x: 1145, startPoint y: 488, endPoint x: 1290, endPoint y: 477, distance: 145.4
click at [1290, 477] on div "PIANO LESSONS 100% , 83px Individual Lessons (available in 30, 45 & 60 minutes)" at bounding box center [705, 510] width 1266 height 217
type input "**"
type input "****"
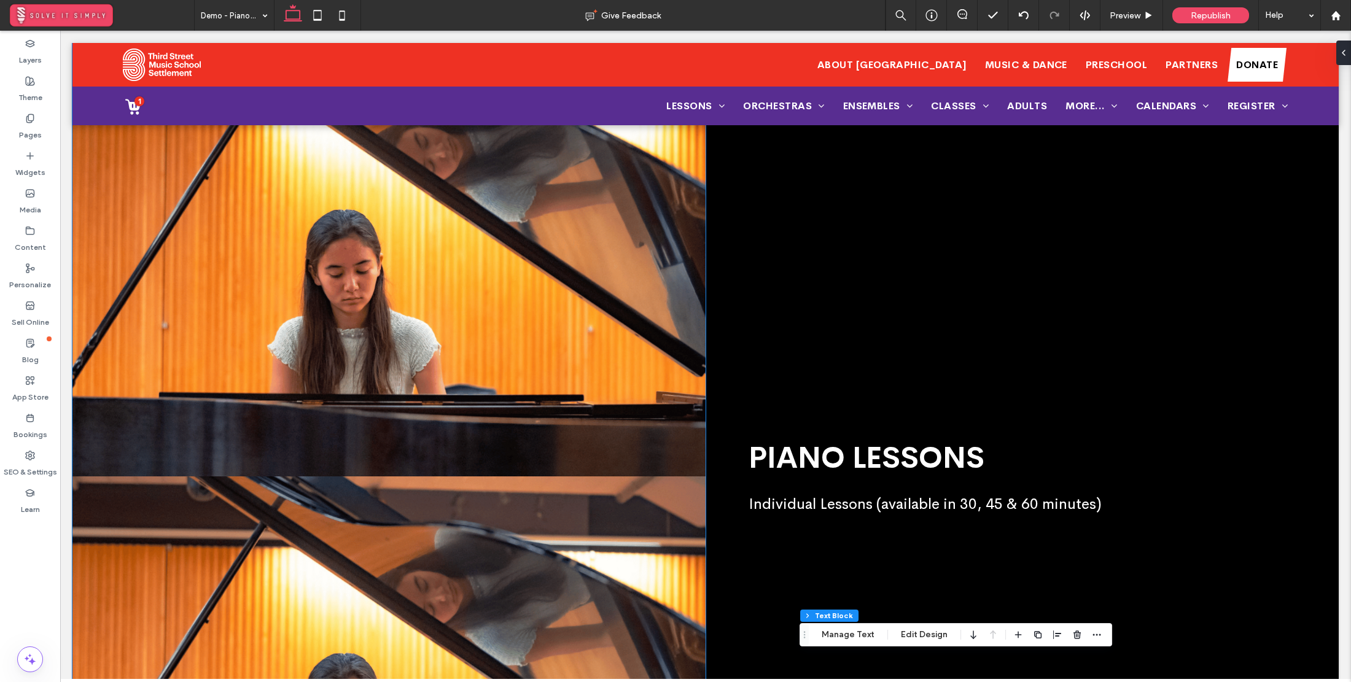
scroll to position [0, 0]
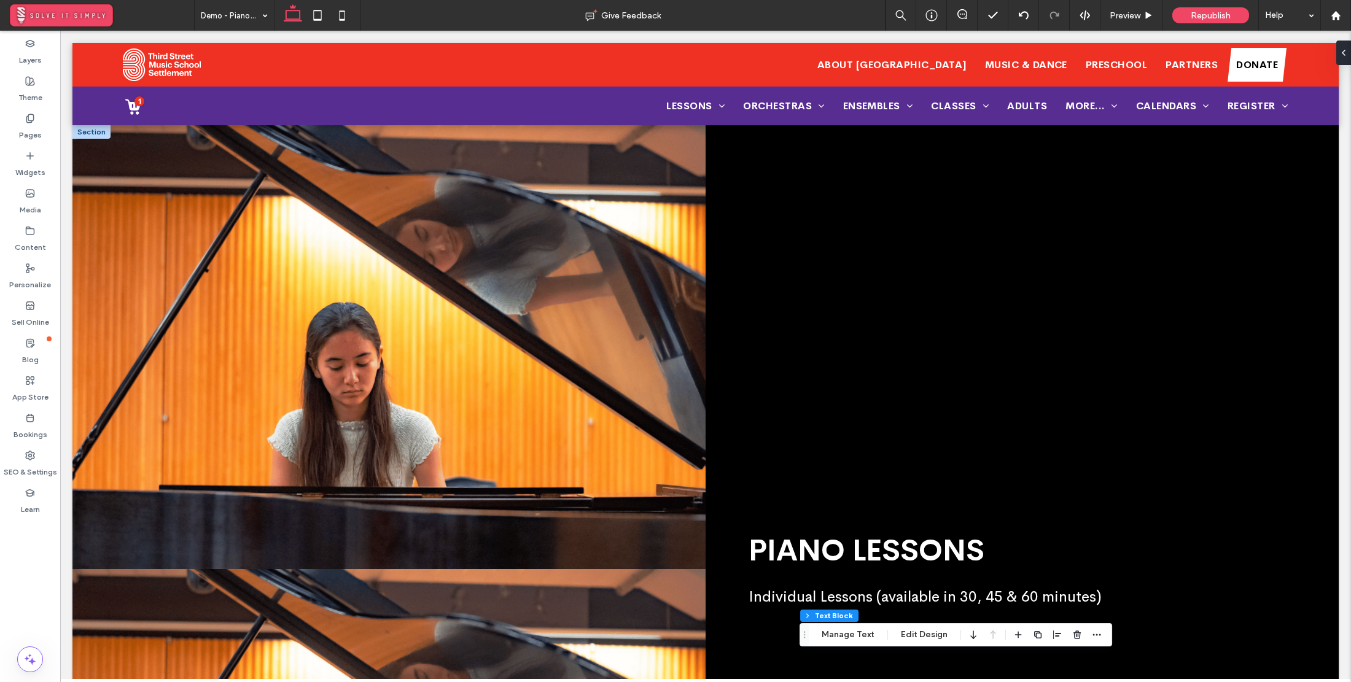
click at [100, 131] on div at bounding box center [91, 132] width 38 height 14
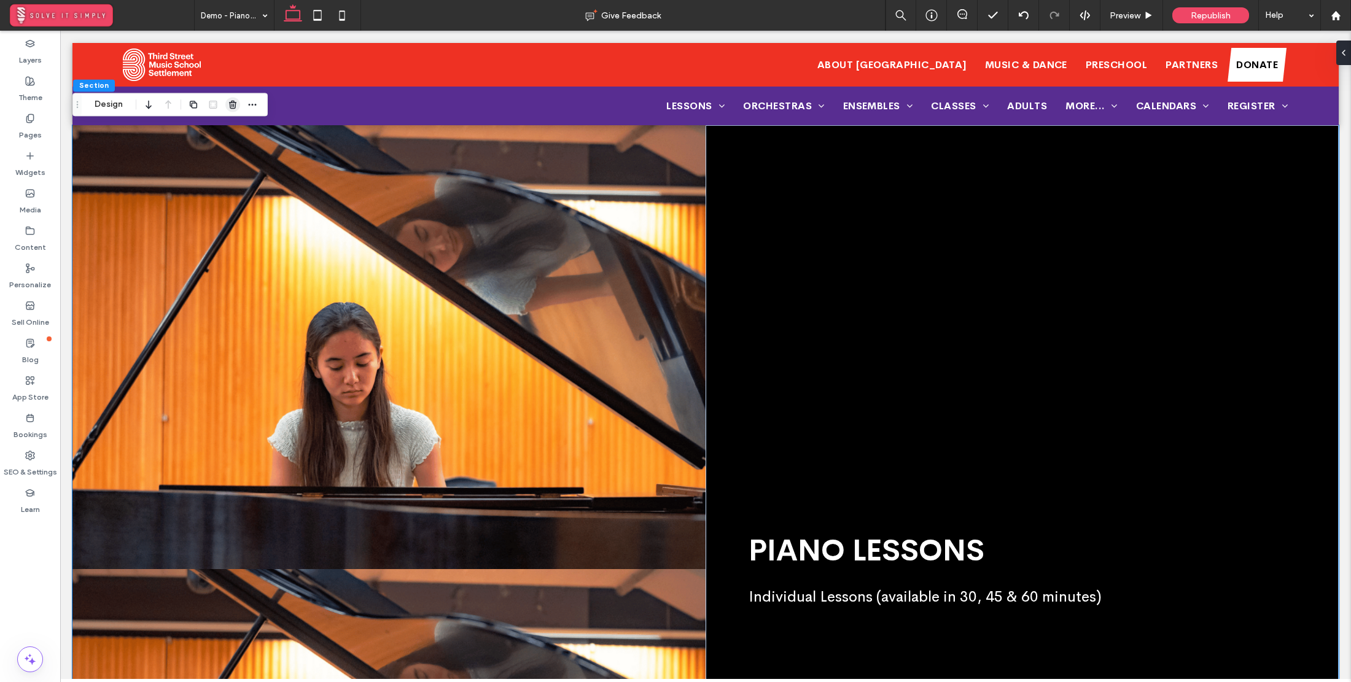
click at [237, 106] on icon "button" at bounding box center [233, 104] width 10 height 10
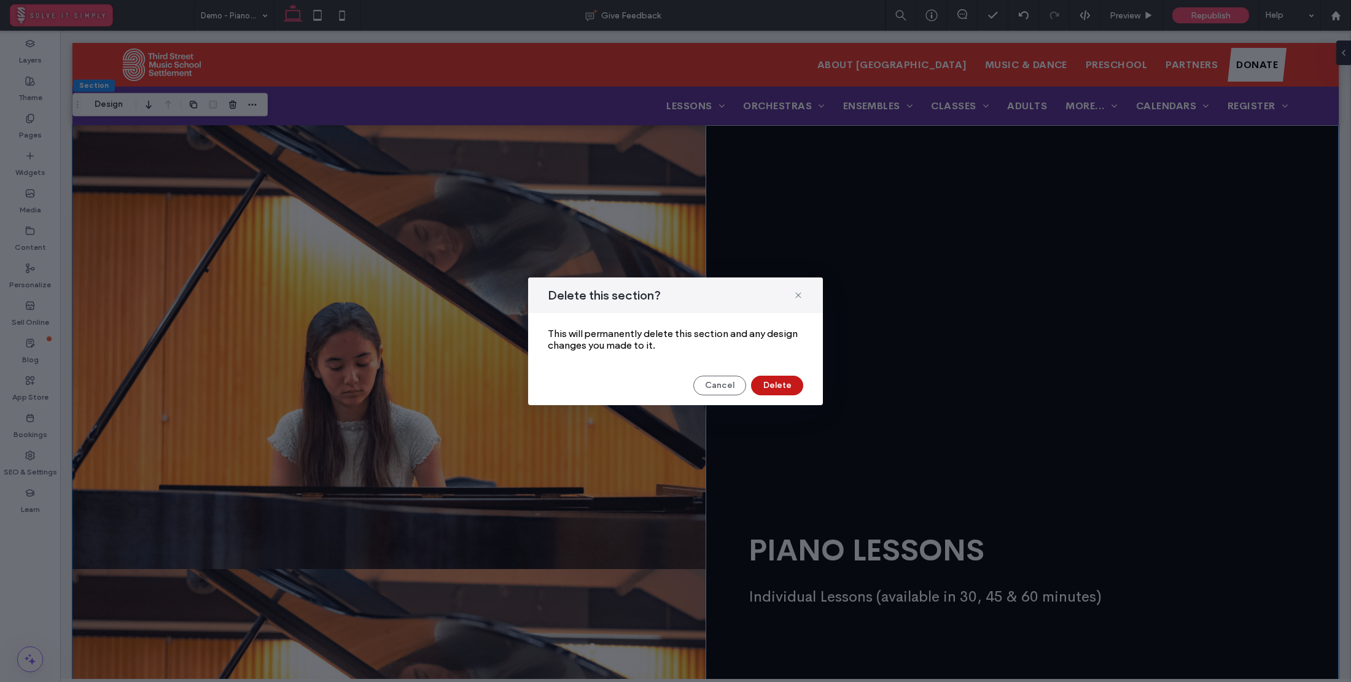
click at [790, 385] on button "Delete" at bounding box center [777, 386] width 52 height 20
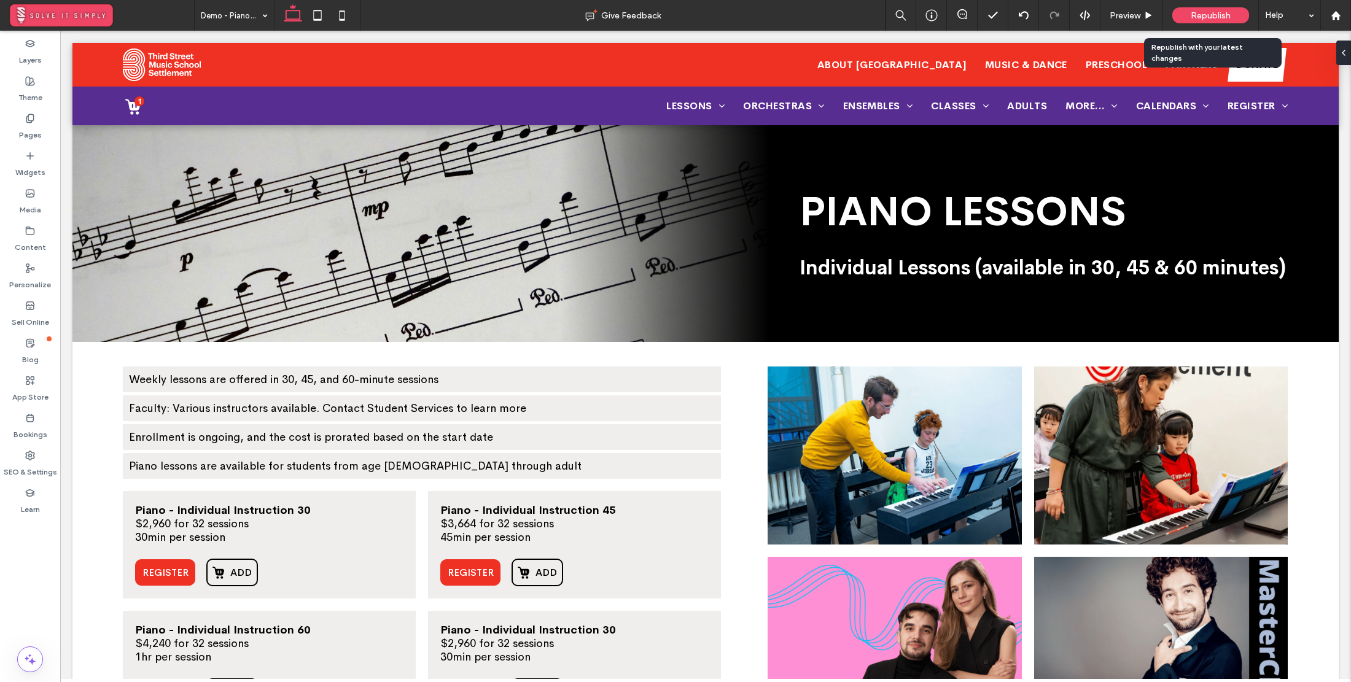
click at [1210, 12] on span "Republish" at bounding box center [1211, 15] width 40 height 10
